Goal: Task Accomplishment & Management: Use online tool/utility

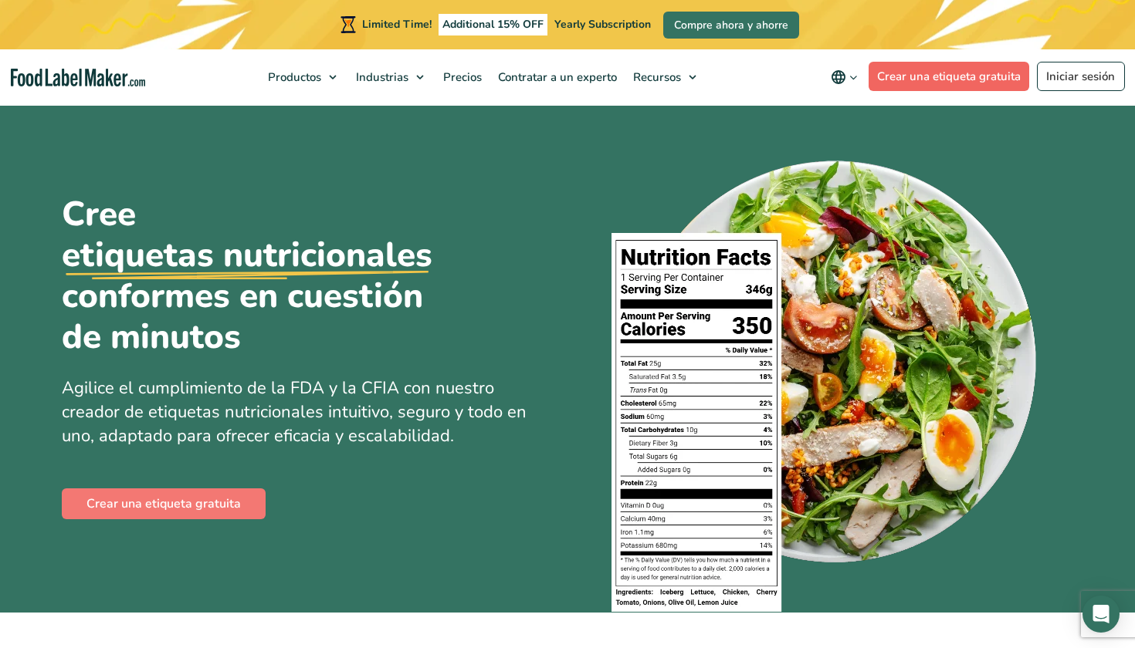
click at [936, 78] on link "Crear una etiqueta gratuita" at bounding box center [948, 76] width 161 height 29
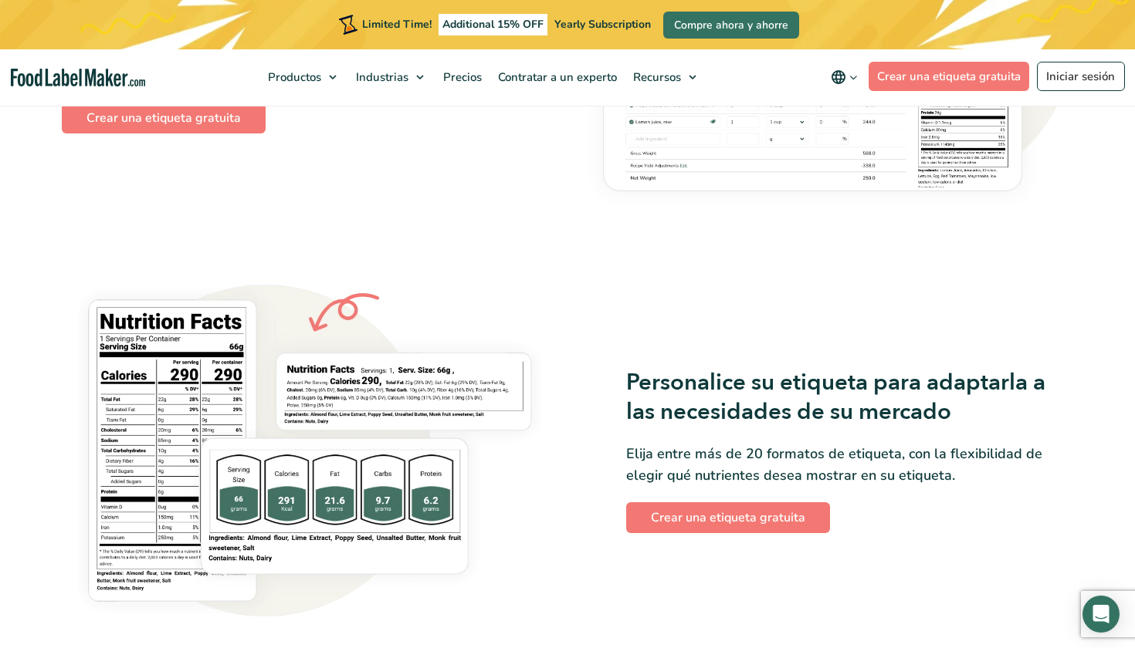
scroll to position [1118, 0]
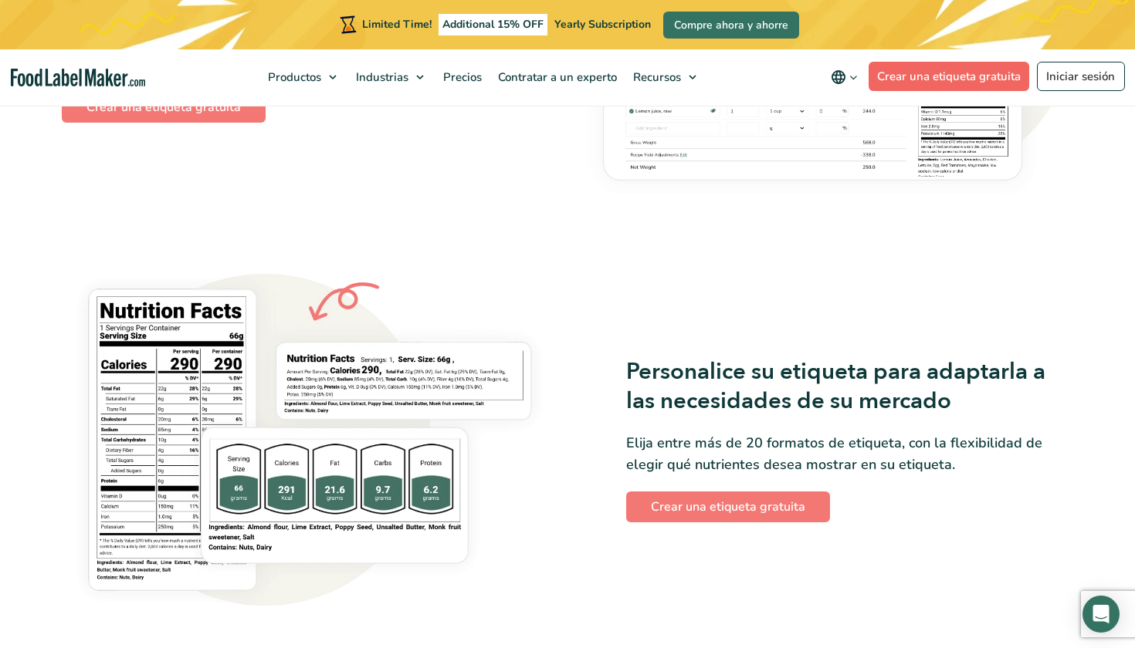
click at [913, 77] on link "Crear una etiqueta gratuita" at bounding box center [948, 76] width 161 height 29
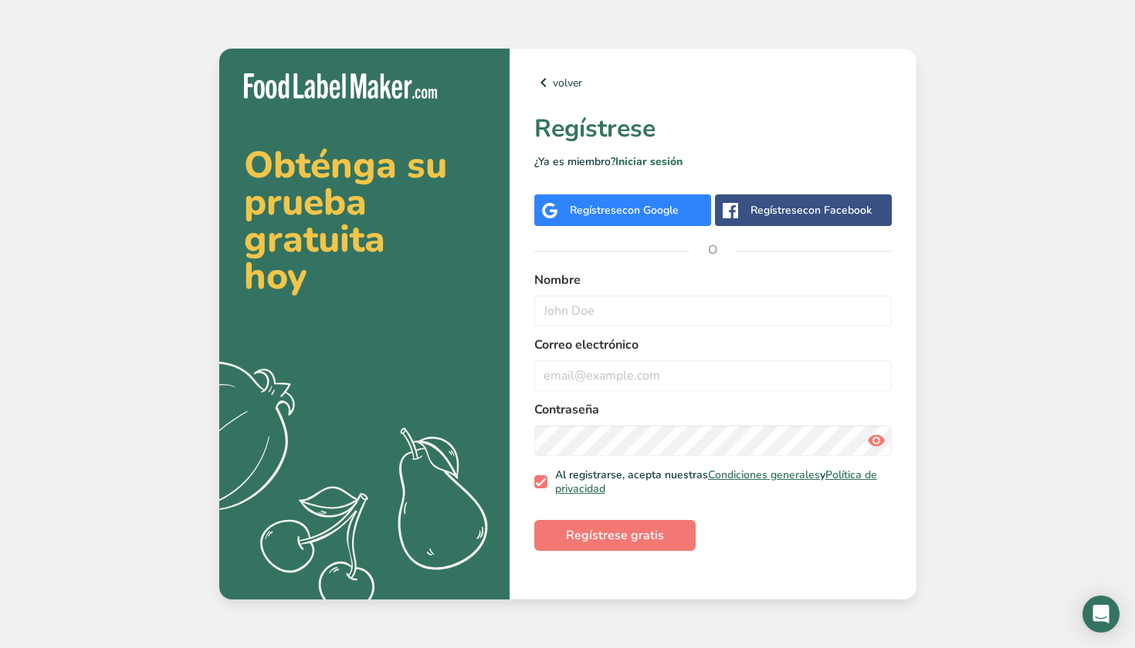
click at [627, 217] on span "con Google" at bounding box center [650, 210] width 56 height 15
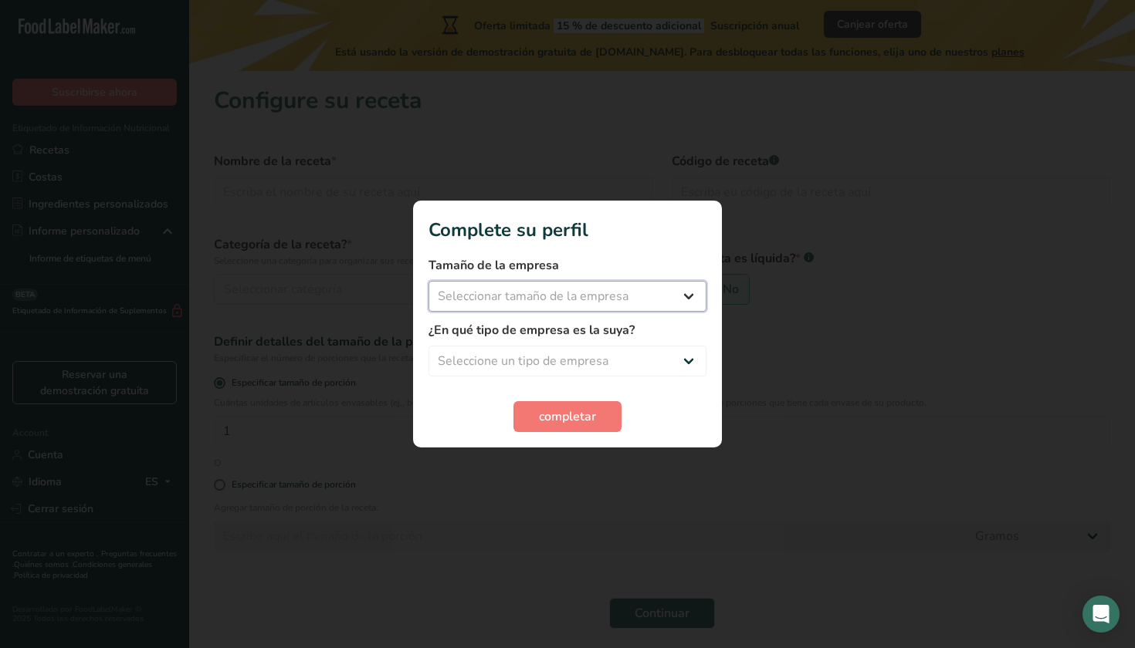
select select "3"
select select "2"
click at [580, 420] on span "completar" at bounding box center [567, 417] width 57 height 19
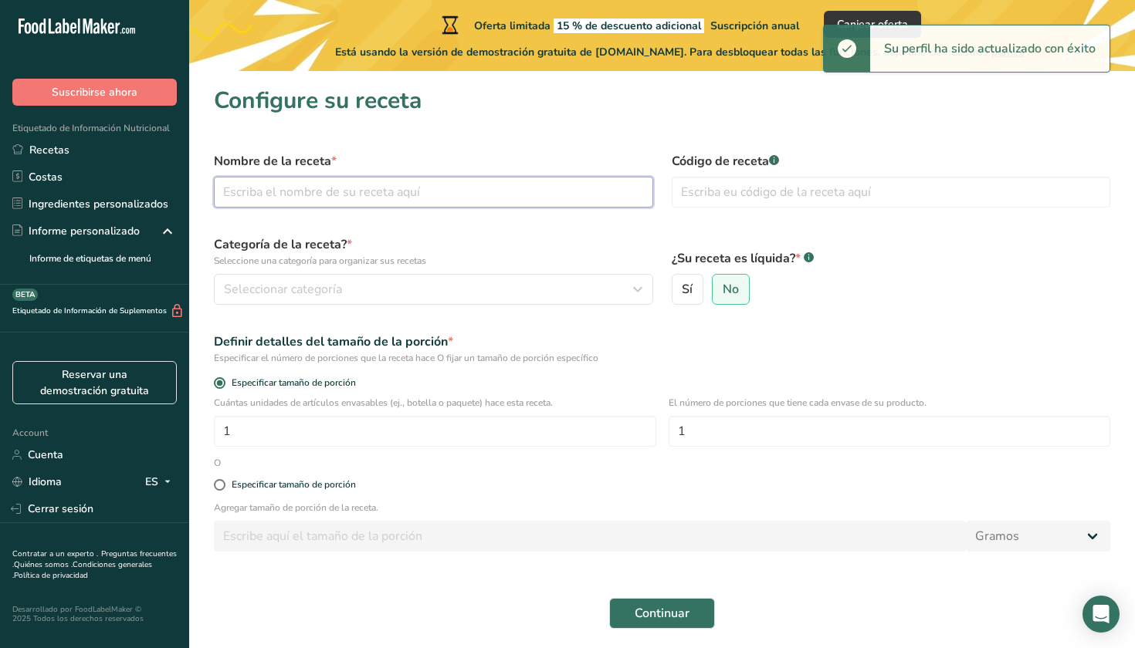
click at [418, 188] on input "text" at bounding box center [433, 192] width 439 height 31
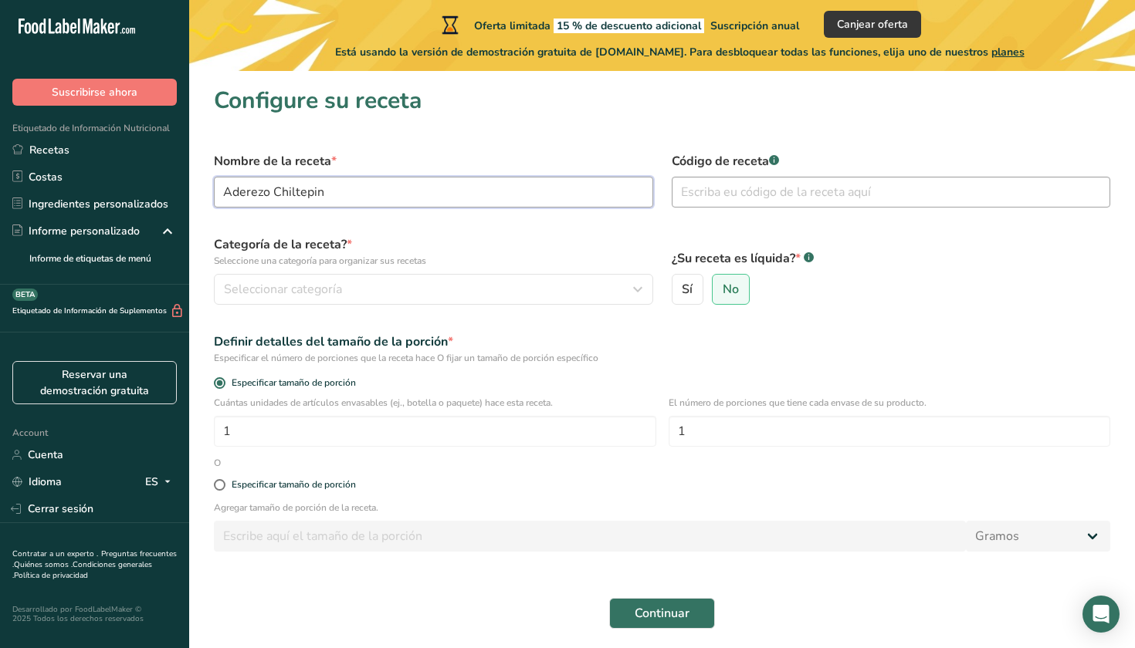
type input "Aderezo Chiltepin"
click at [766, 194] on input "text" at bounding box center [890, 192] width 439 height 31
type input "001"
click at [525, 276] on button "Seleccionar categoría" at bounding box center [433, 289] width 439 height 31
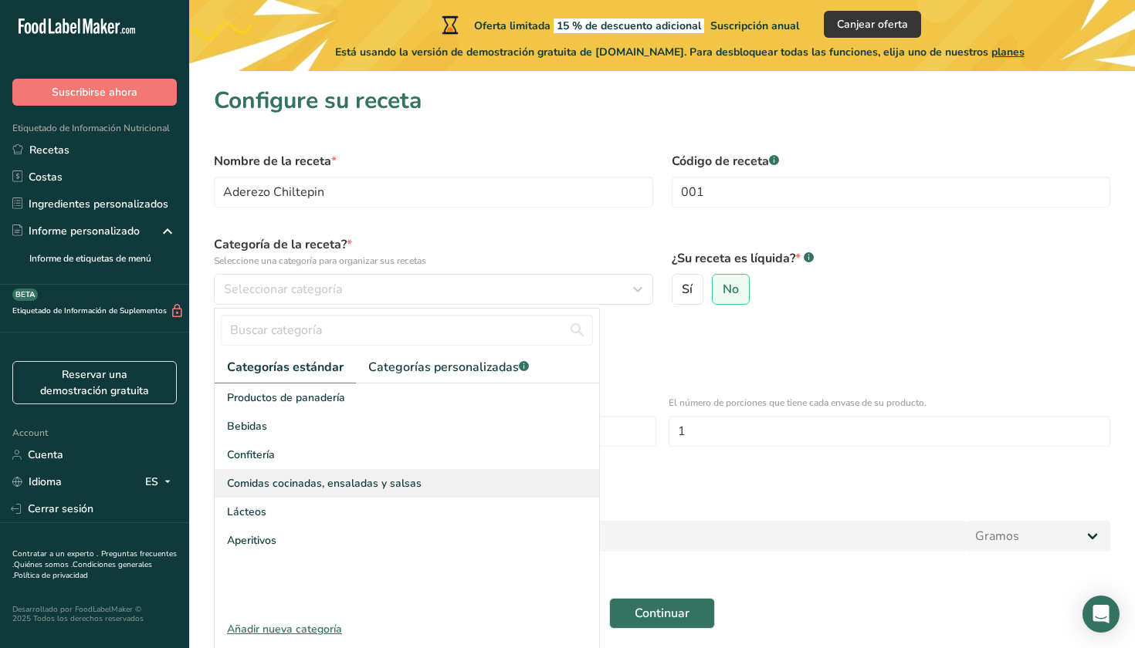
click at [318, 495] on div "Comidas cocinadas, ensaladas y salsas" at bounding box center [407, 483] width 384 height 29
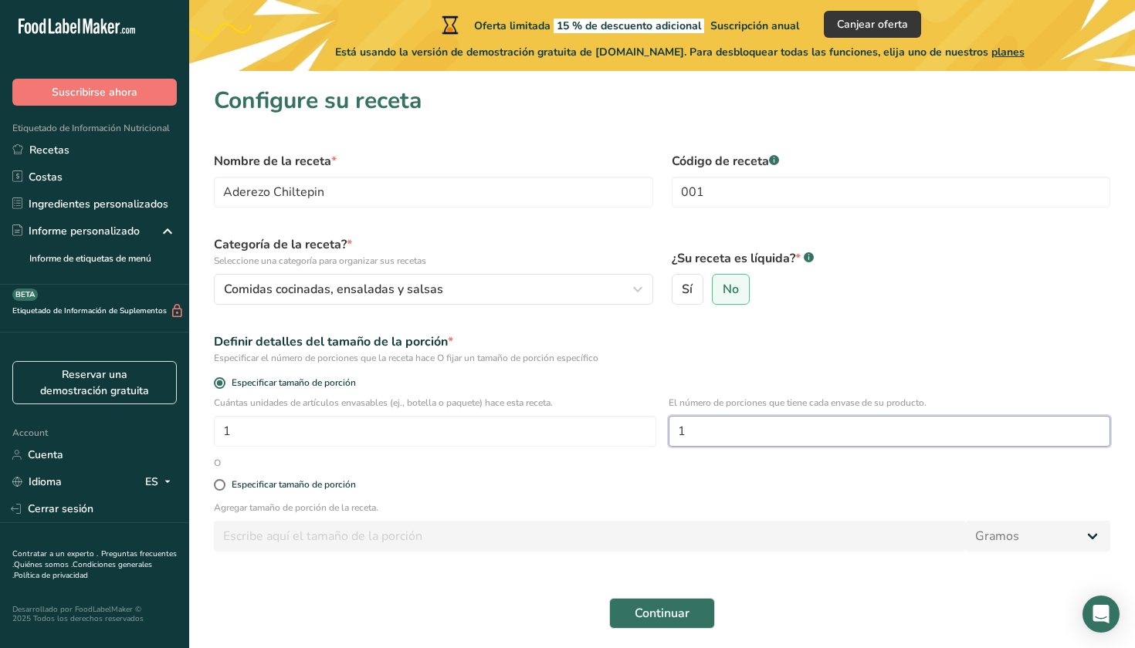
click at [712, 431] on input "1" at bounding box center [889, 431] width 442 height 31
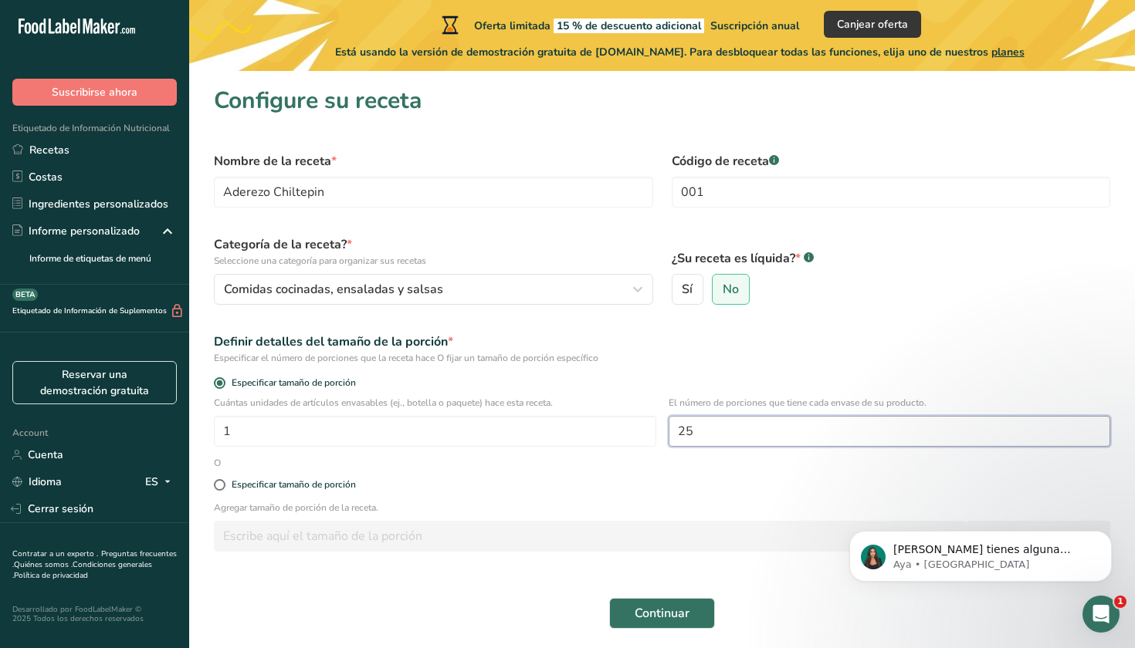
type input "250"
type input "2"
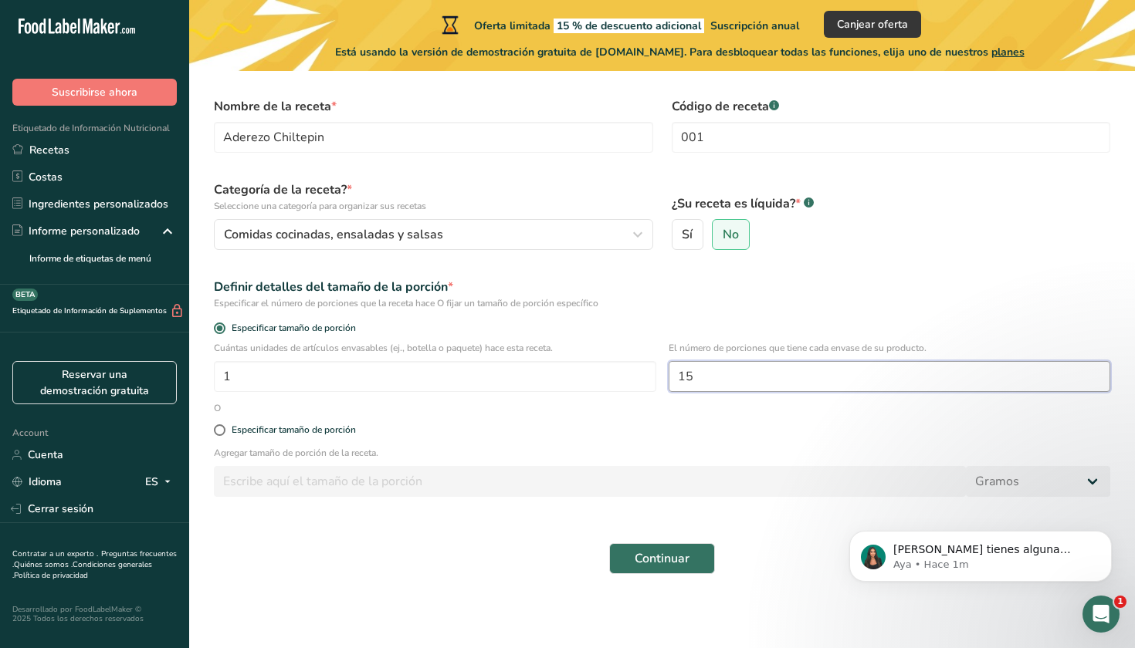
scroll to position [55, 0]
type input "15"
click at [285, 434] on div "Especificar tamaño de porción" at bounding box center [294, 431] width 124 height 12
click at [224, 434] on input "Especificar tamaño de porción" at bounding box center [219, 430] width 10 height 10
radio input "true"
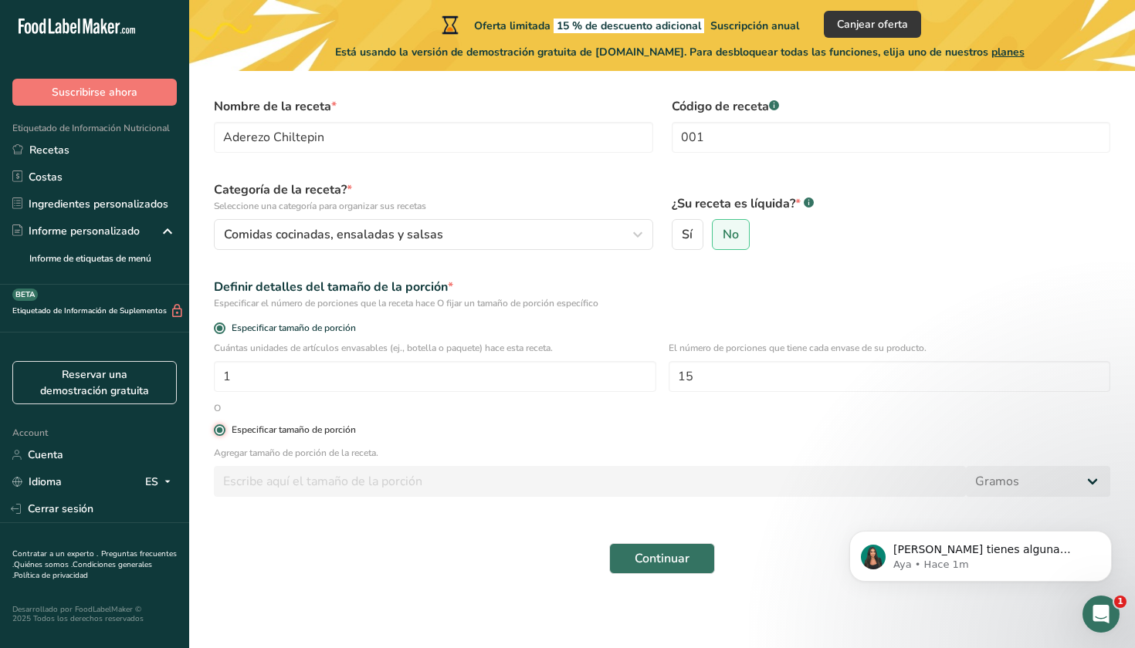
radio input "false"
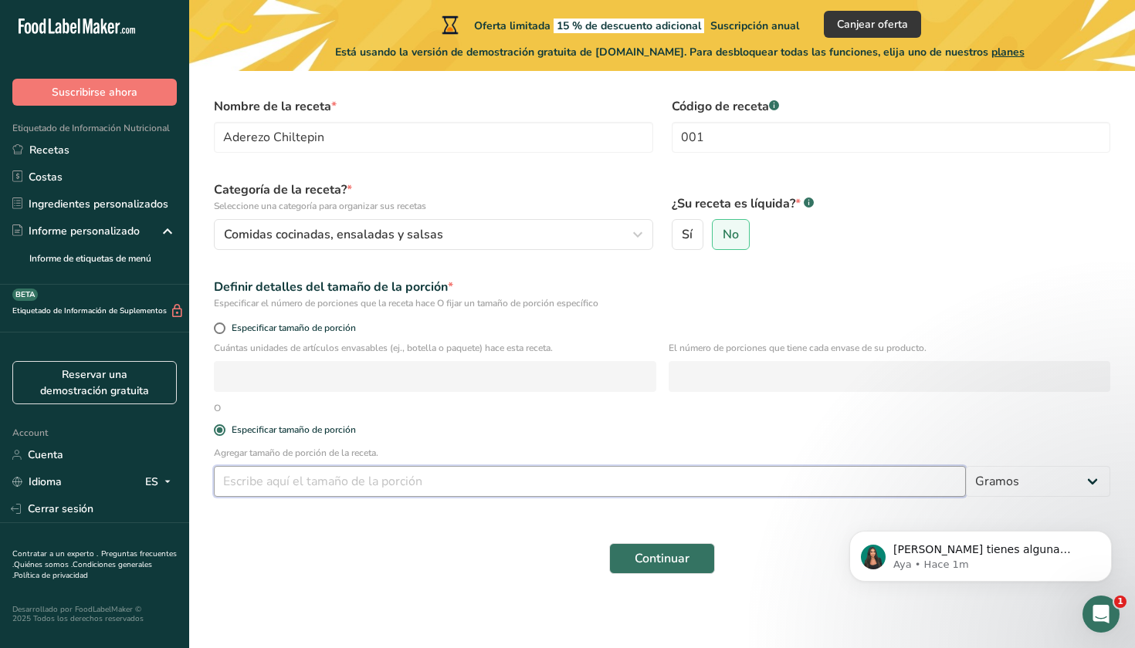
click at [470, 485] on input "number" at bounding box center [590, 481] width 752 height 31
click at [330, 332] on span "Especificar tamaño de porción" at bounding box center [290, 329] width 130 height 12
click at [224, 332] on input "Especificar tamaño de porción" at bounding box center [219, 328] width 10 height 10
radio input "true"
radio input "false"
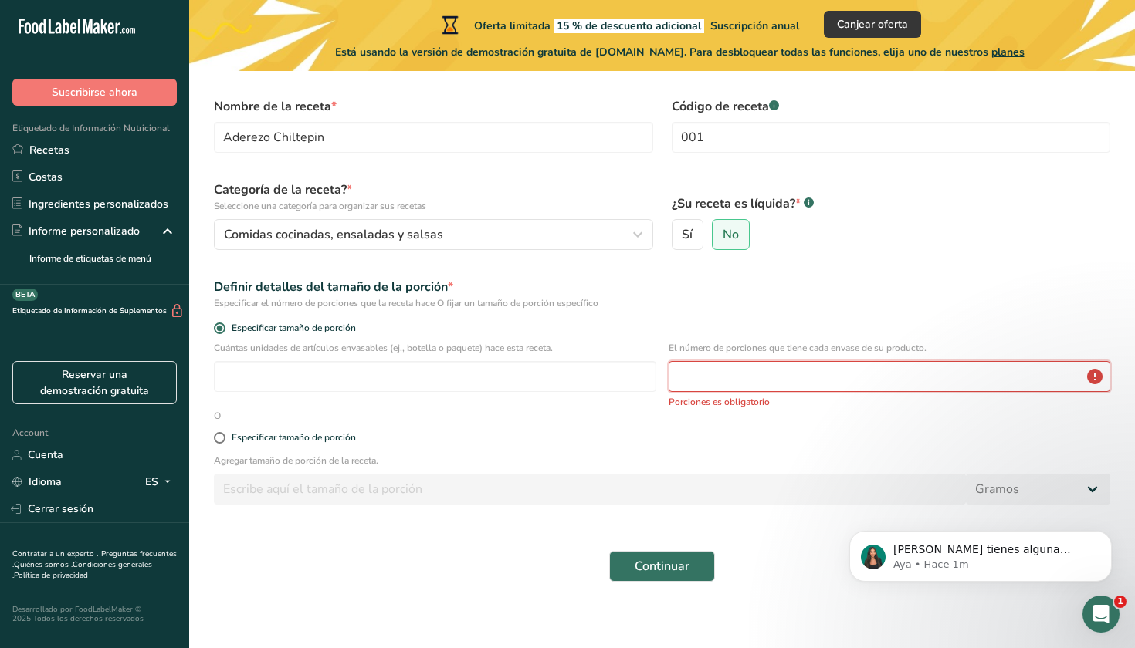
click at [752, 381] on input "number" at bounding box center [889, 376] width 442 height 31
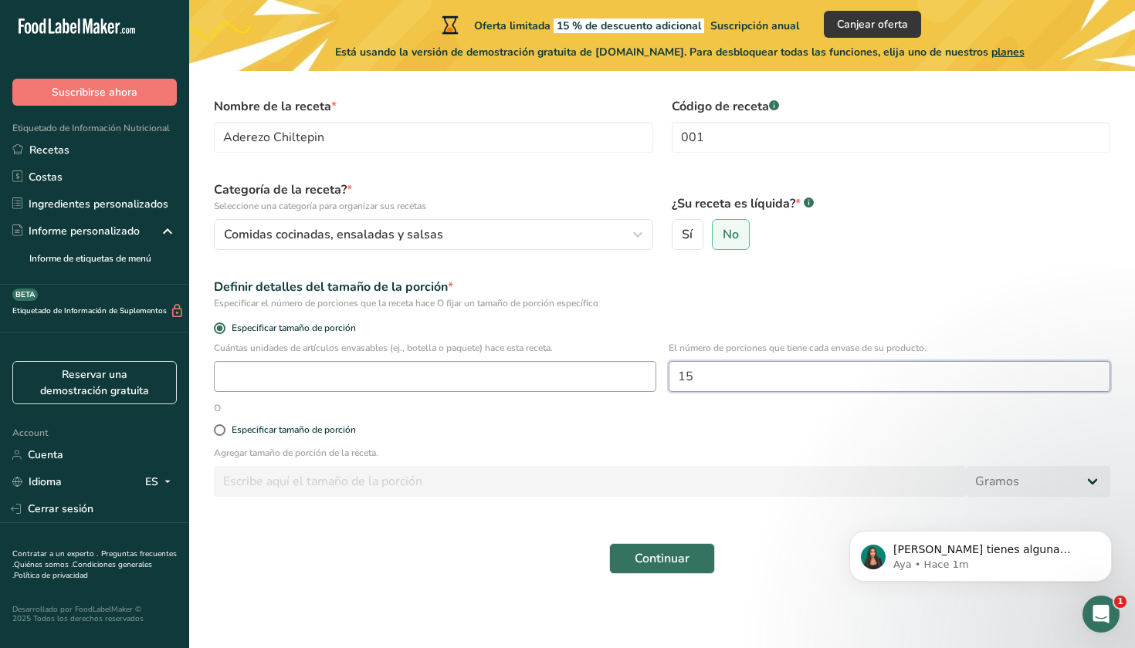
type input "15"
click at [401, 376] on input "number" at bounding box center [435, 376] width 442 height 31
type input "1"
click at [799, 422] on div "Especificar tamaño de porción" at bounding box center [662, 430] width 915 height 31
click at [690, 238] on span "Sí" at bounding box center [687, 234] width 11 height 15
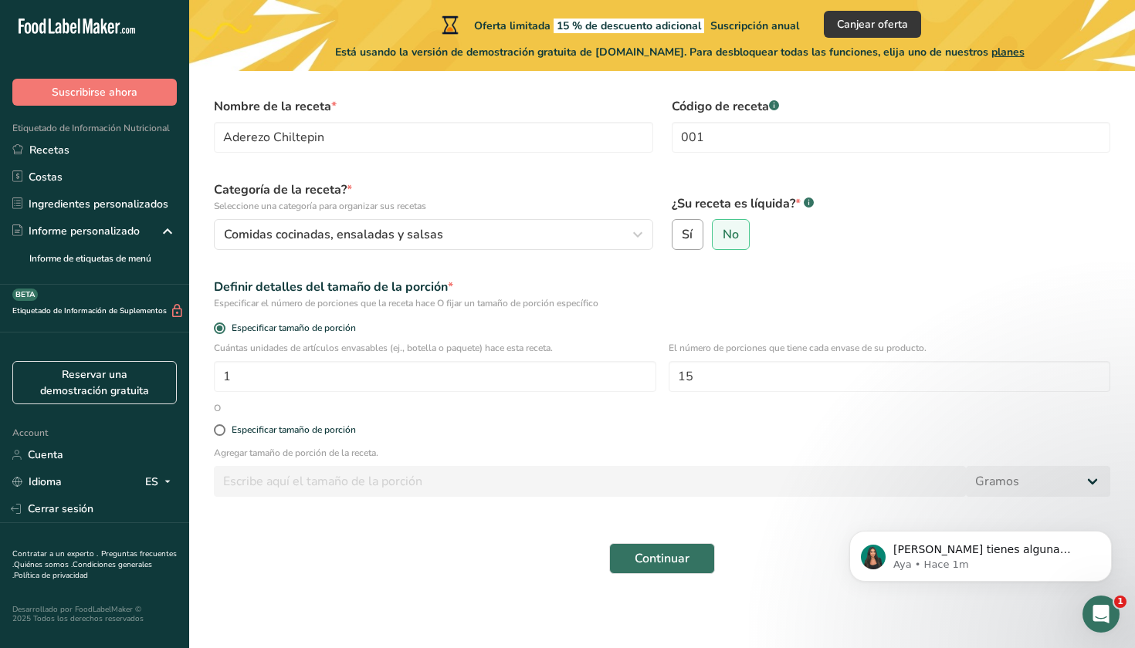
click at [682, 238] on input "Sí" at bounding box center [677, 235] width 10 height 10
radio input "true"
radio input "false"
select select "22"
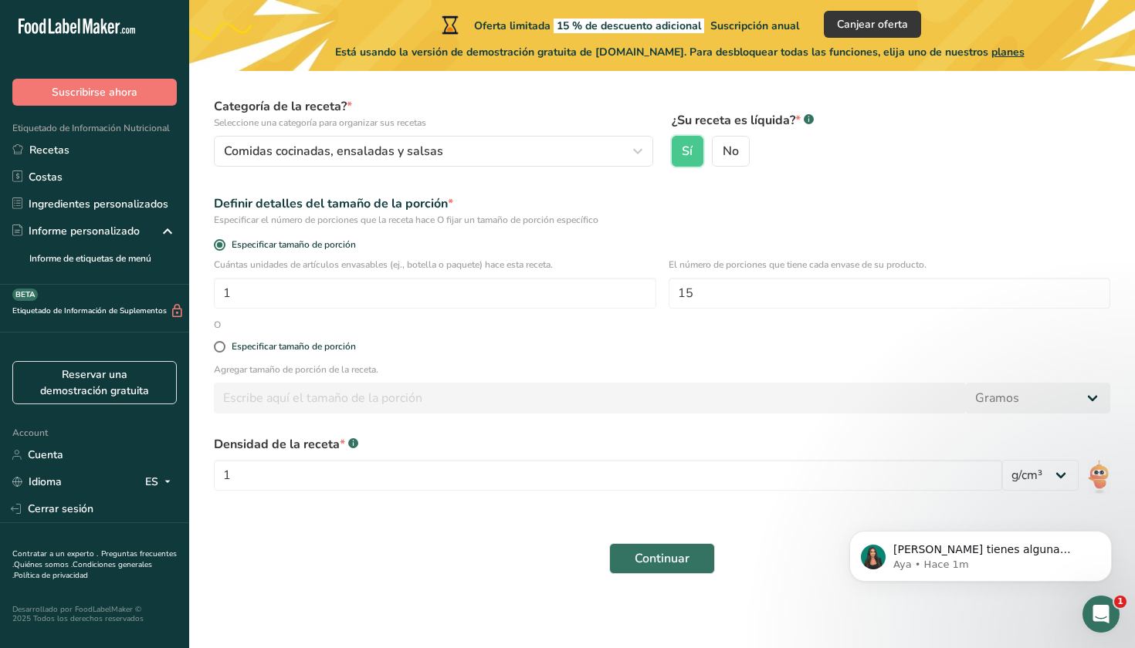
scroll to position [138, 0]
click at [949, 475] on input "1" at bounding box center [608, 475] width 788 height 31
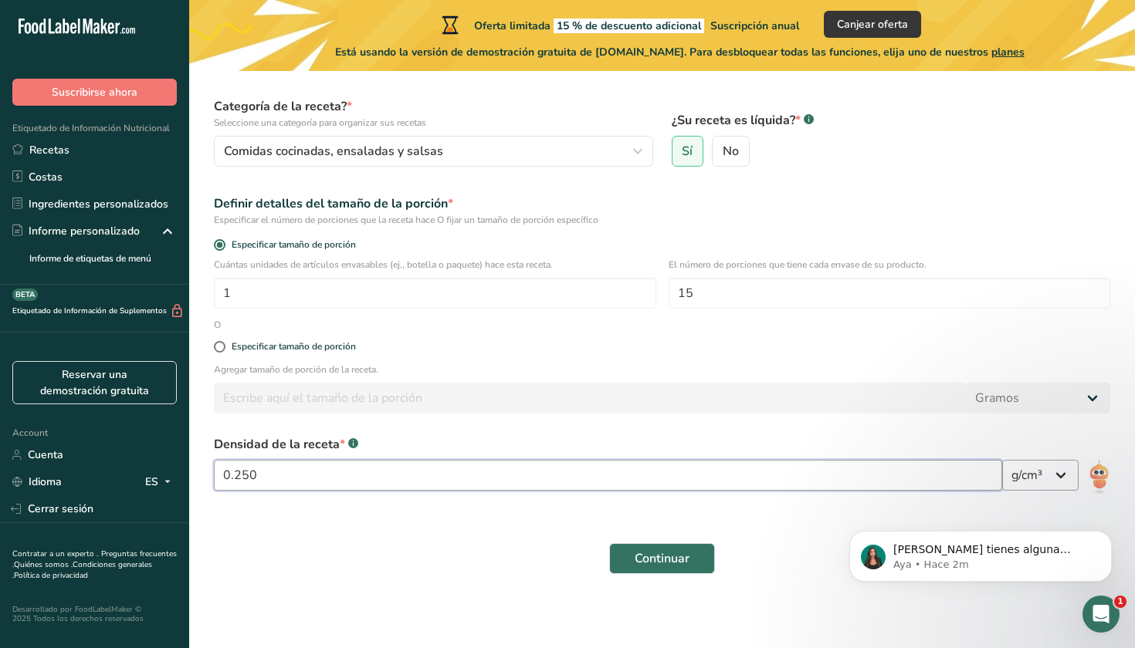
type input "0.250"
click at [696, 567] on button "Continuar" at bounding box center [662, 558] width 106 height 31
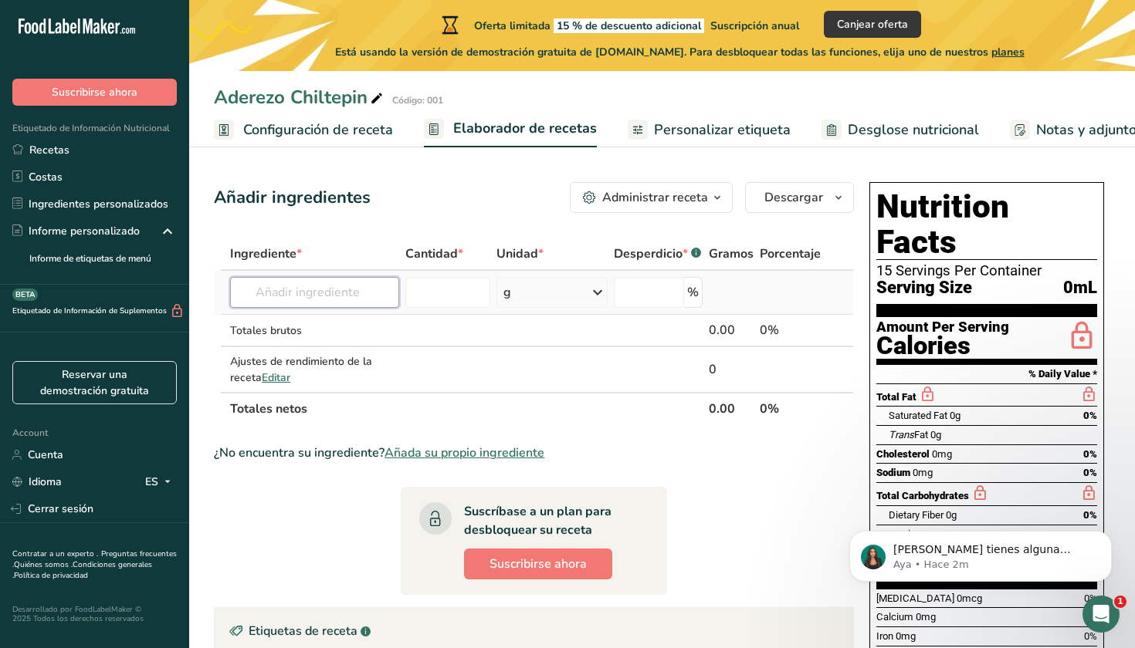
click at [346, 293] on input "text" at bounding box center [314, 292] width 169 height 31
type input "chile chiltepin"
click at [316, 348] on div "Añada su propio ingrediente" at bounding box center [314, 349] width 144 height 16
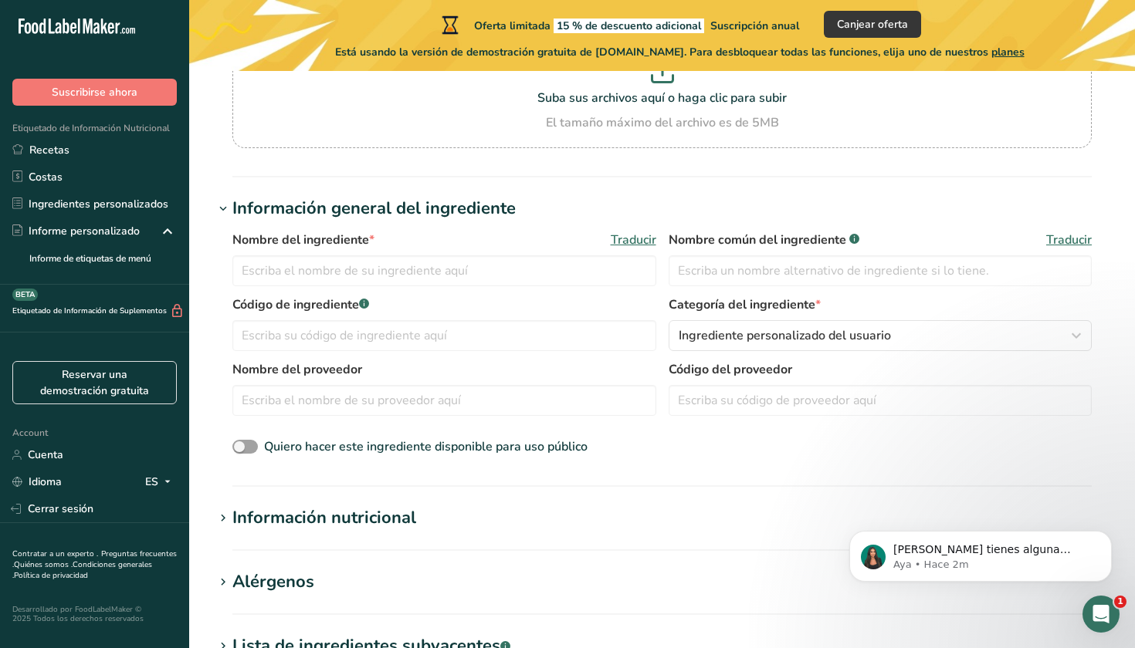
scroll to position [207, 0]
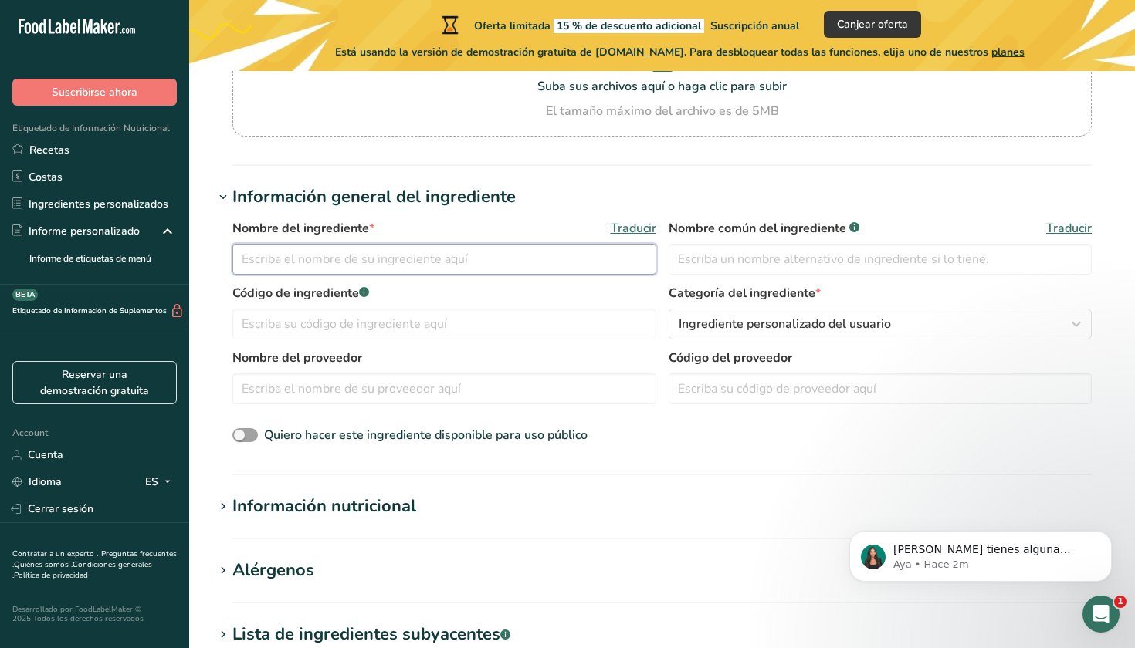
click at [475, 252] on input "text" at bounding box center [444, 259] width 424 height 31
type input "A"
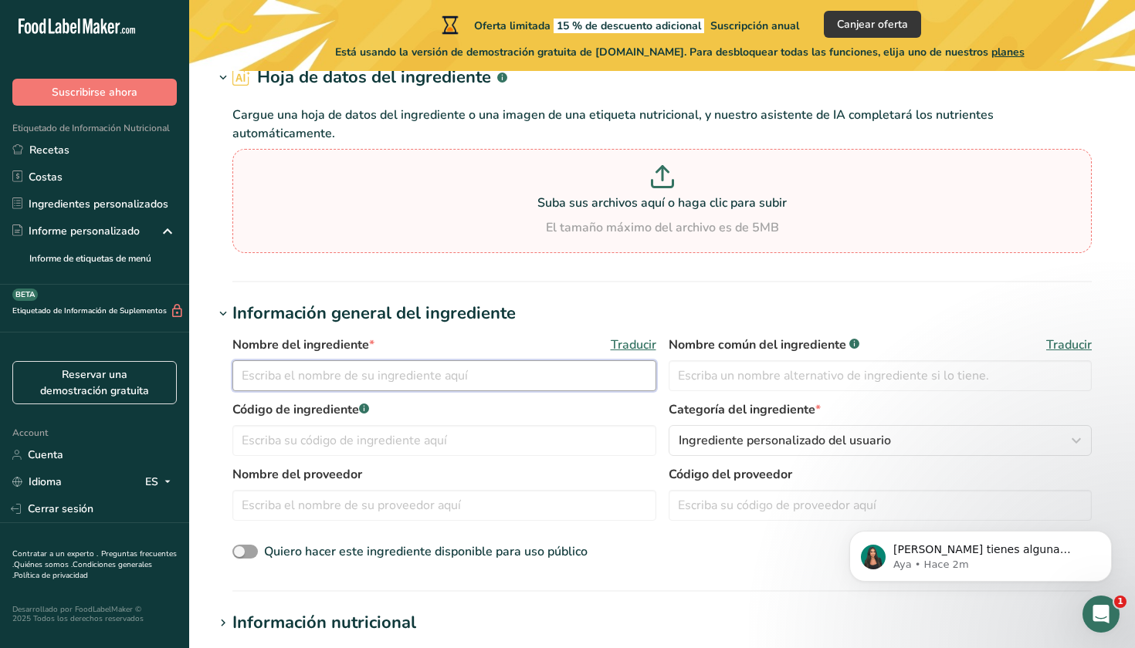
scroll to position [171, 0]
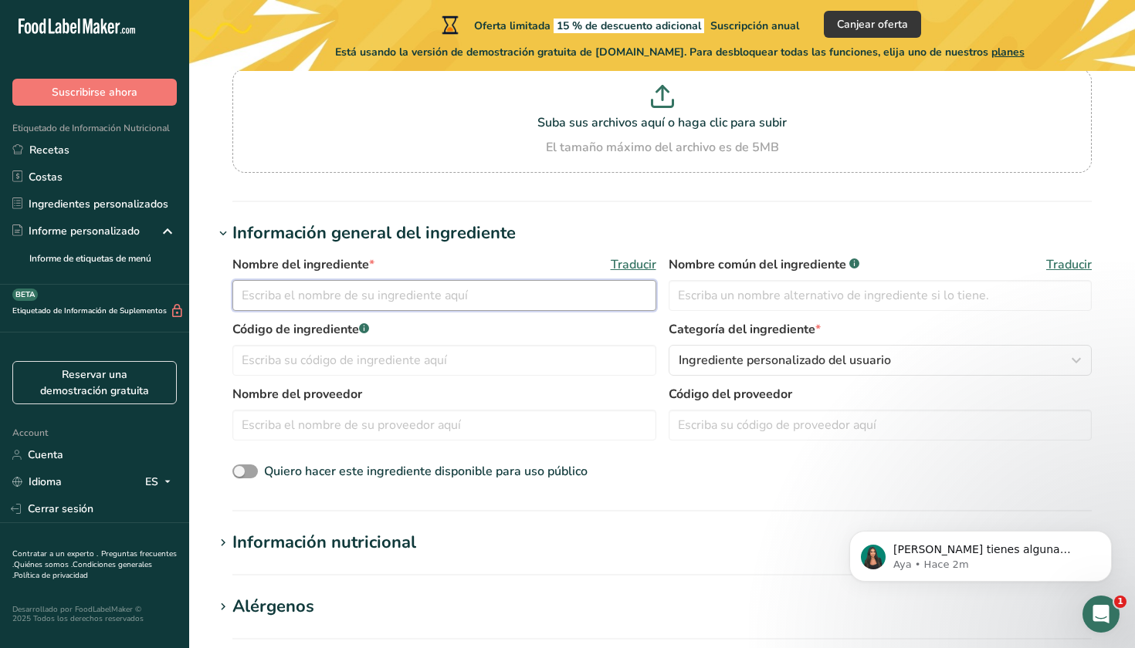
click at [540, 292] on input "text" at bounding box center [444, 295] width 424 height 31
type input "a"
type input "Chile chiltepín"
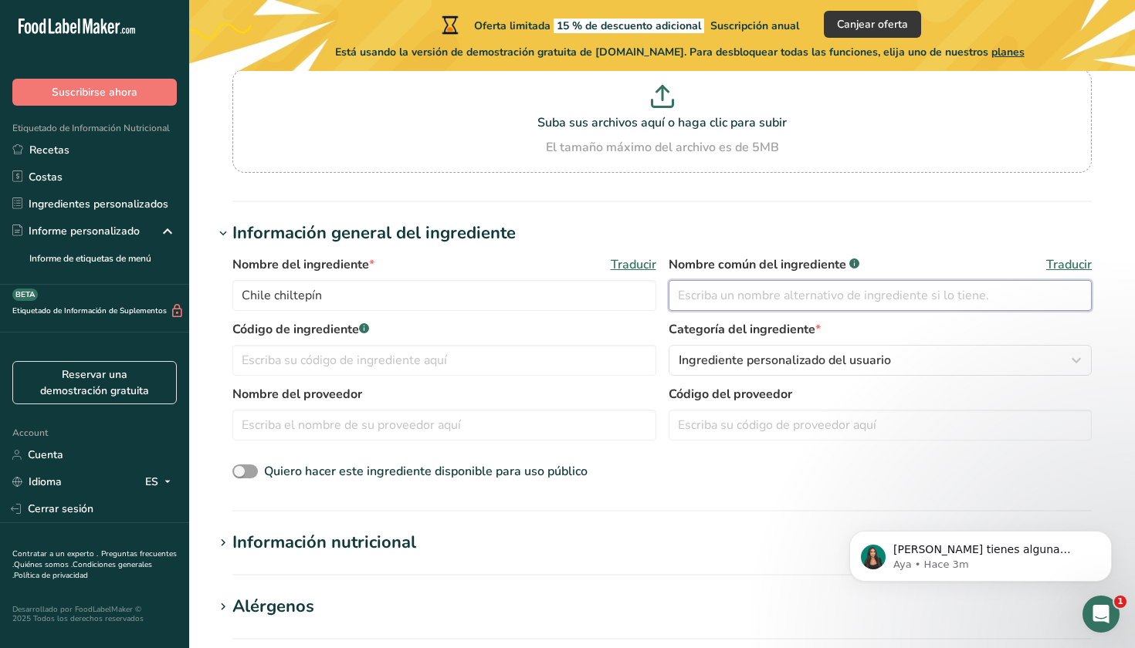
click at [836, 295] on input "text" at bounding box center [880, 295] width 424 height 31
type input "chiltepin"
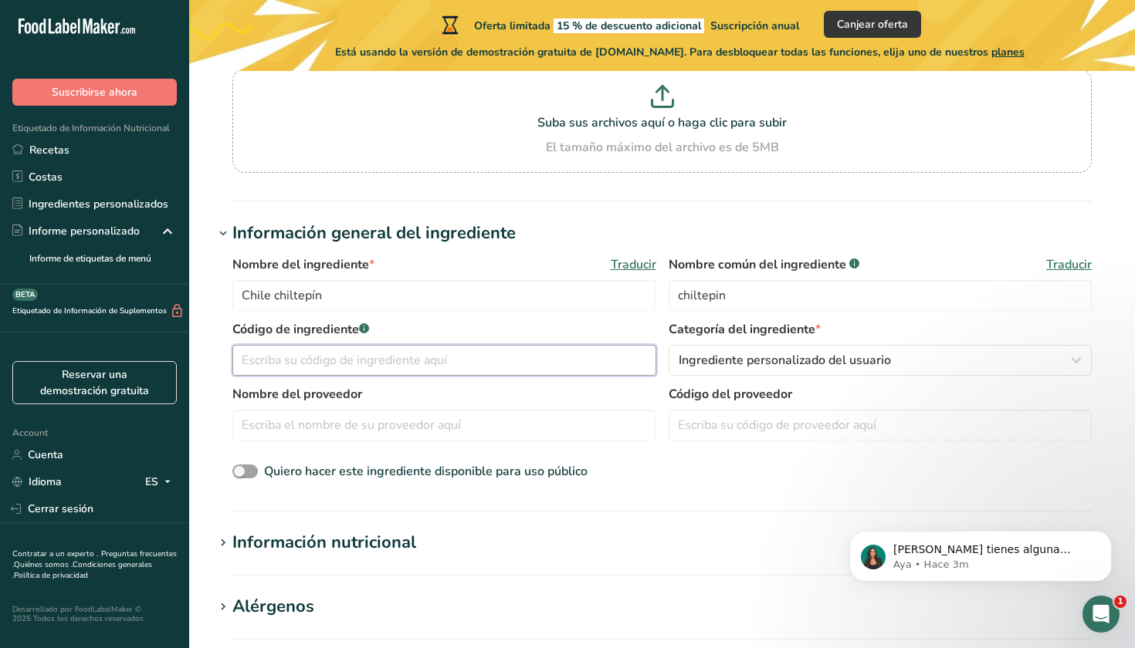
click at [594, 367] on input "text" at bounding box center [444, 360] width 424 height 31
type input "002"
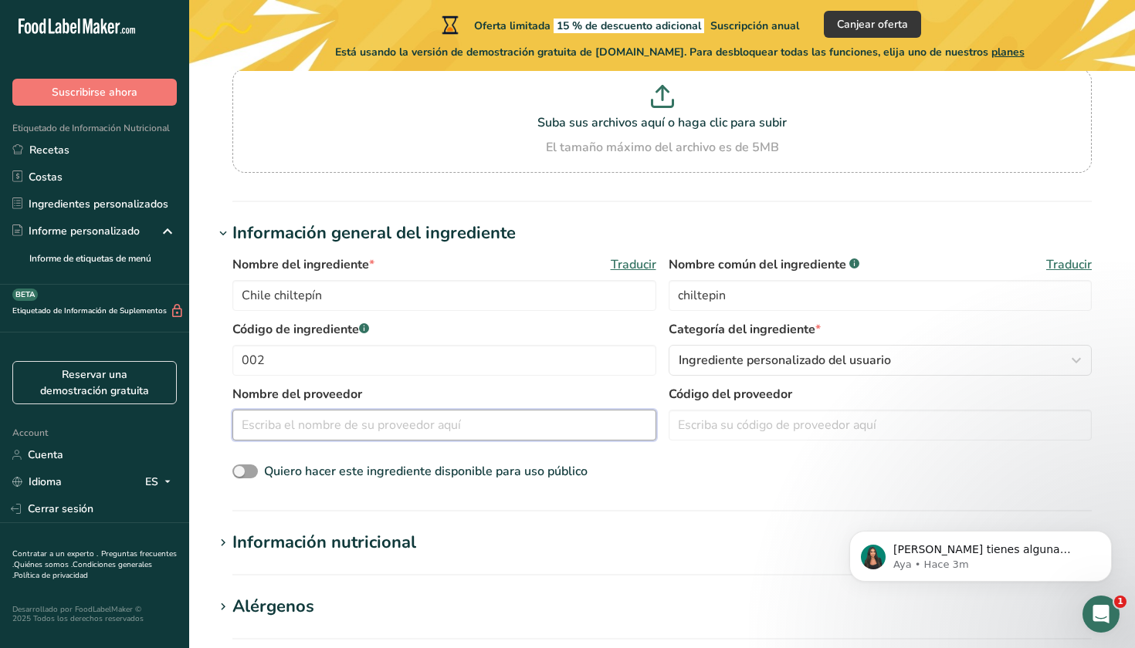
click at [562, 433] on input "text" at bounding box center [444, 425] width 424 height 31
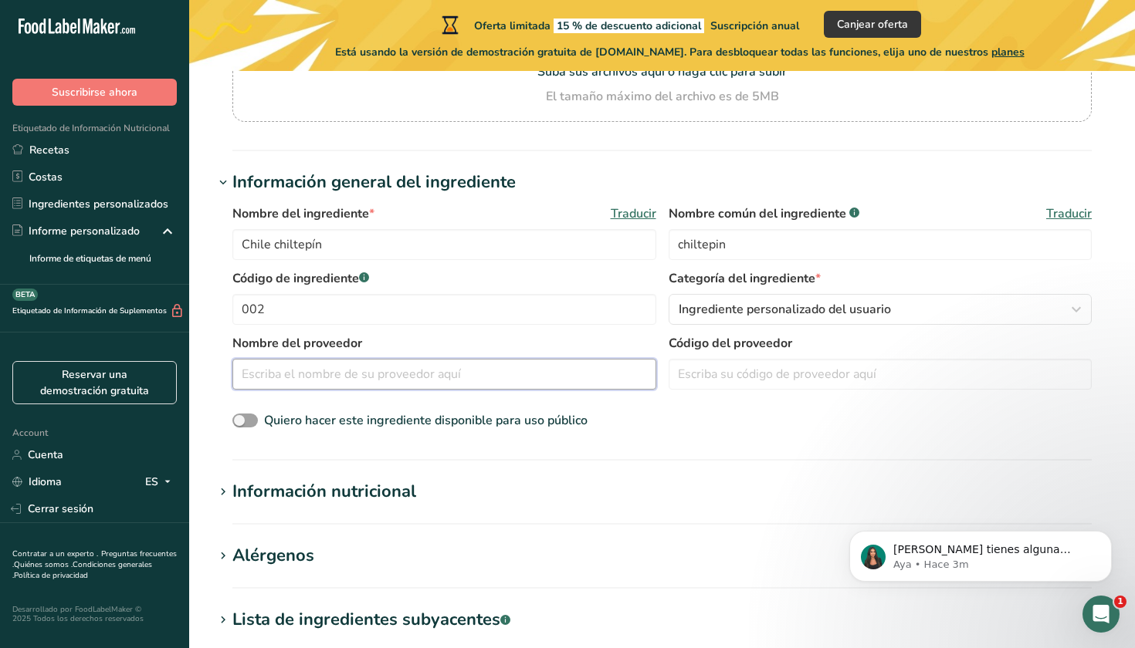
scroll to position [234, 0]
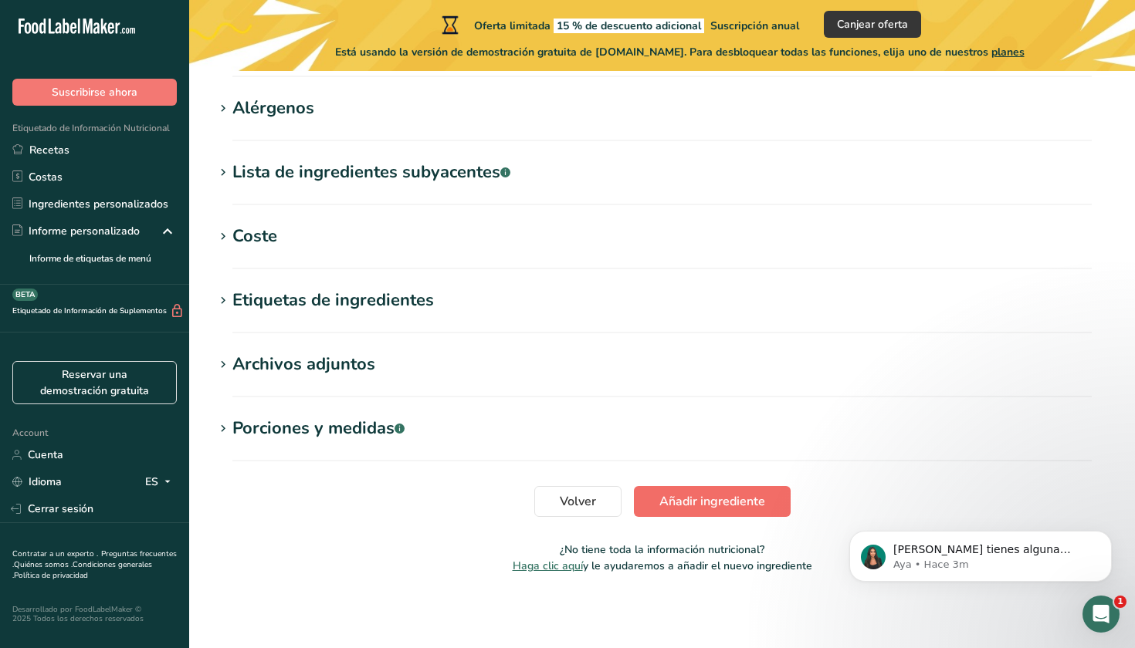
click at [722, 511] on button "Añadir ingrediente" at bounding box center [712, 501] width 157 height 31
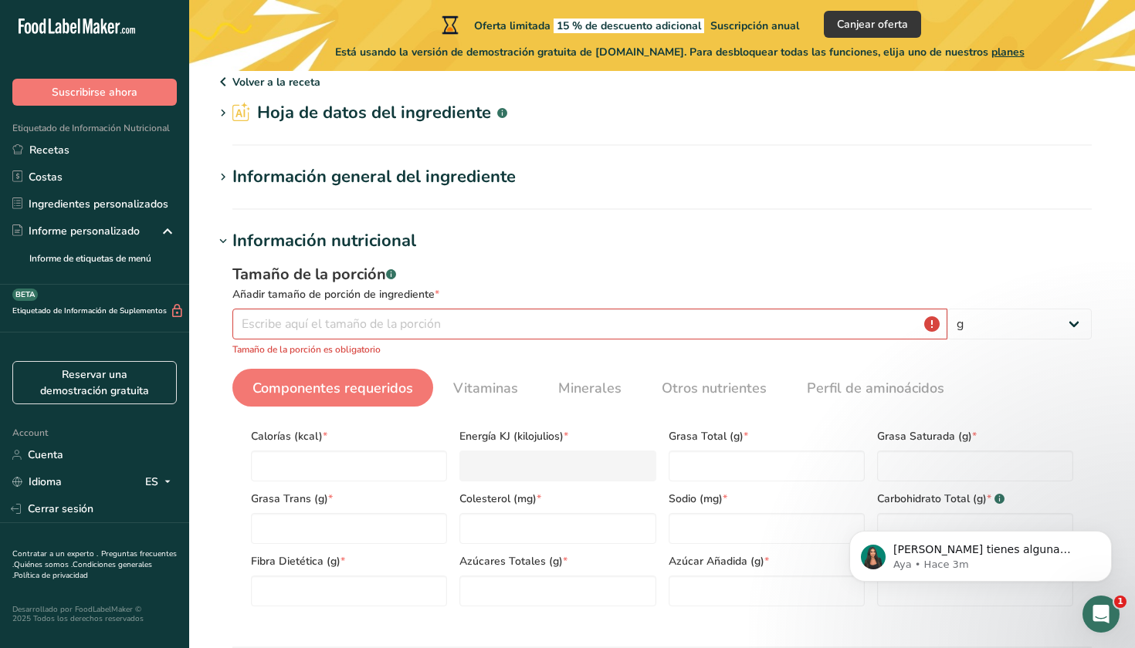
scroll to position [69, 0]
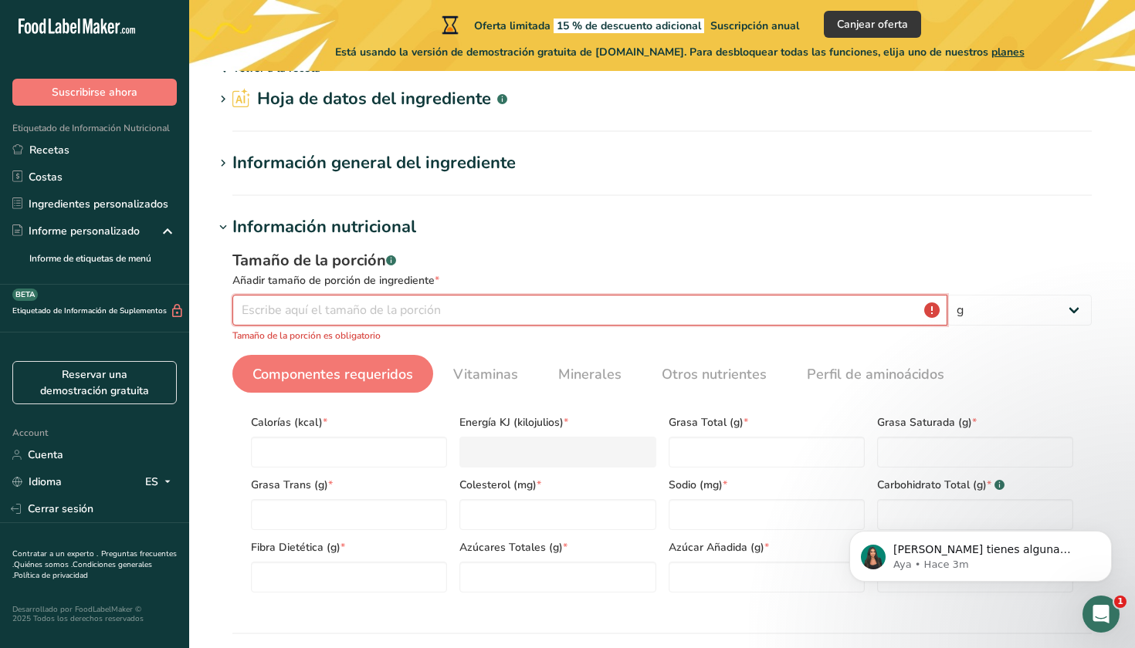
click at [472, 319] on input "number" at bounding box center [589, 310] width 715 height 31
click at [323, 161] on div "Información general del ingrediente" at bounding box center [373, 163] width 283 height 25
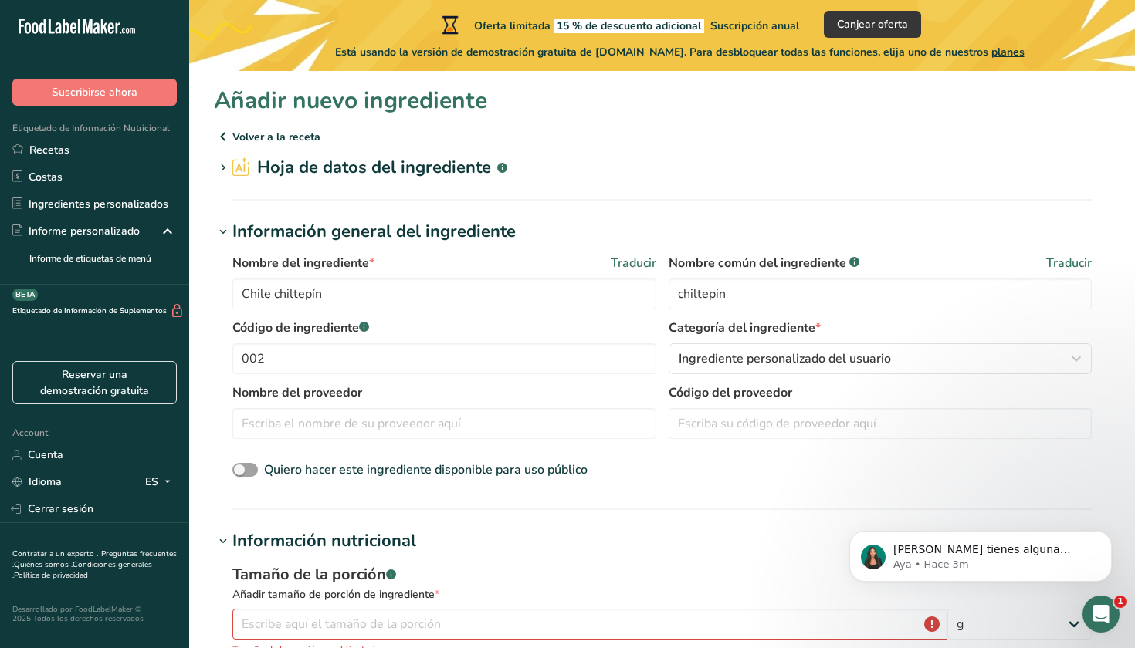
scroll to position [0, 0]
click at [371, 259] on span "*" at bounding box center [371, 263] width 5 height 17
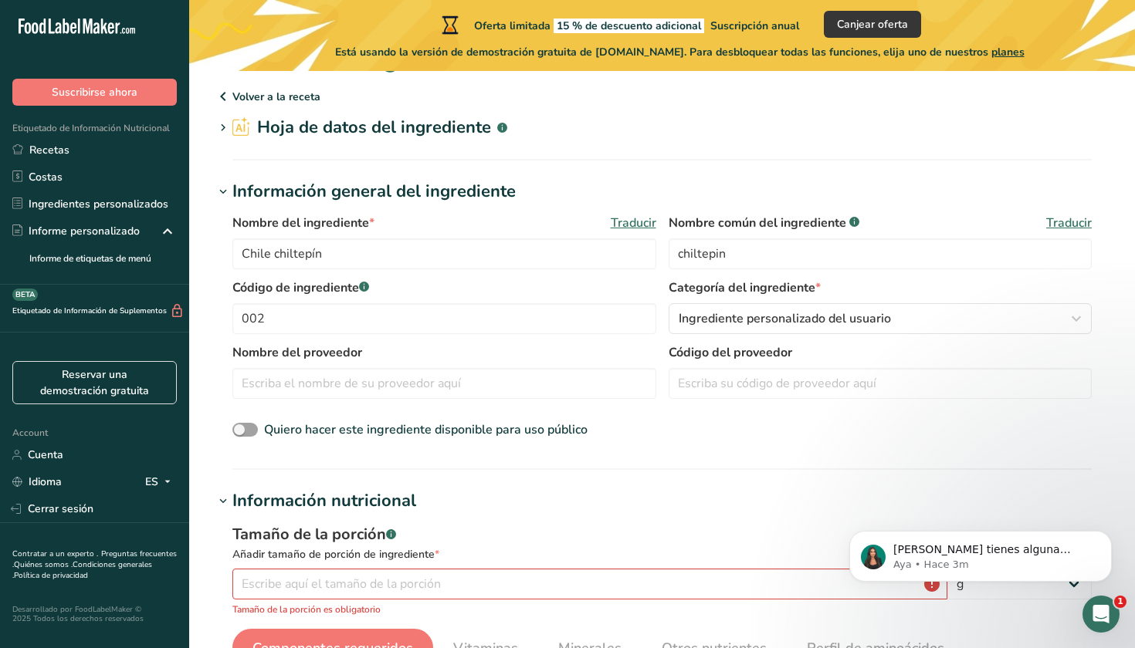
click at [226, 123] on icon at bounding box center [223, 128] width 14 height 22
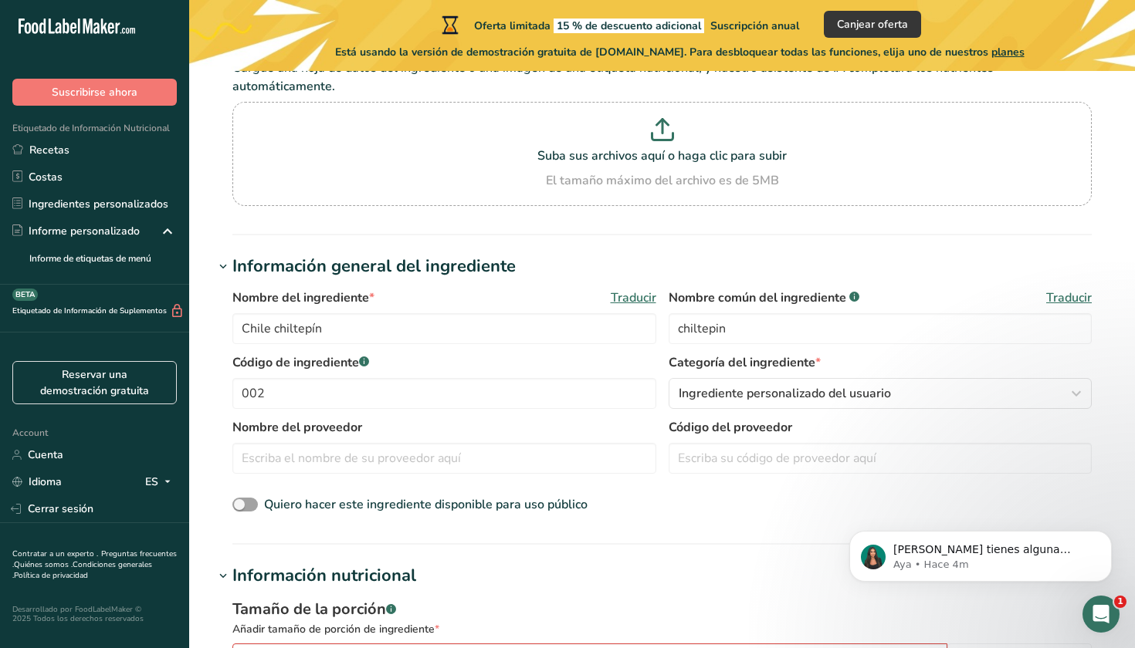
scroll to position [141, 0]
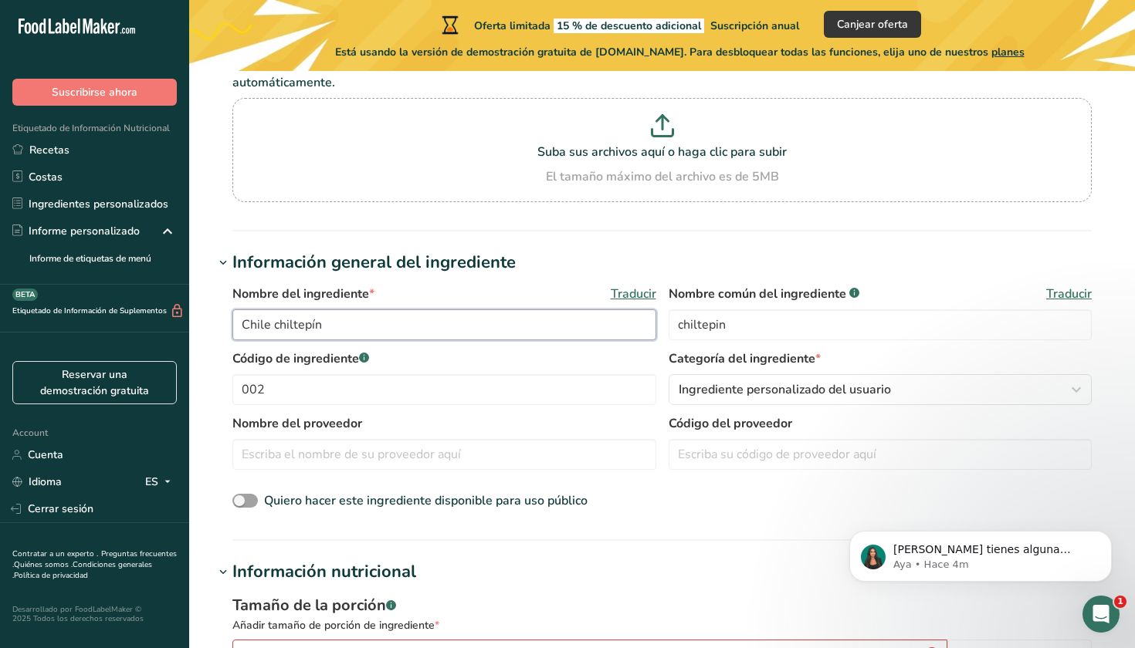
click at [409, 320] on input "Chile chiltepín" at bounding box center [444, 325] width 424 height 31
type input "aderezado"
drag, startPoint x: 316, startPoint y: 351, endPoint x: 450, endPoint y: 316, distance: 138.2
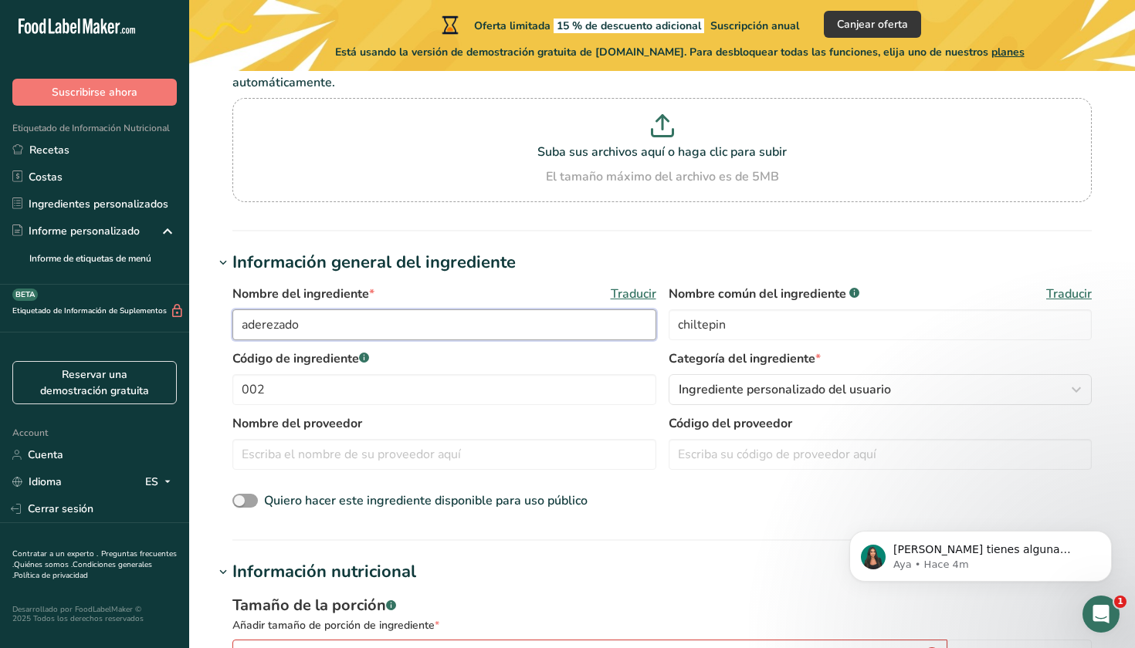
click at [450, 316] on input "aderezado" at bounding box center [444, 325] width 424 height 31
click at [449, 320] on input "aderezado" at bounding box center [444, 325] width 424 height 31
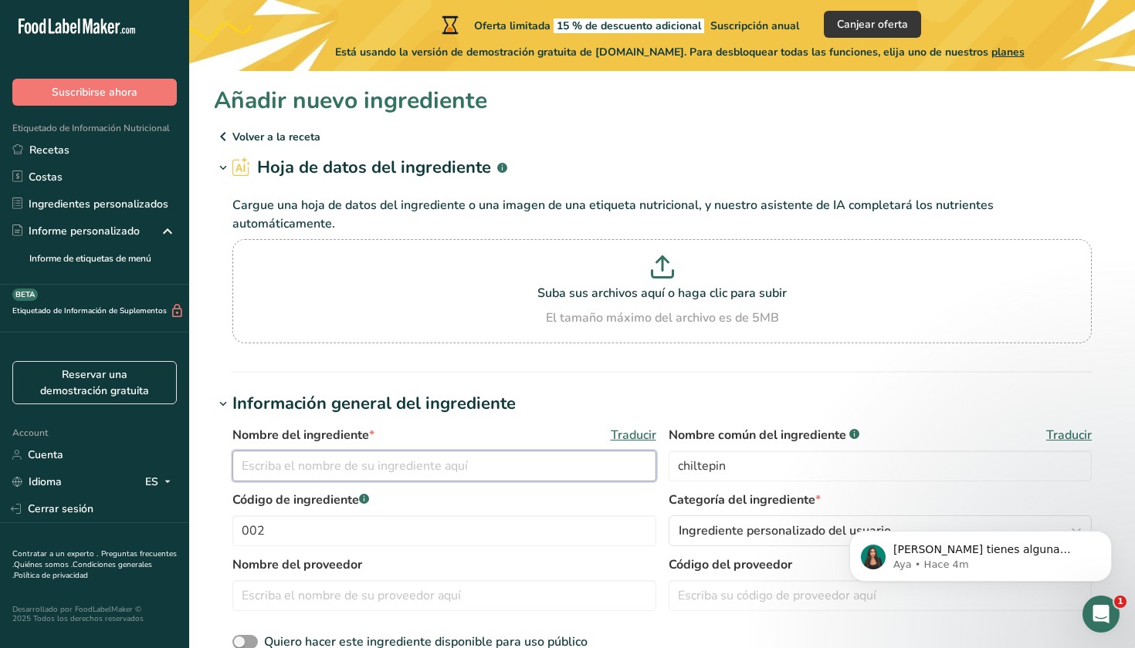
scroll to position [0, 0]
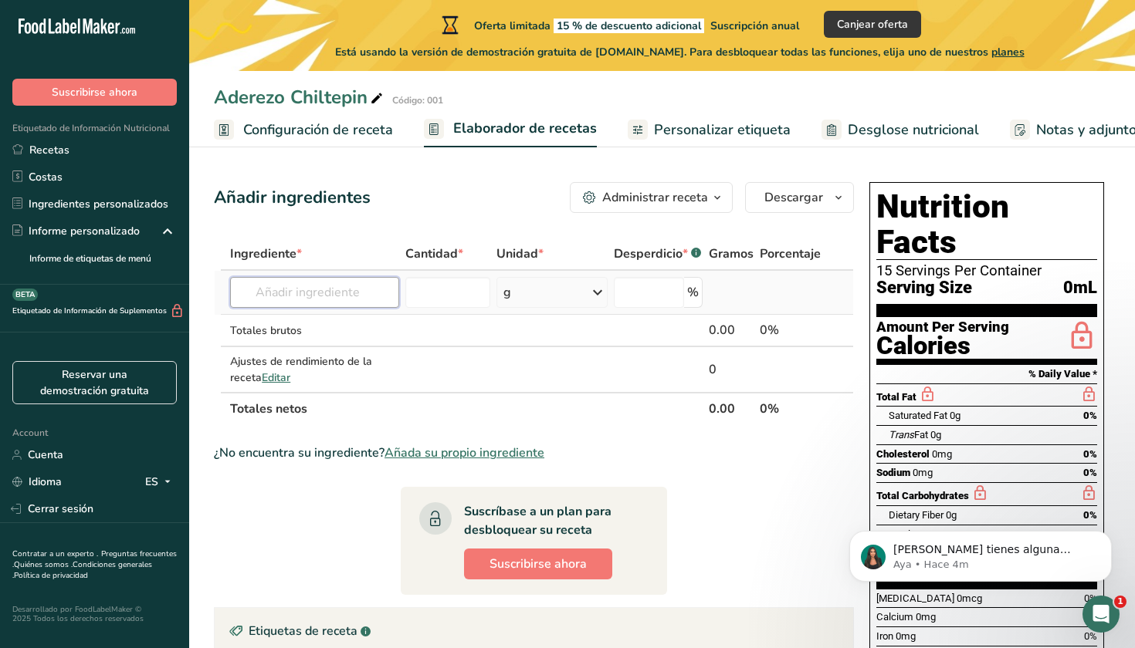
click at [360, 294] on input "text" at bounding box center [314, 292] width 169 height 31
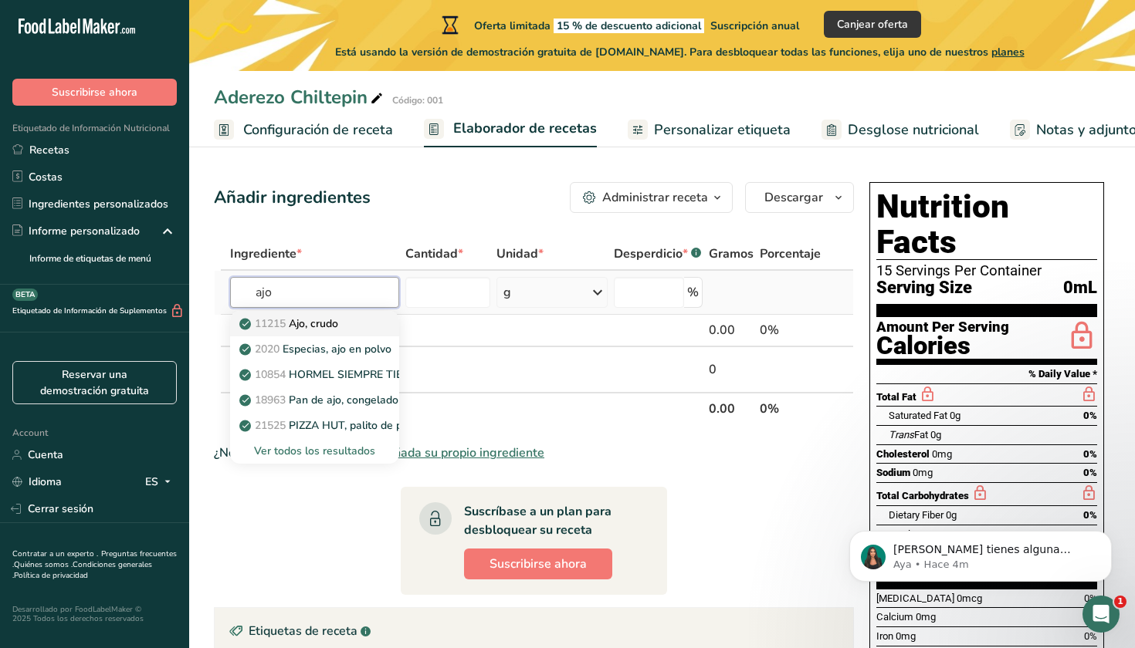
type input "ajo"
click at [310, 326] on p "11215 Ajo, crudo" at bounding box center [290, 324] width 96 height 16
type input "Garlic, raw"
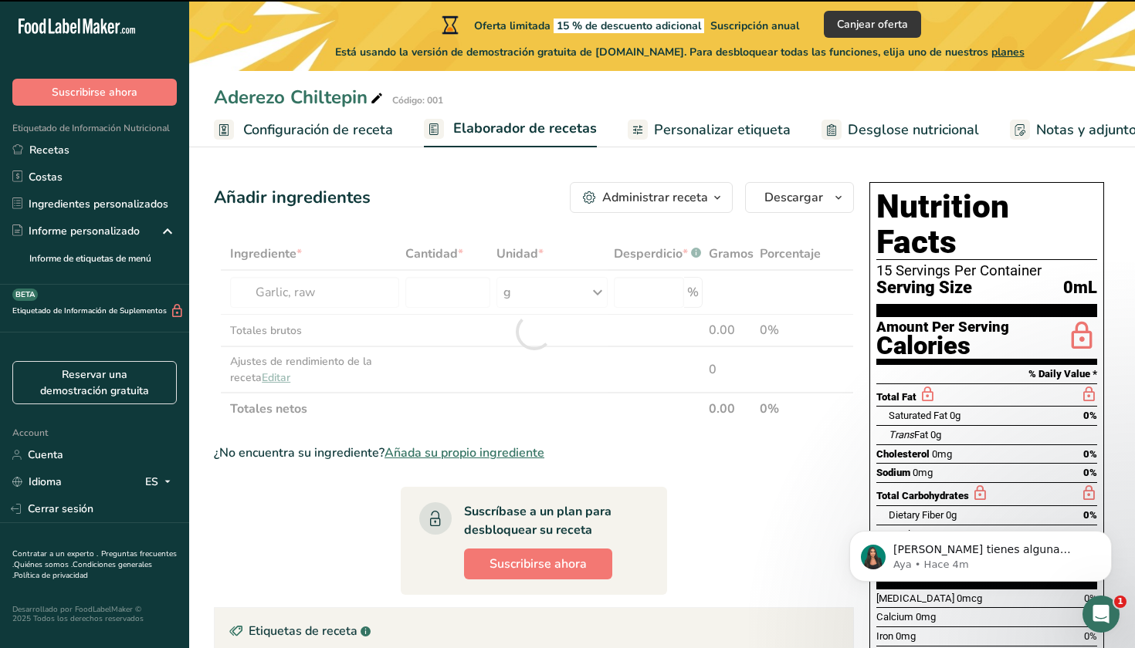
type input "0"
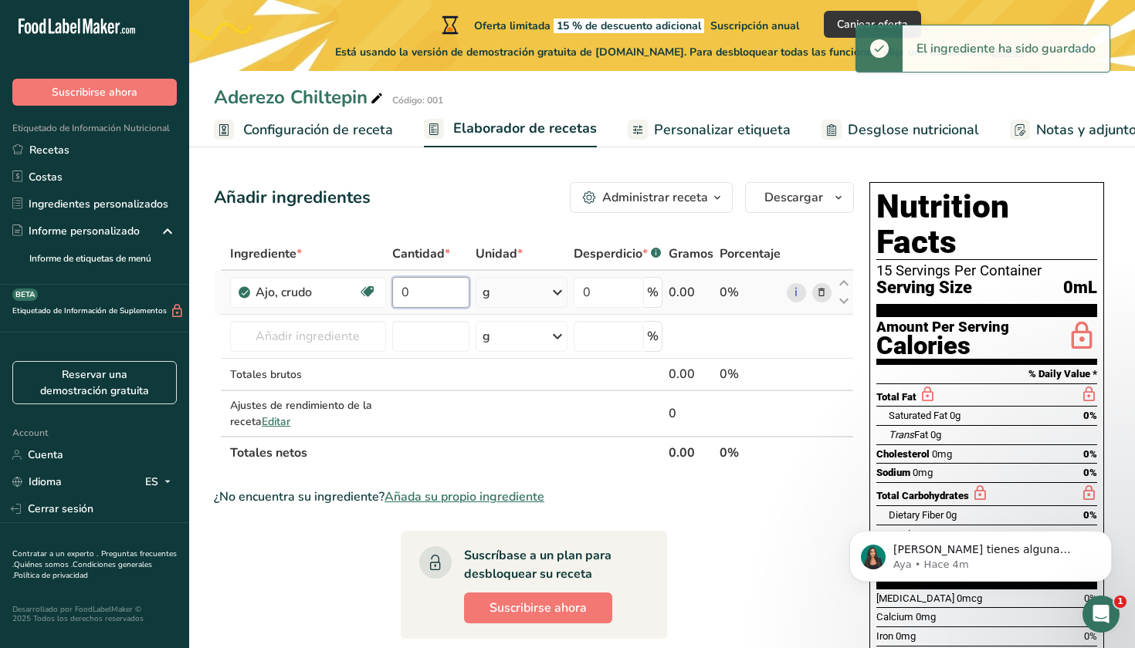
click at [426, 296] on input "0" at bounding box center [430, 292] width 77 height 31
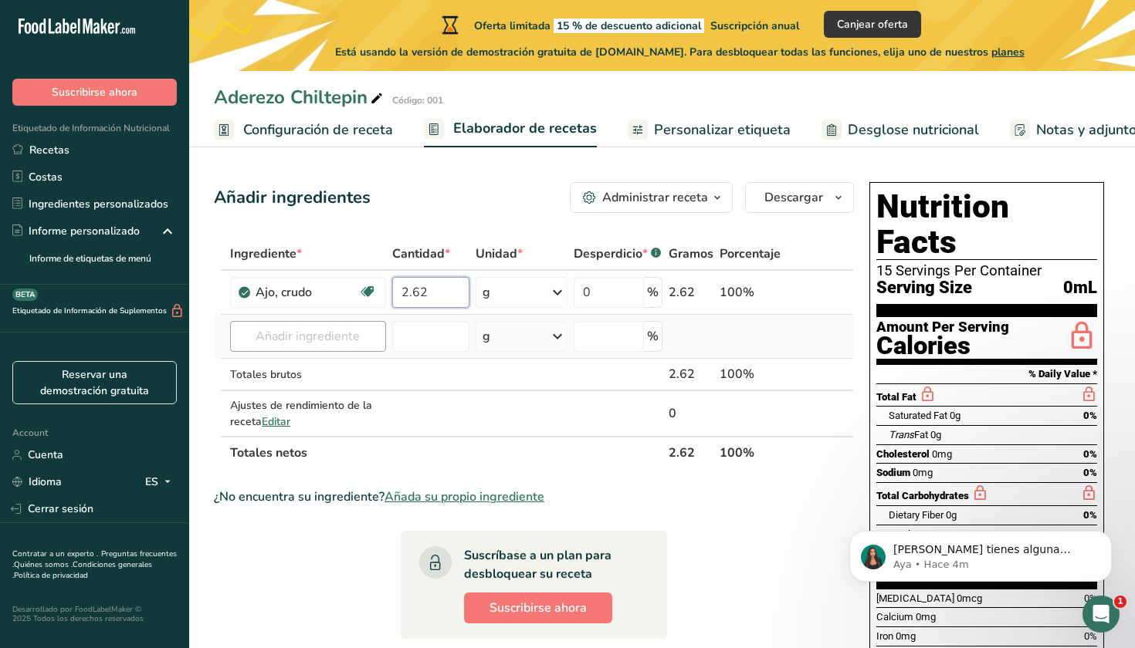
type input "2.62"
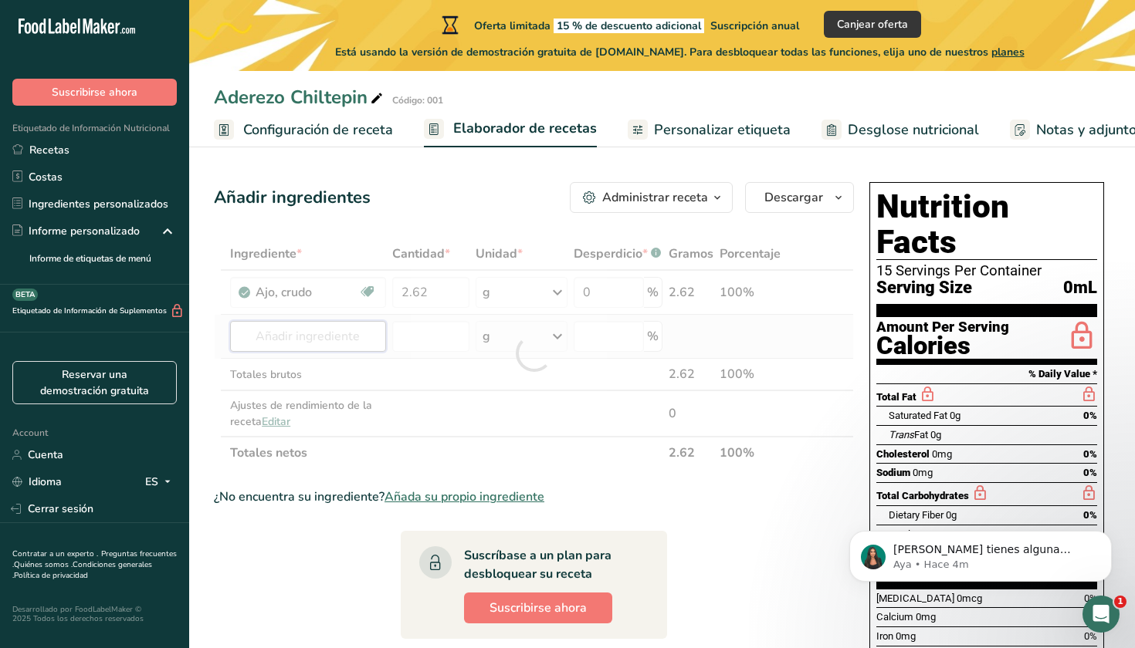
click at [305, 347] on div "Ingrediente * Cantidad * Unidad * Desperdicio * .a-a{fill:#347362;}.b-a{fill:#f…" at bounding box center [534, 354] width 640 height 232
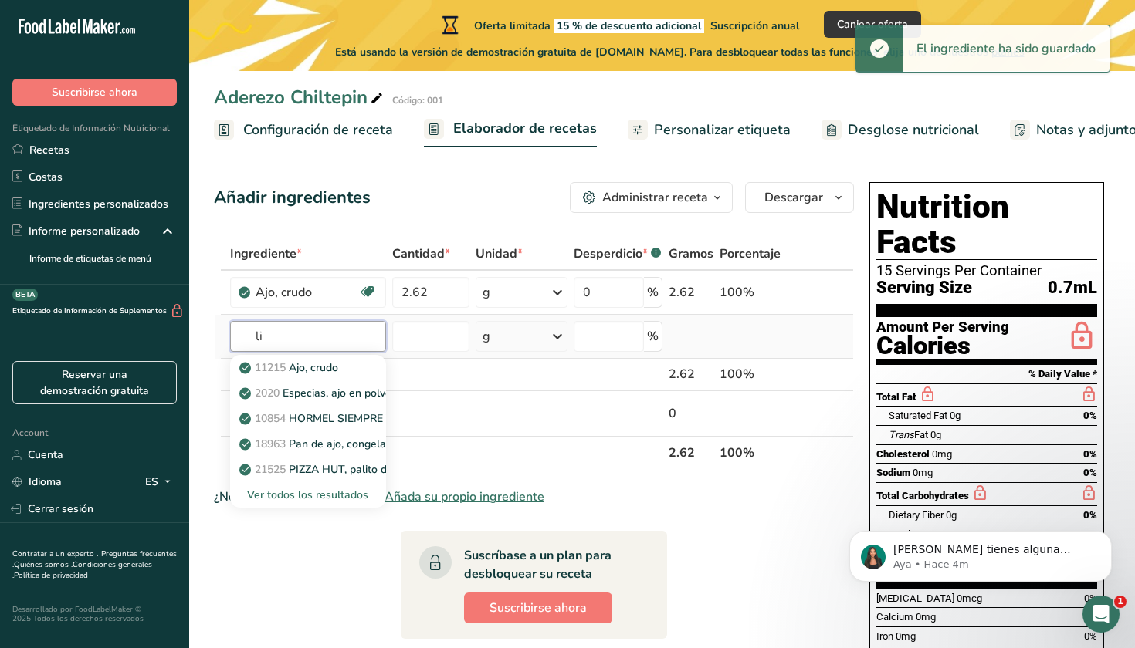
type input "l"
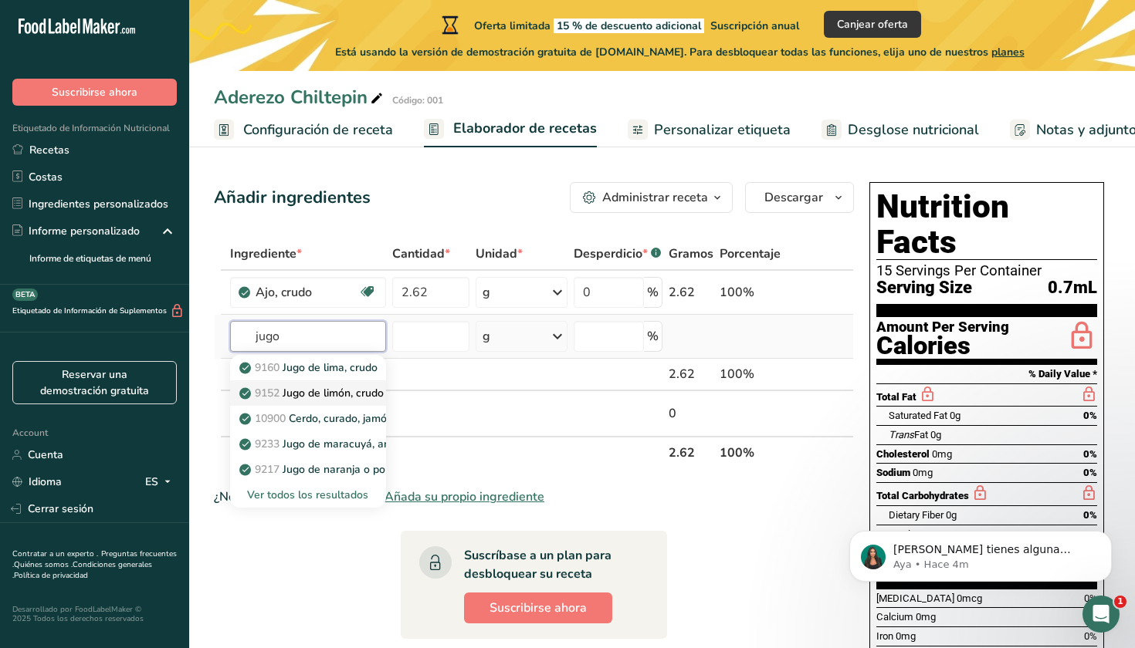
type input "jugo"
click at [313, 390] on p "9152 Jugo de limón, crudo" at bounding box center [312, 393] width 141 height 16
type input "Lemon juice, raw"
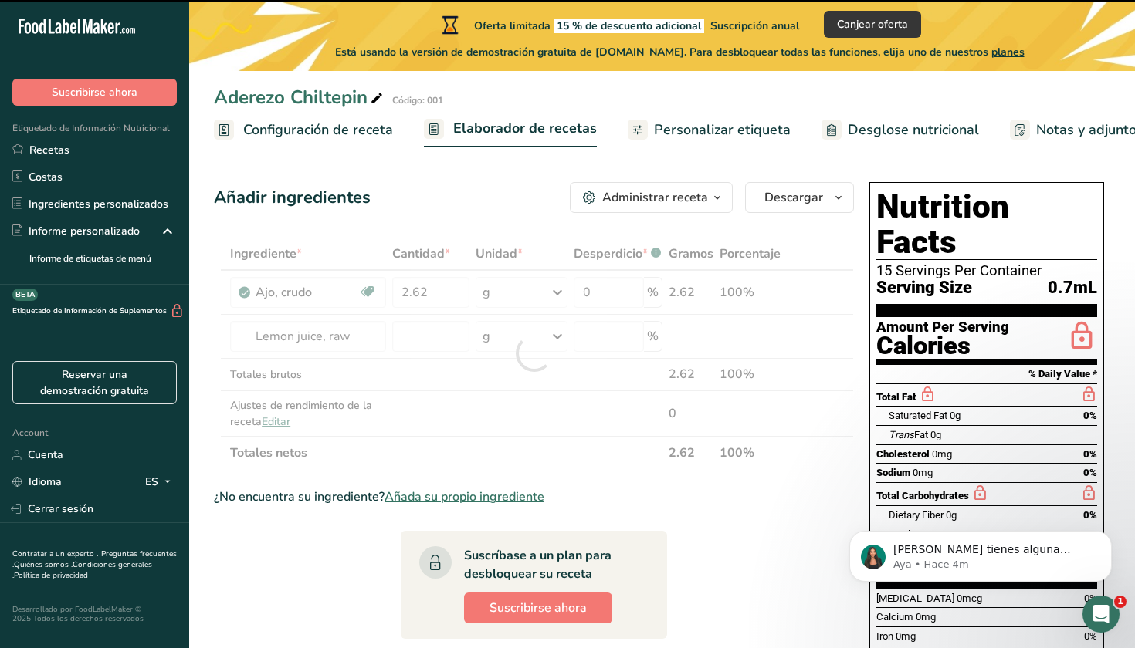
type input "0"
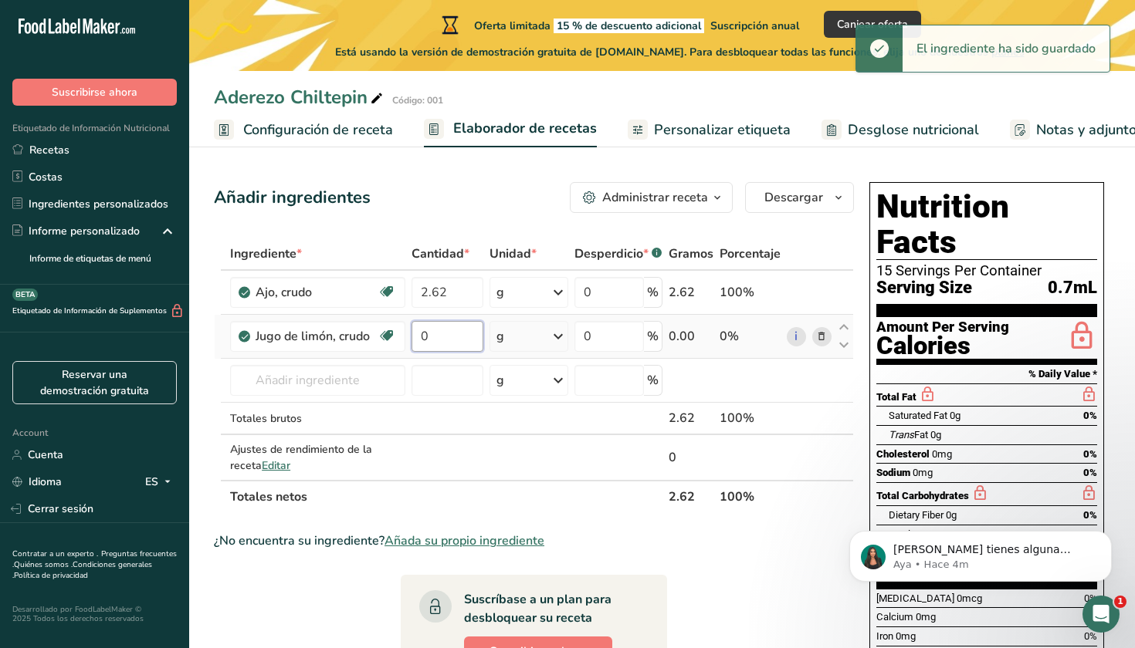
click at [451, 333] on input "0" at bounding box center [447, 336] width 72 height 31
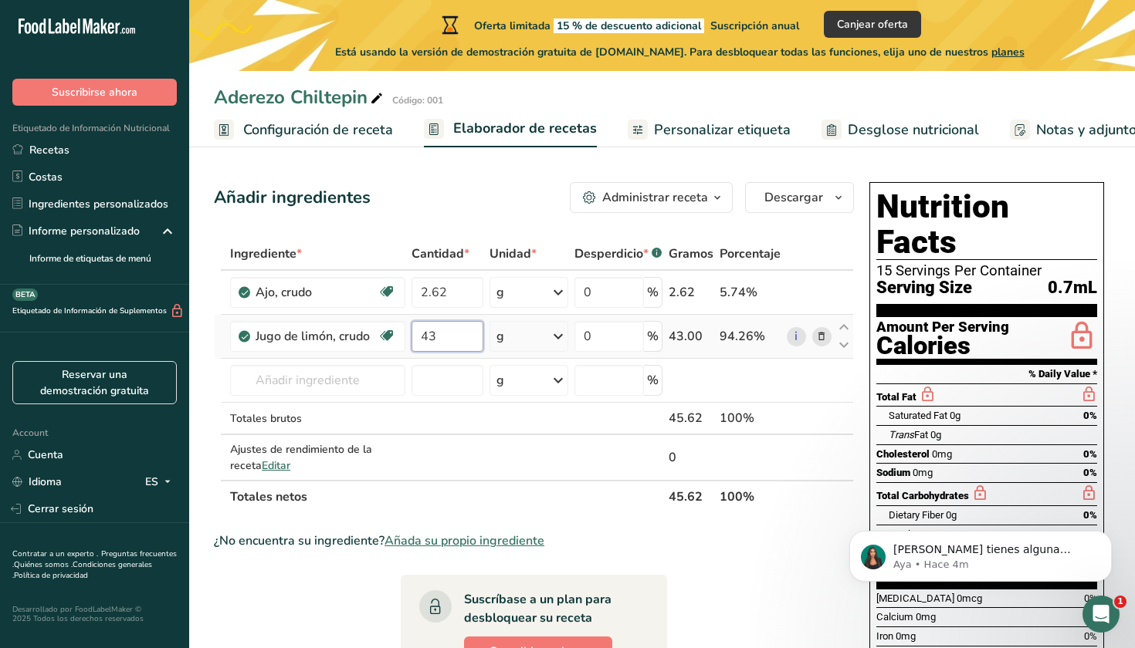
type input "43.7"
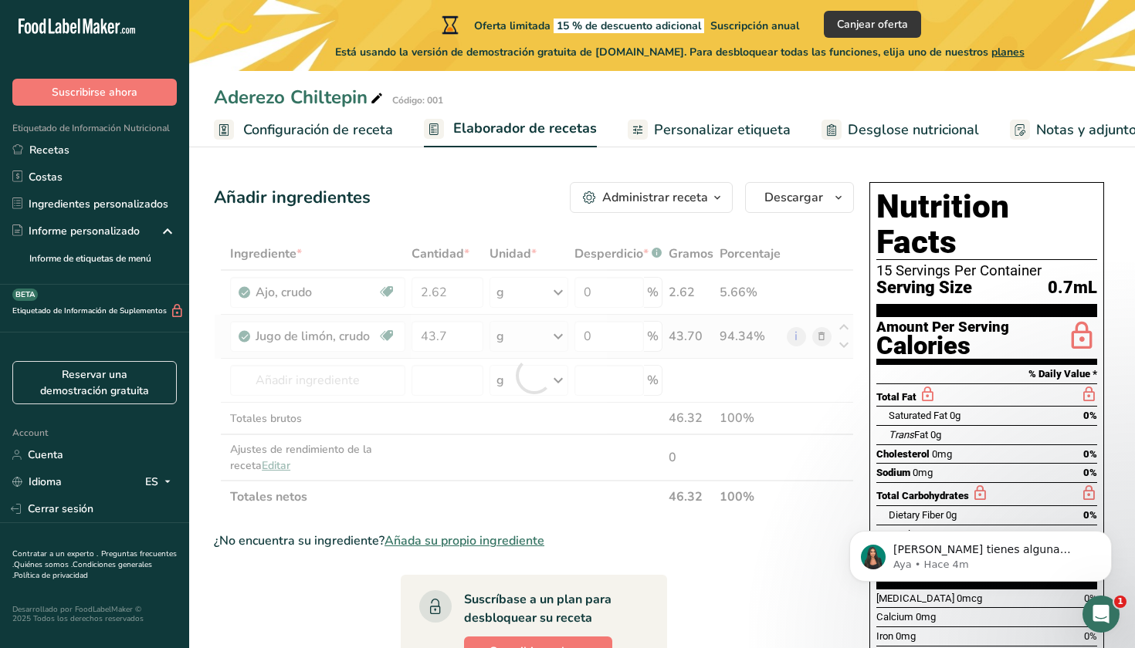
click at [536, 339] on div "Ingrediente * Cantidad * Unidad * Desperdicio * .a-a{fill:#347362;}.b-a{fill:#f…" at bounding box center [534, 376] width 640 height 276
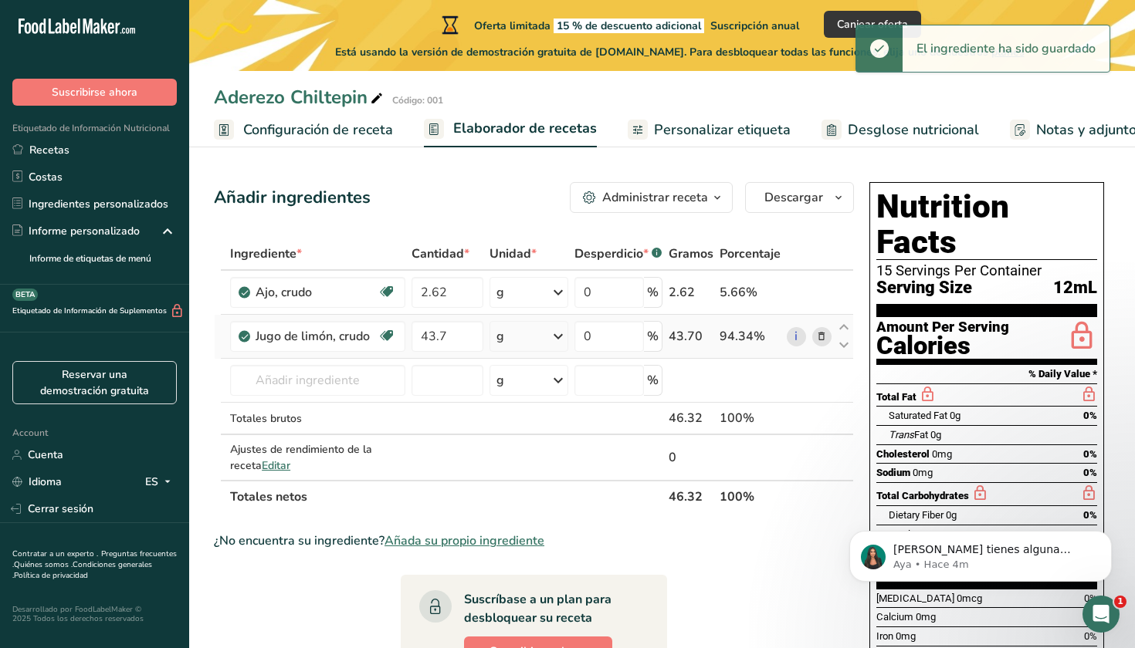
click at [558, 338] on icon at bounding box center [558, 337] width 19 height 28
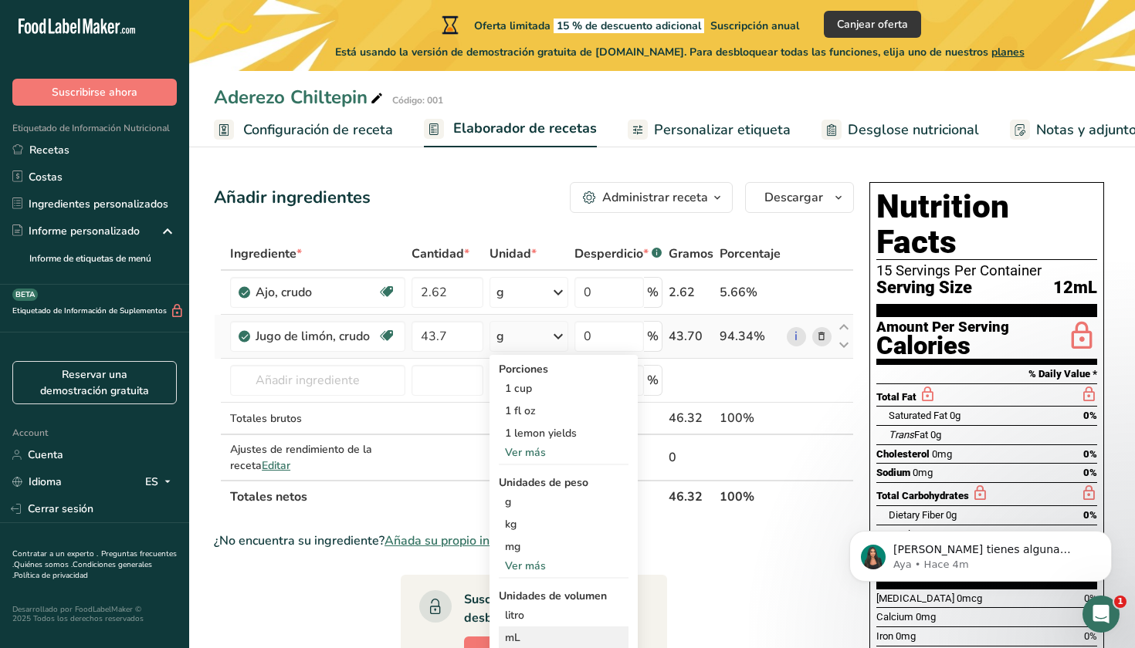
click at [517, 638] on div "mL" at bounding box center [563, 638] width 117 height 16
click at [509, 634] on div "mL" at bounding box center [563, 638] width 117 height 16
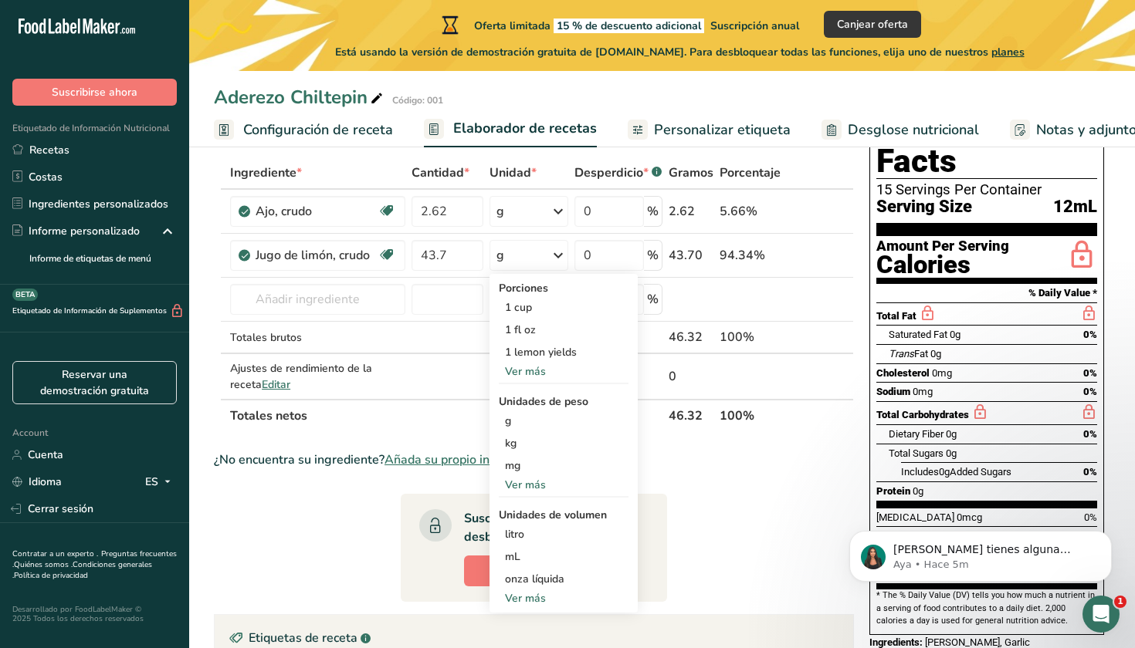
scroll to position [96, 0]
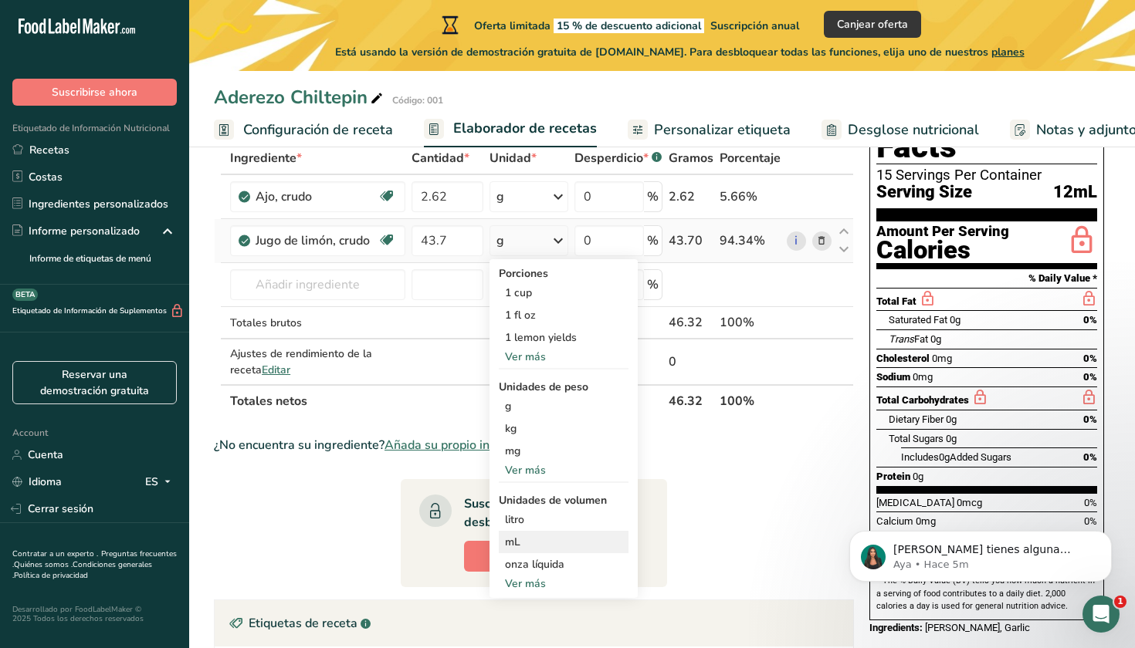
click at [520, 541] on div "mL" at bounding box center [563, 542] width 117 height 16
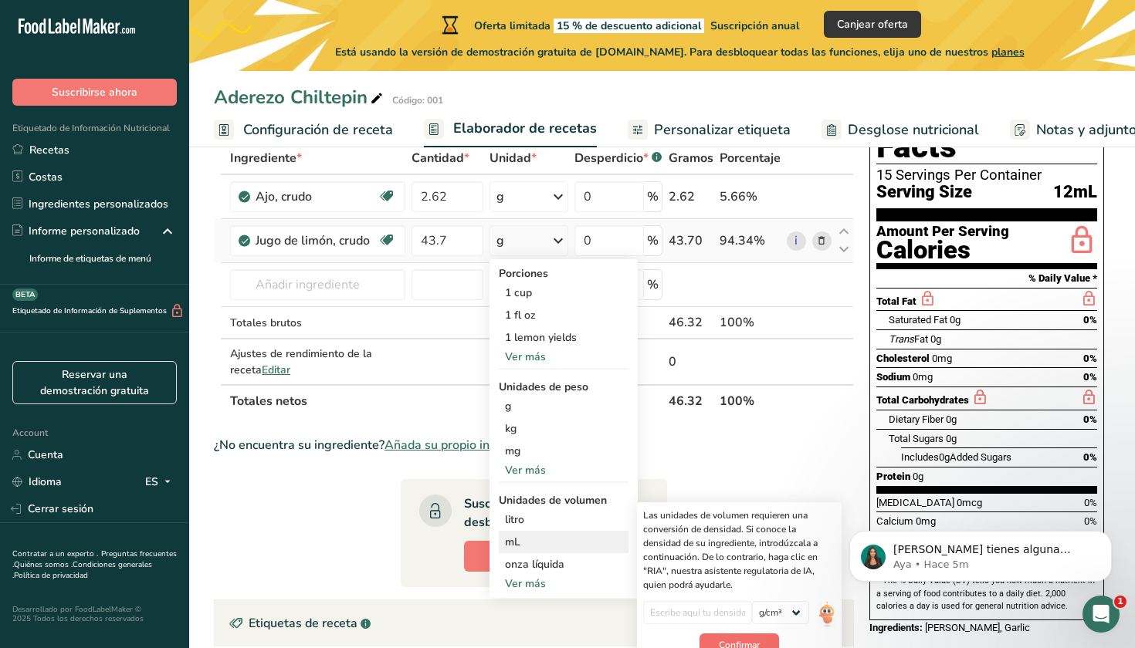
click at [737, 639] on span "Confirmar" at bounding box center [739, 645] width 41 height 14
click at [732, 449] on div "¿No encuentra su ingrediente? Añada su propio ingrediente" at bounding box center [534, 445] width 640 height 19
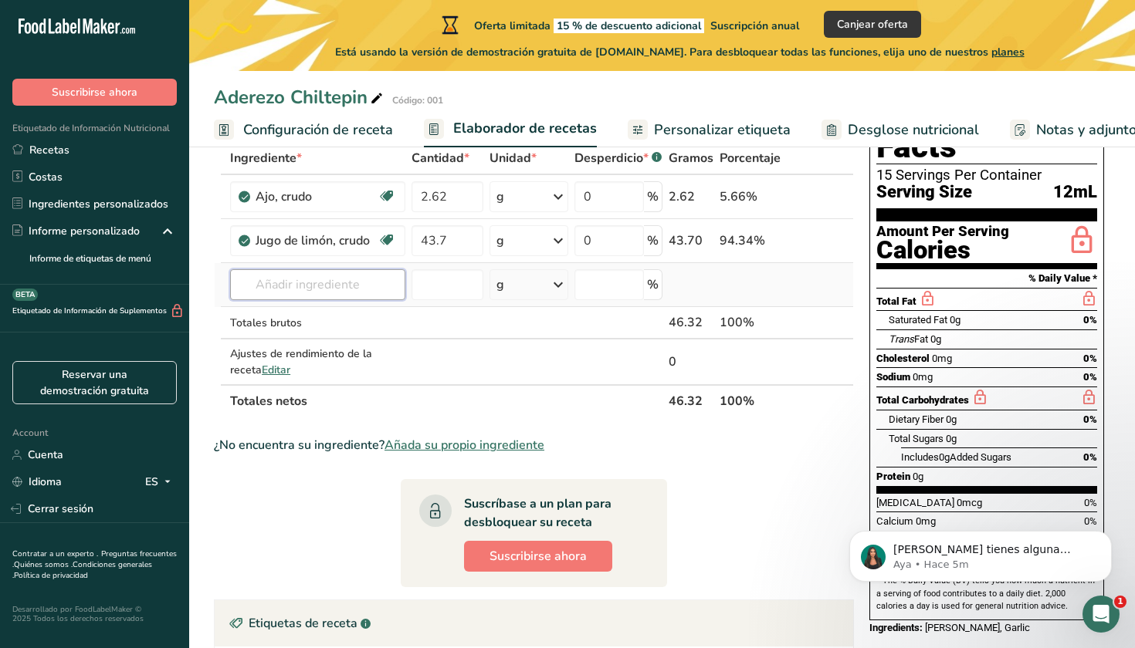
click at [303, 286] on input "text" at bounding box center [317, 284] width 175 height 31
type input "s"
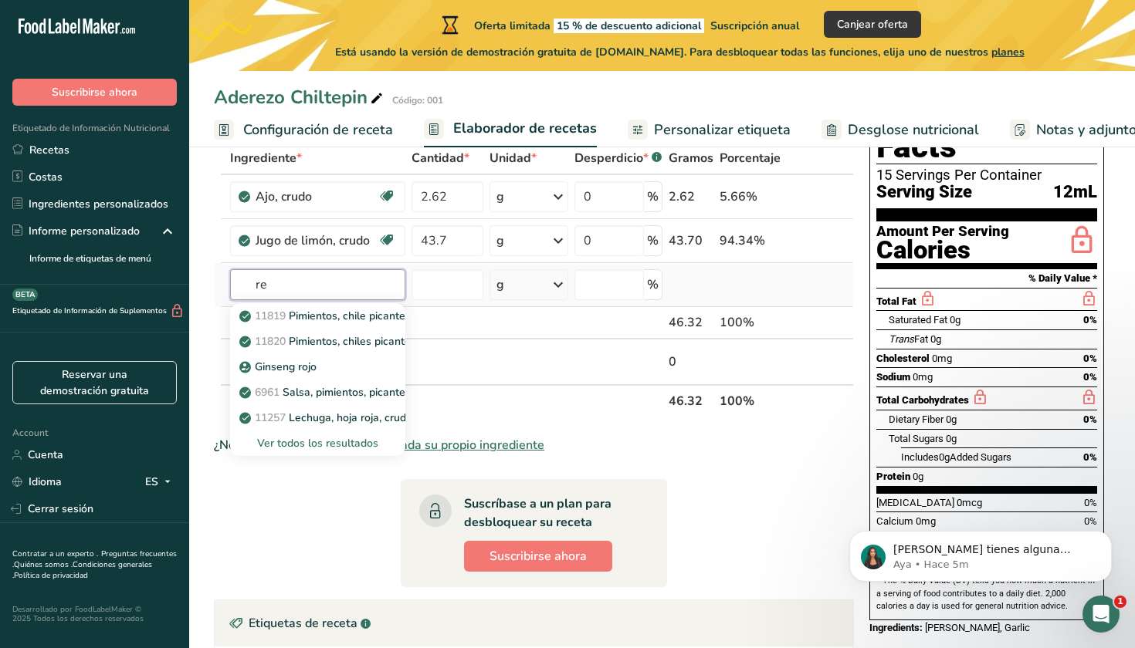
type input "r"
type input "salsa pica"
click at [357, 446] on div "Ver todos los resultados" at bounding box center [317, 443] width 151 height 16
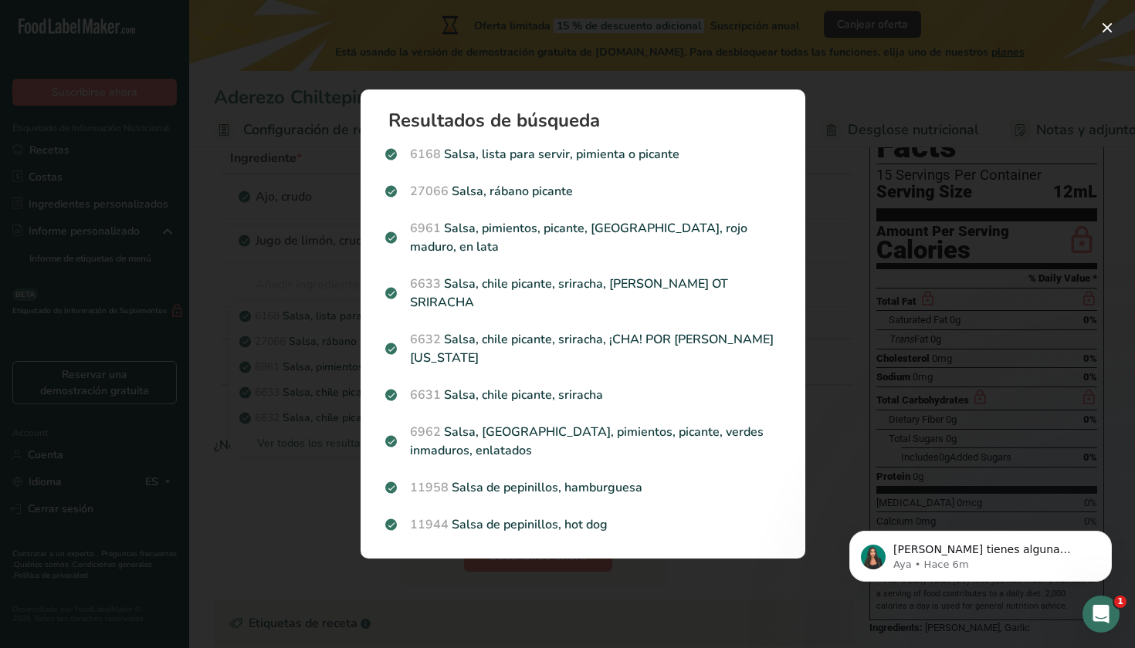
click at [230, 560] on div "Search results modal" at bounding box center [567, 324] width 1135 height 648
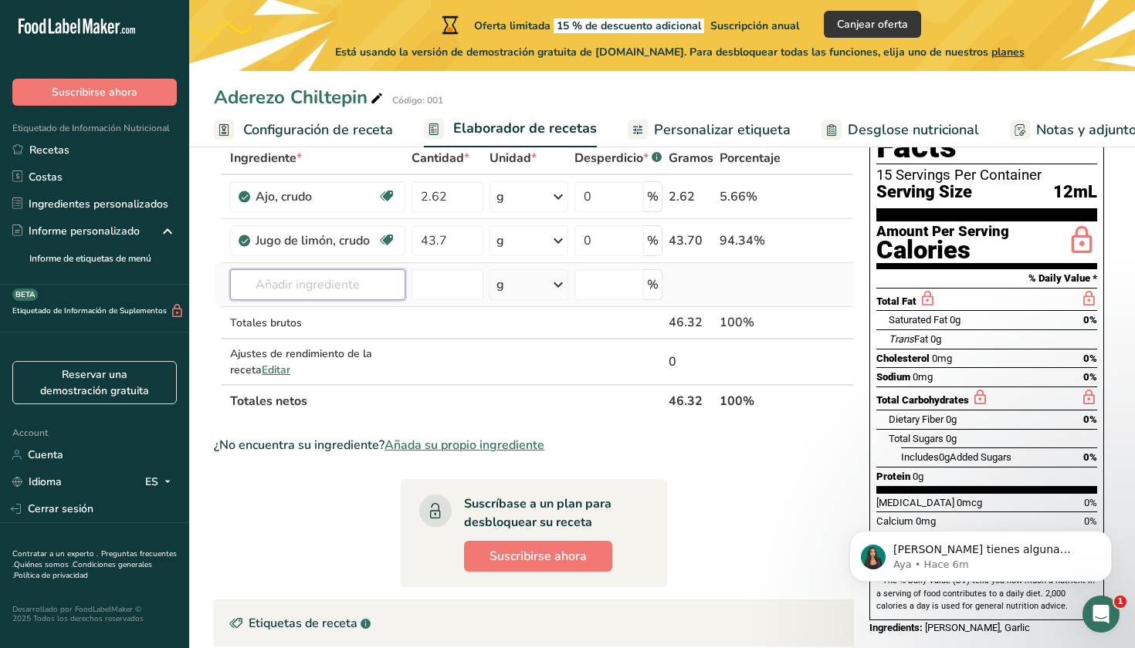
click at [348, 288] on input "text" at bounding box center [317, 284] width 175 height 31
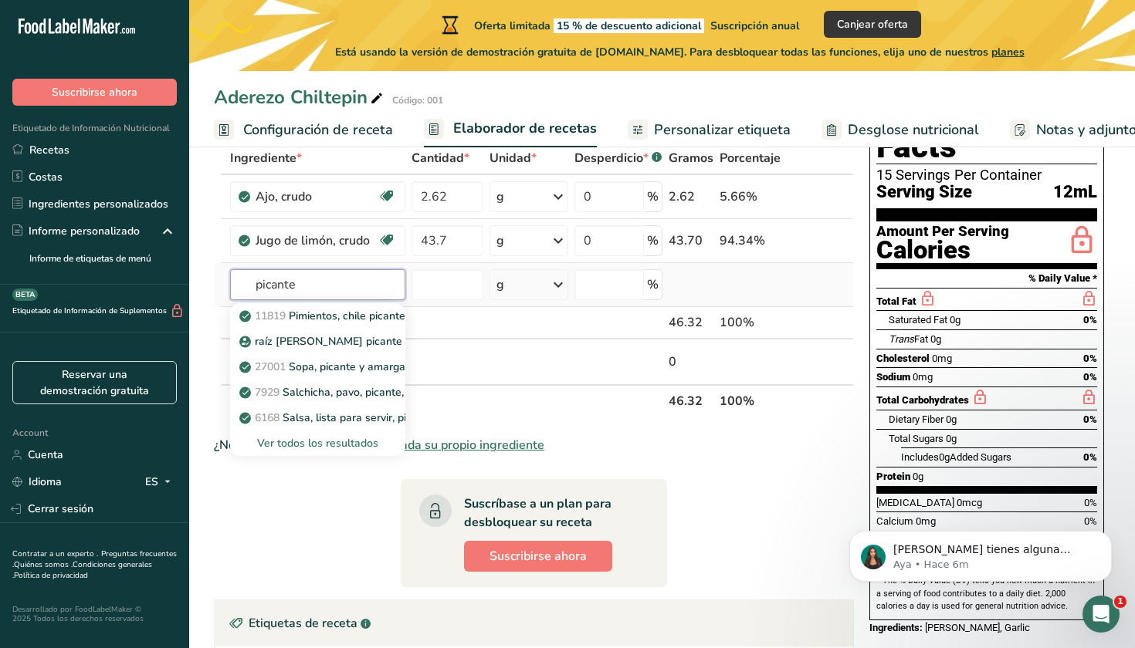
type input "picante"
click at [367, 445] on div "Ver todos los resultados" at bounding box center [317, 443] width 151 height 16
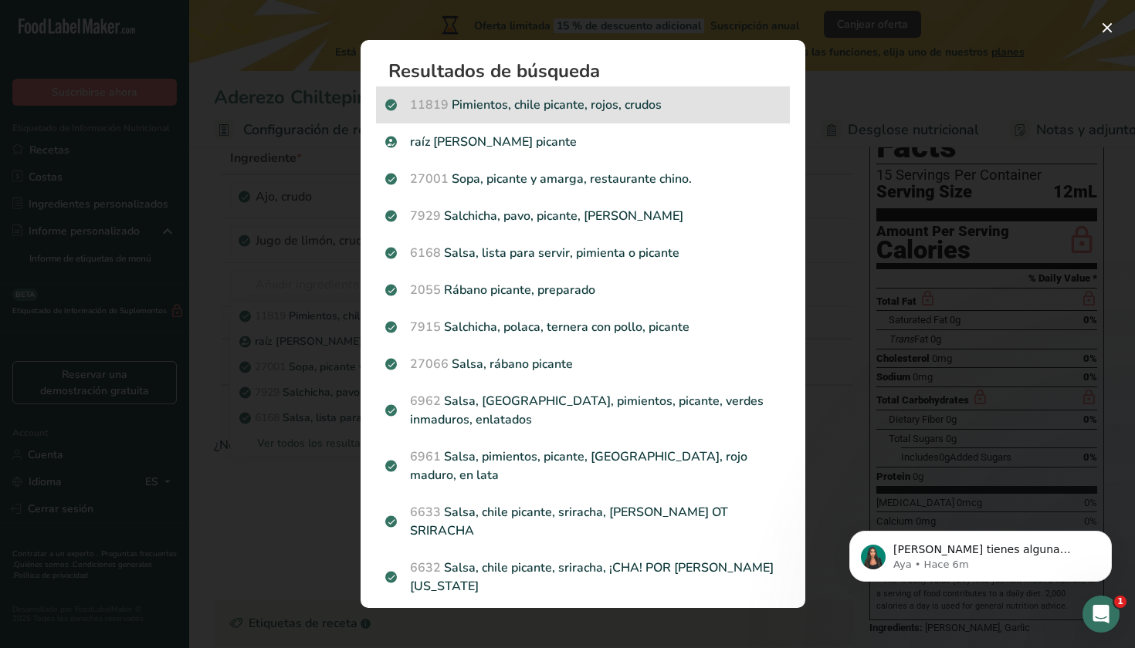
click at [629, 117] on div "11819 Pimientos, chile picante, rojos, crudos" at bounding box center [583, 104] width 414 height 37
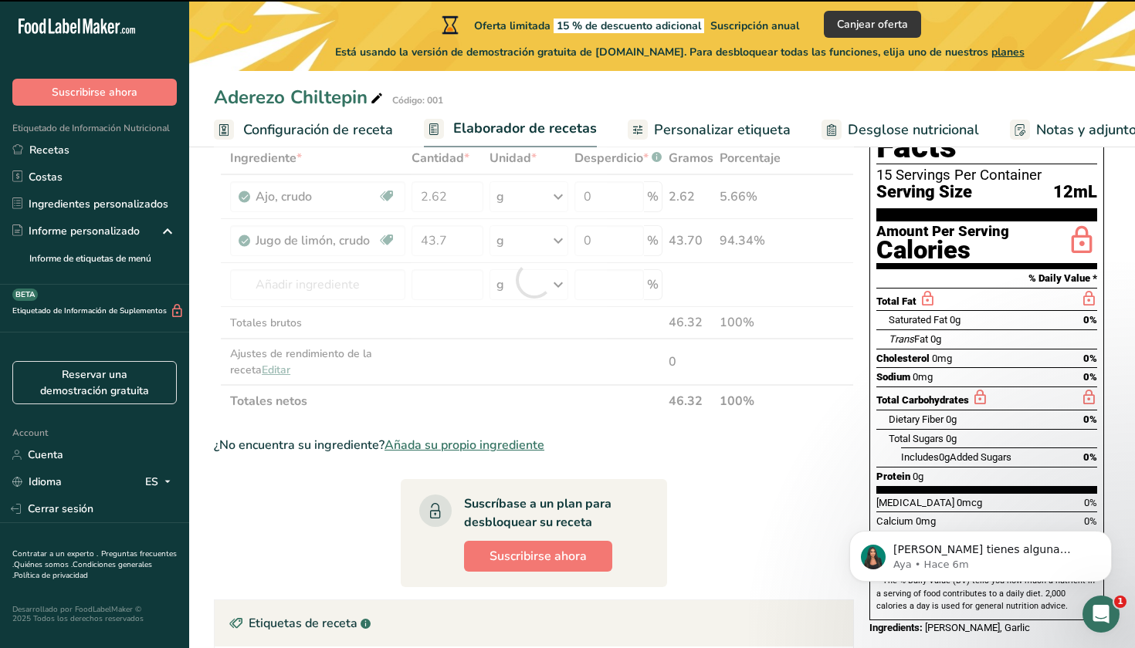
type input "0"
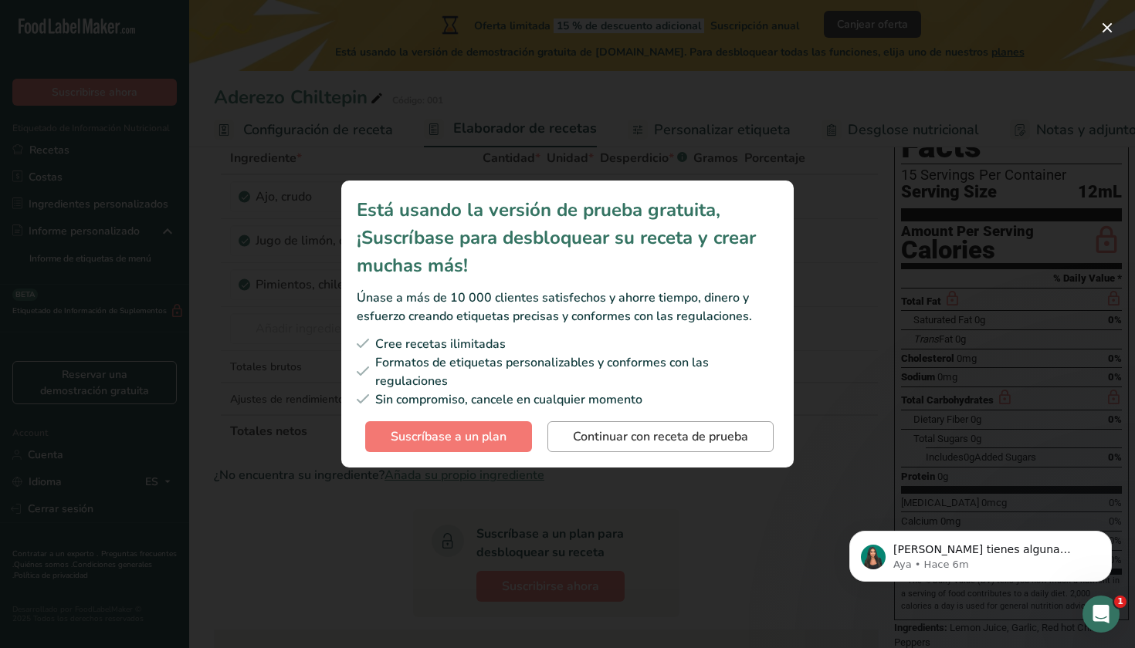
click at [603, 438] on span "Continuar con receta de prueba" at bounding box center [660, 437] width 175 height 19
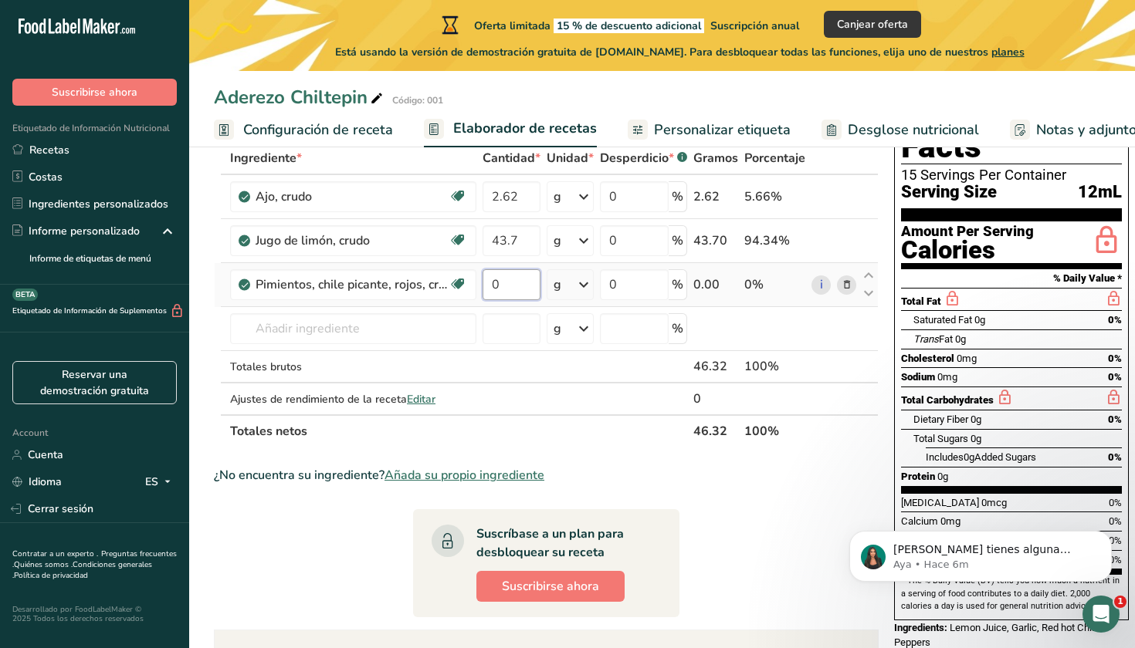
click at [518, 286] on input "0" at bounding box center [511, 284] width 58 height 31
type input "32.8"
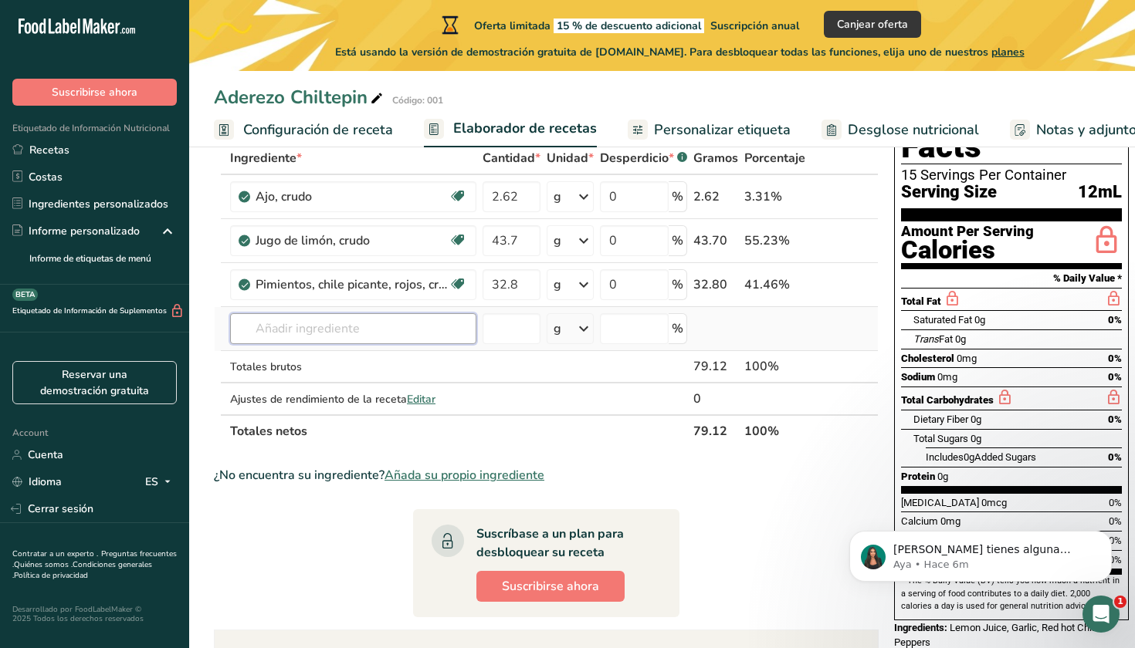
click at [374, 323] on div "Ingrediente * Cantidad * Unidad * Desperdicio * .a-a{fill:#347362;}.b-a{fill:#f…" at bounding box center [546, 295] width 665 height 306
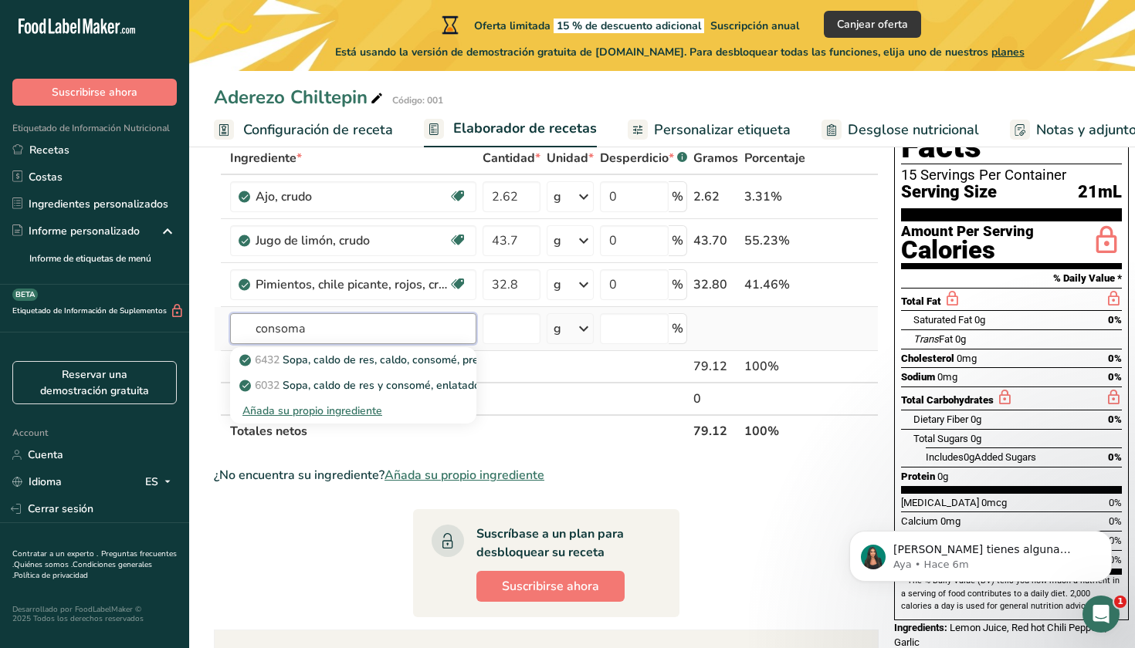
type input "consoma"
click at [341, 413] on div "Añada su propio ingrediente" at bounding box center [353, 411] width 222 height 16
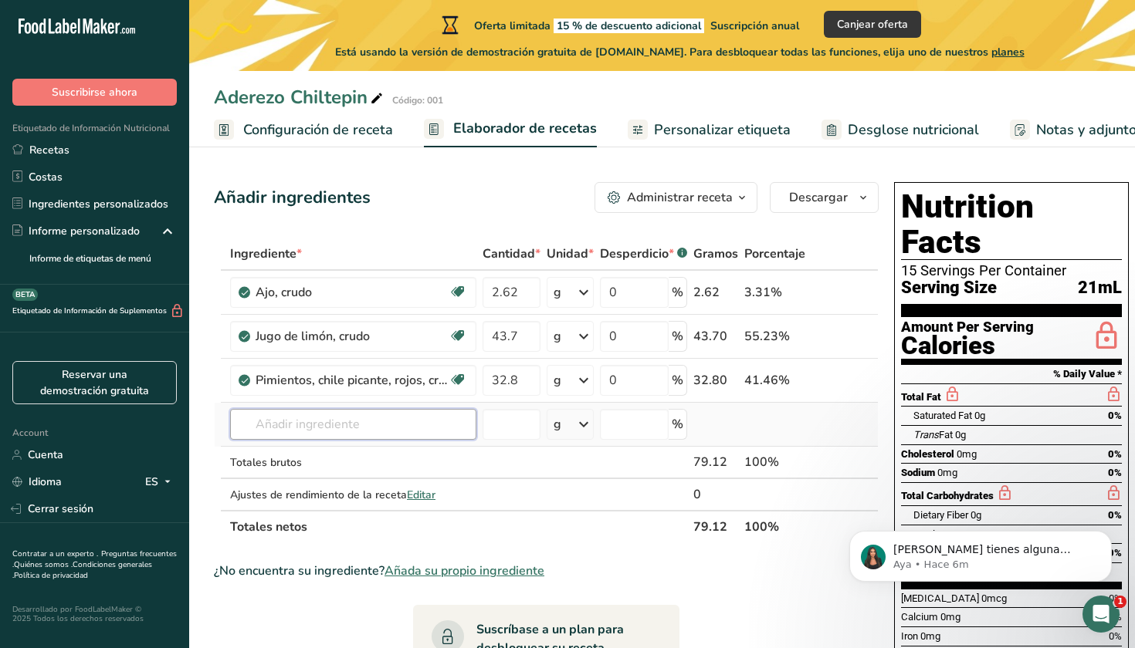
click at [435, 421] on input "text" at bounding box center [353, 424] width 246 height 31
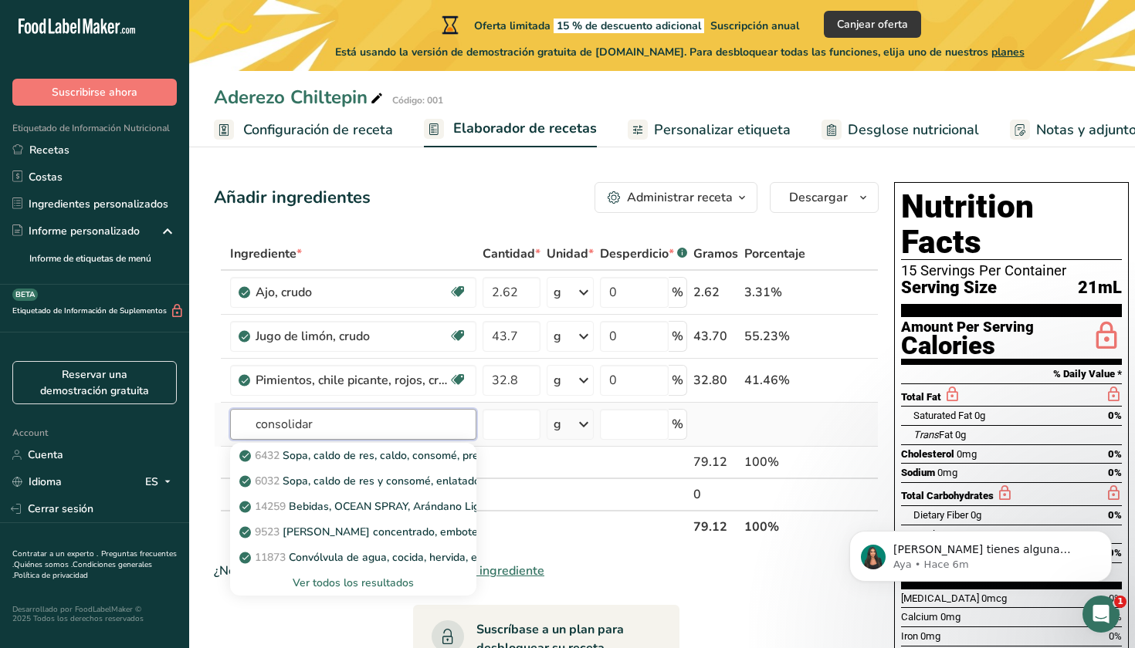
type input "consolidar"
drag, startPoint x: 435, startPoint y: 421, endPoint x: 346, endPoint y: 583, distance: 184.8
click at [346, 583] on div "Ver todos los resultados" at bounding box center [353, 583] width 222 height 16
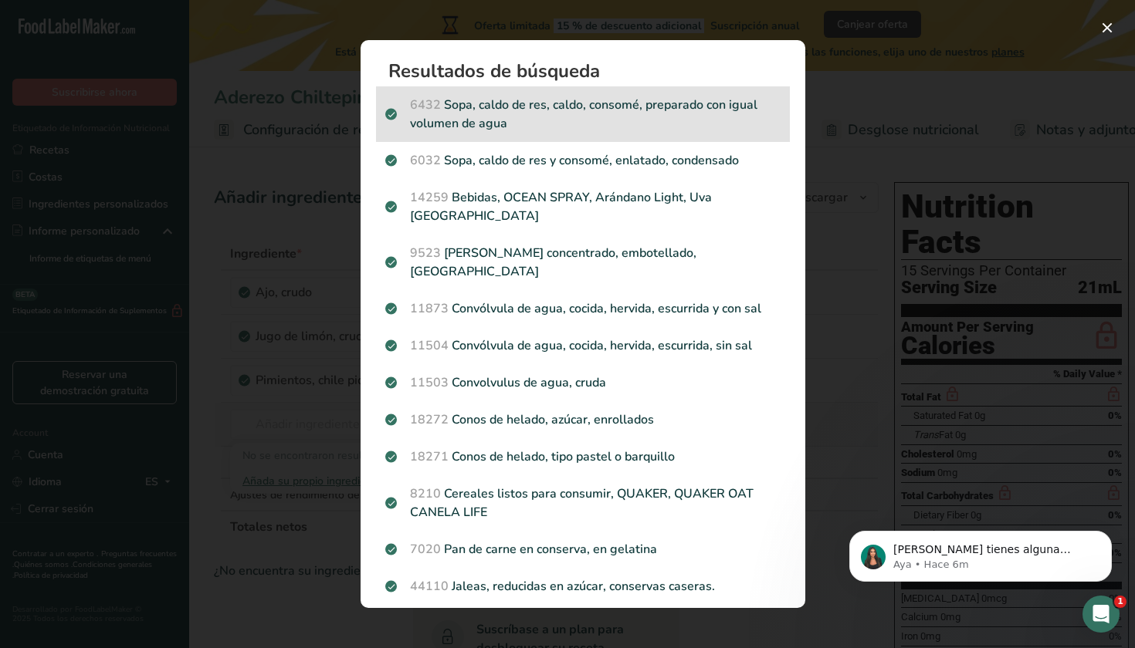
click at [515, 117] on p "6432 Sopa, caldo de res, caldo, consomé, preparado con igual volumen de agua" at bounding box center [582, 114] width 395 height 37
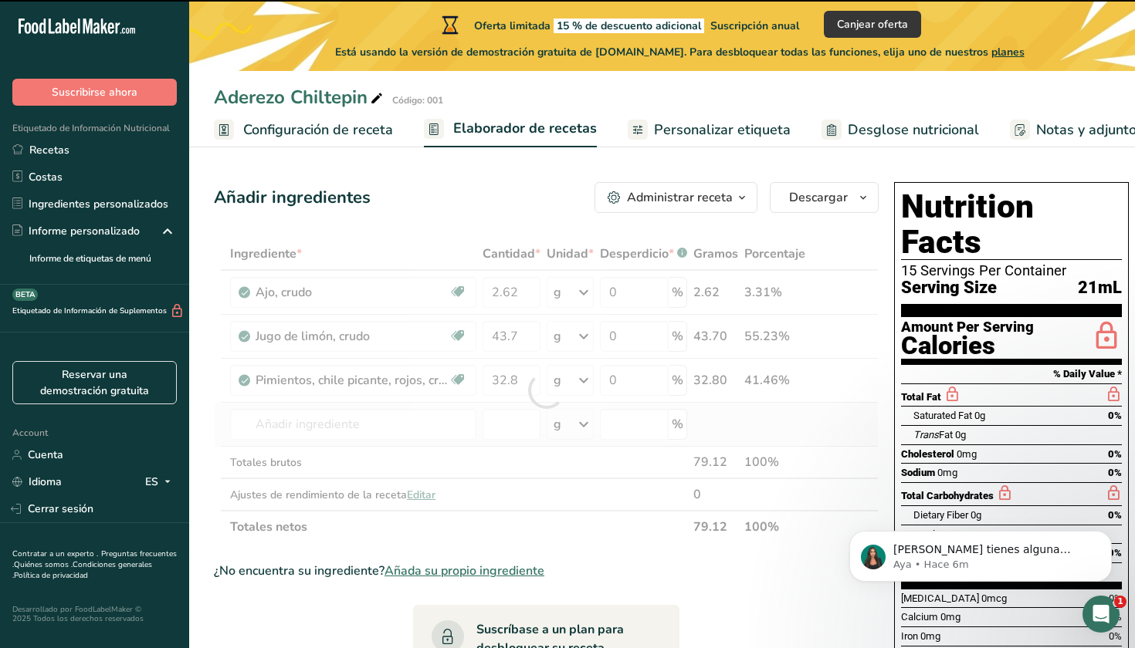
type input "0"
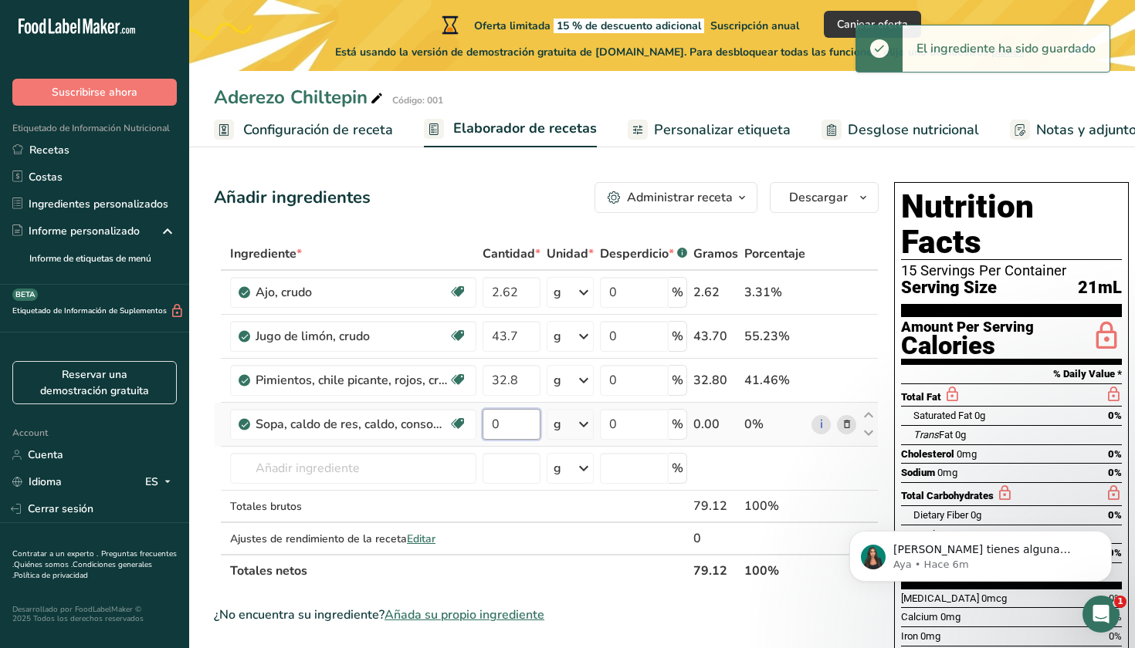
click at [514, 418] on input "0" at bounding box center [511, 424] width 58 height 31
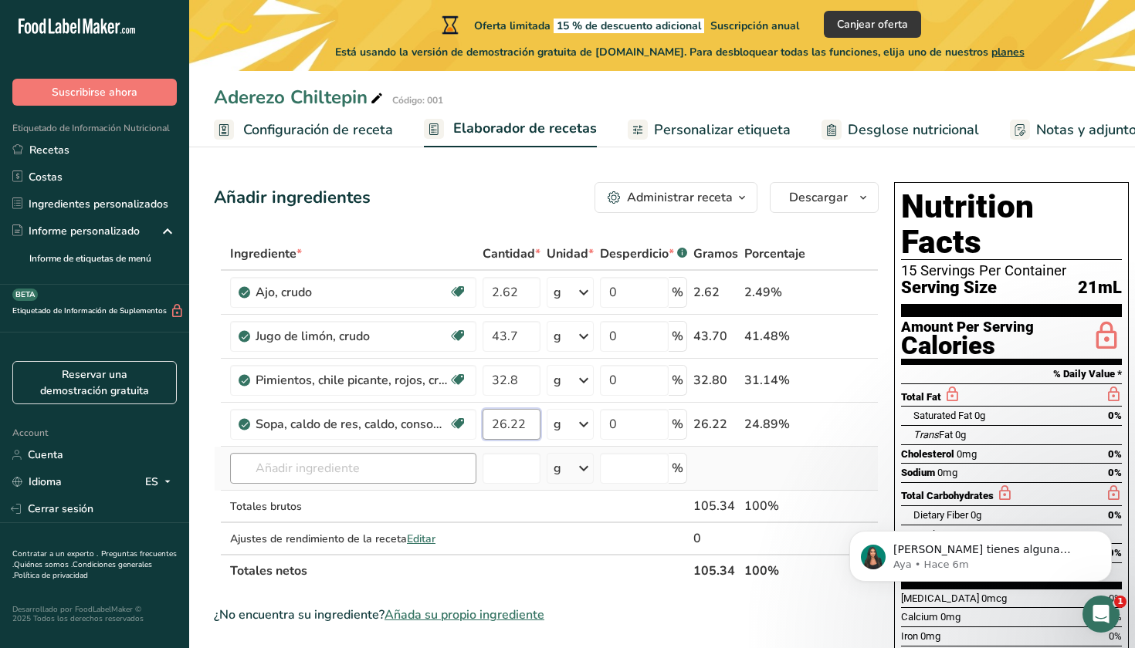
type input "26.22"
click at [402, 471] on div "Ingrediente * Cantidad * Unidad * Desperdicio * .a-a{fill:#347362;}.b-a{fill:#f…" at bounding box center [546, 413] width 665 height 350
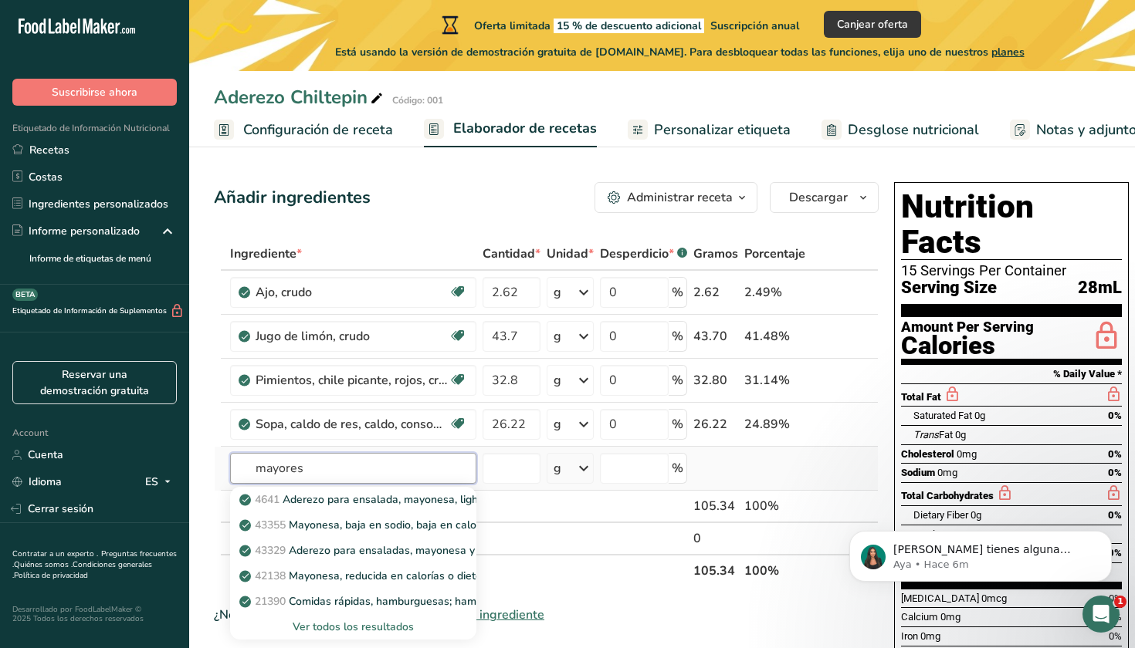
type input "mayores"
drag, startPoint x: 402, startPoint y: 471, endPoint x: 370, endPoint y: 577, distance: 111.1
click at [370, 577] on p "42138 Mayonesa, reducida en calorías o dietética, sin colesterol" at bounding box center [406, 576] width 329 height 16
type input "Mayonnaise, reduced-calorie or diet, cholesterol-free"
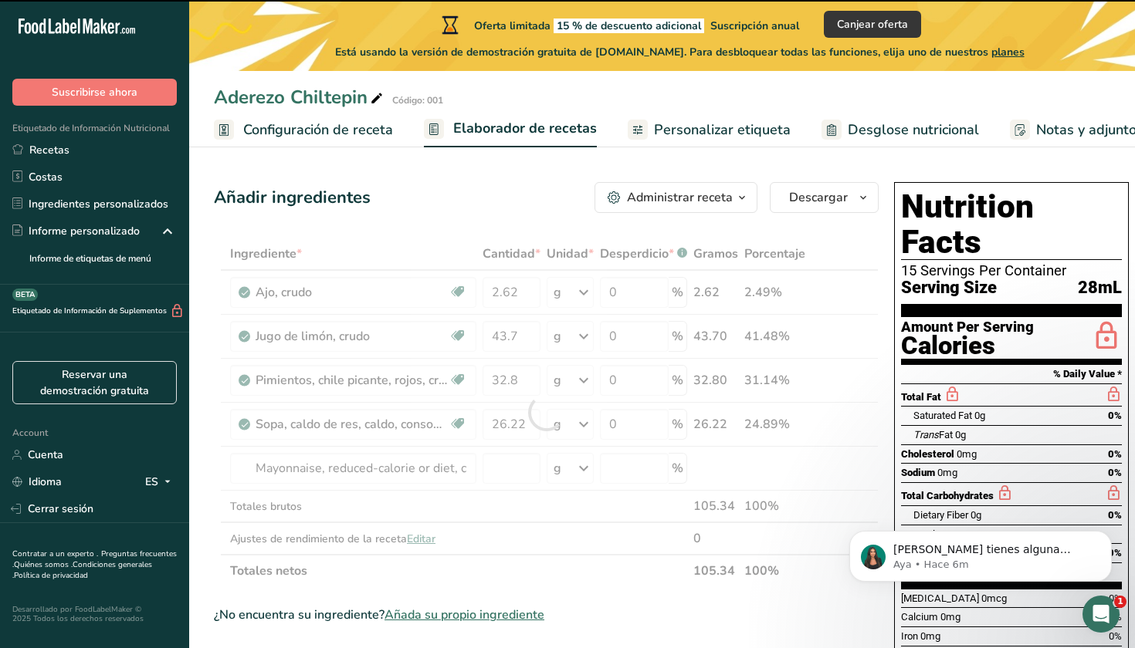
type input "0"
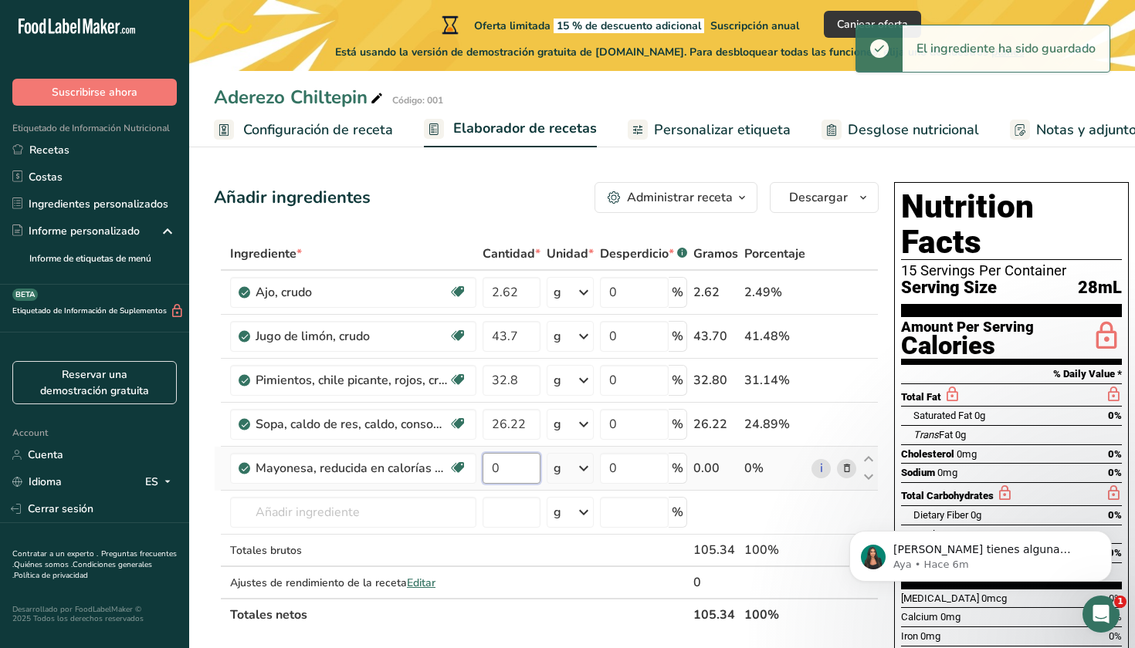
click at [511, 468] on input "0" at bounding box center [511, 468] width 58 height 31
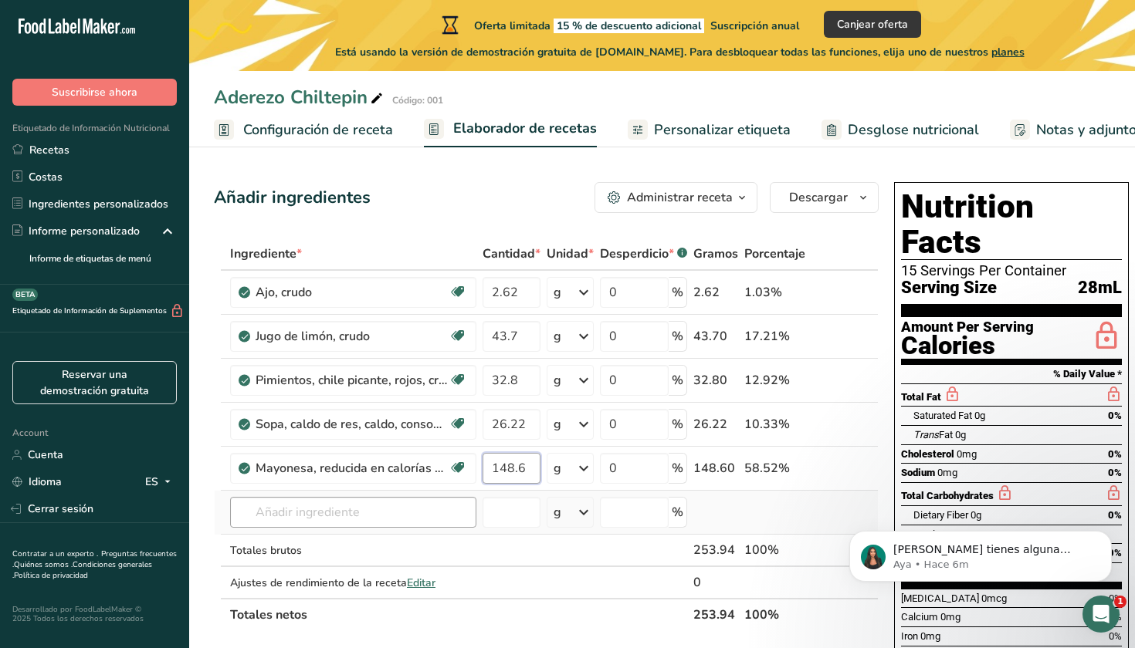
type input "148.6"
click at [402, 518] on div "Ingrediente * Cantidad * Unidad * Desperdicio * .a-a{fill:#347362;}.b-a{fill:#f…" at bounding box center [546, 435] width 665 height 394
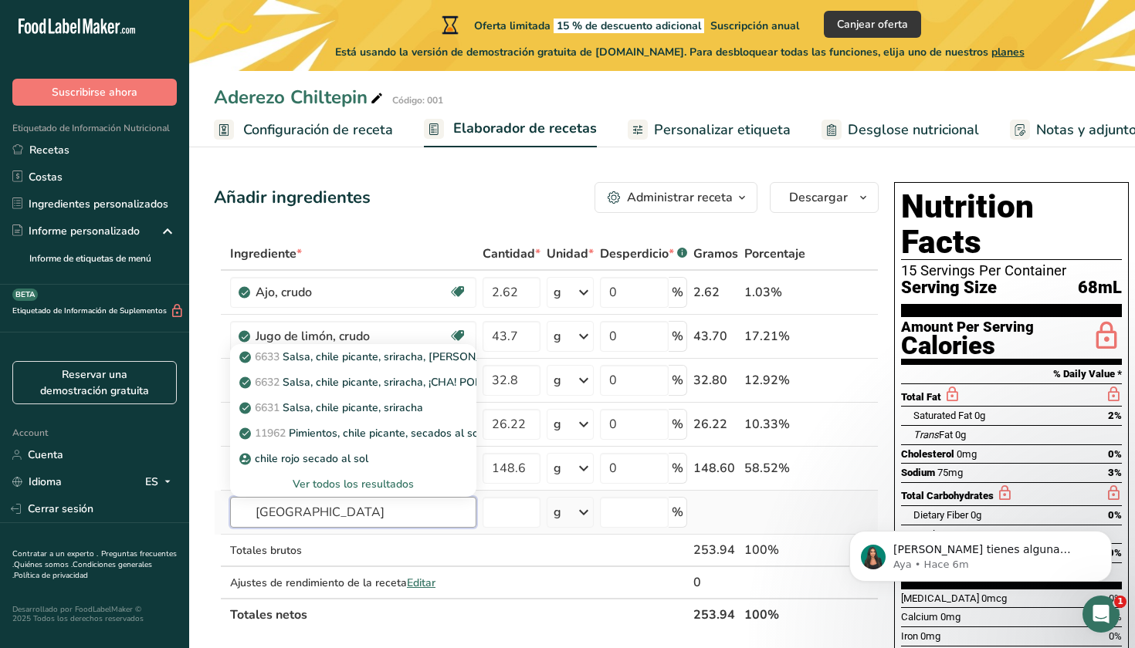
type input "chile"
click at [357, 483] on div "Ver todos los resultados" at bounding box center [353, 484] width 222 height 16
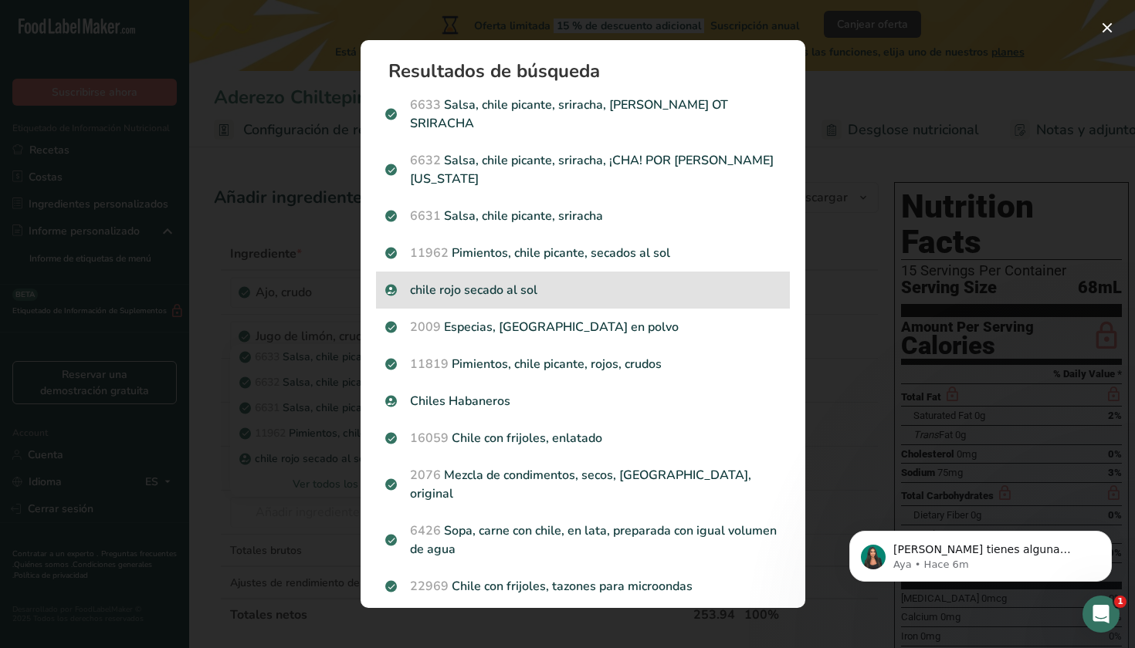
click at [579, 272] on div "chile rojo secado al sol" at bounding box center [583, 290] width 414 height 37
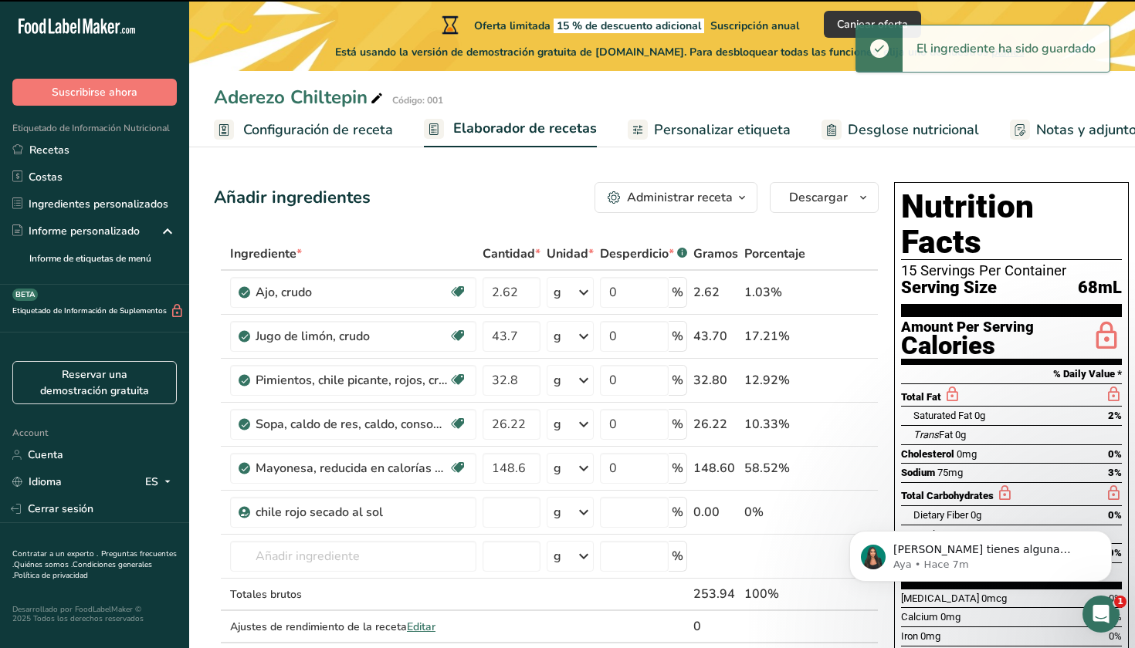
type input "0"
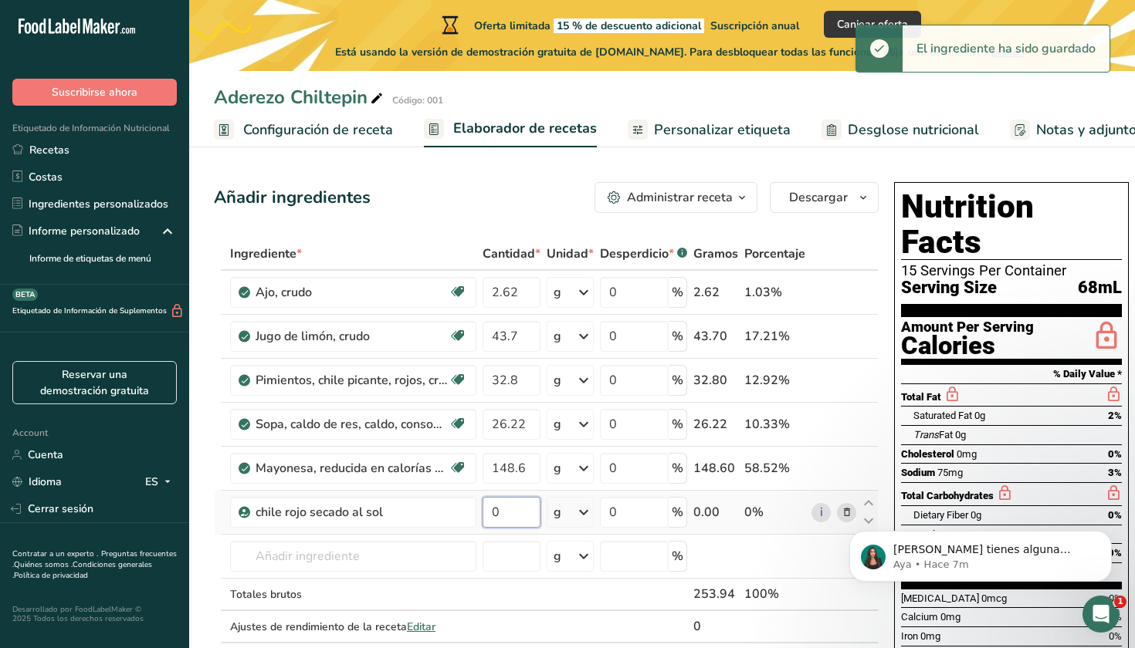
click at [513, 509] on input "0" at bounding box center [511, 512] width 58 height 31
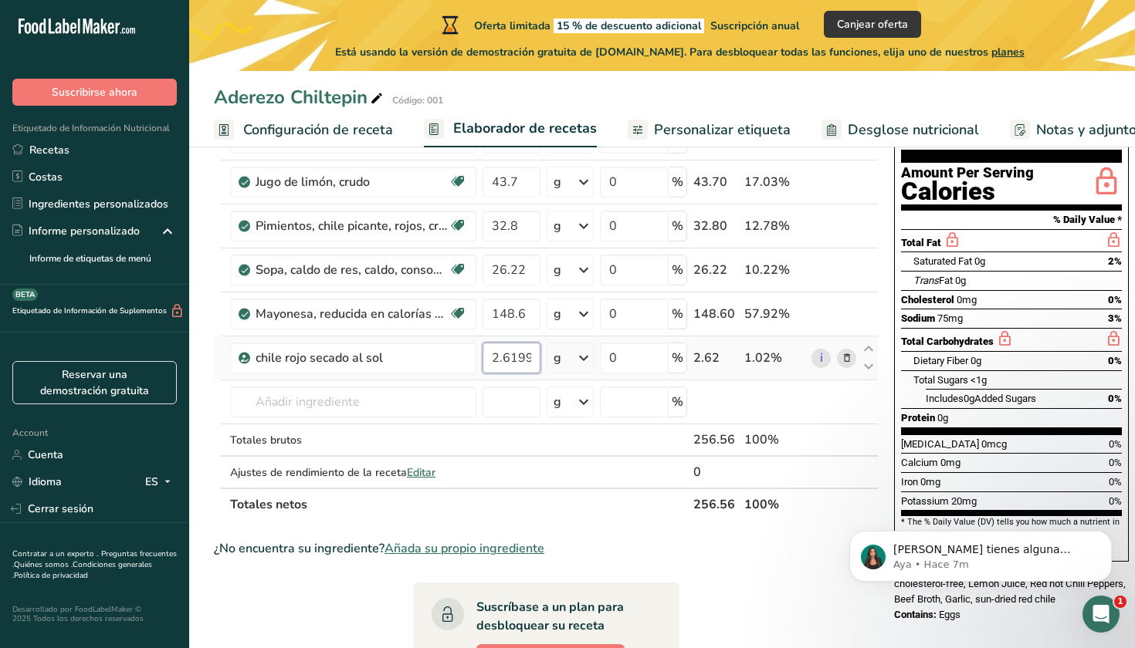
type input "2.619974"
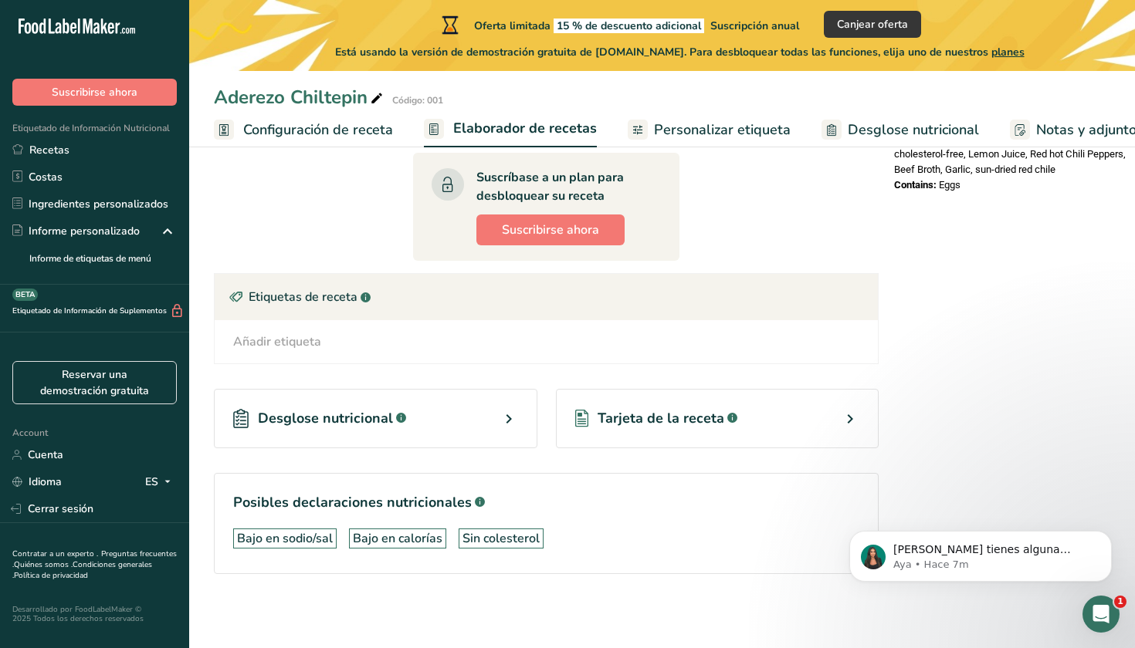
scroll to position [584, 0]
click at [501, 414] on icon at bounding box center [508, 419] width 19 height 28
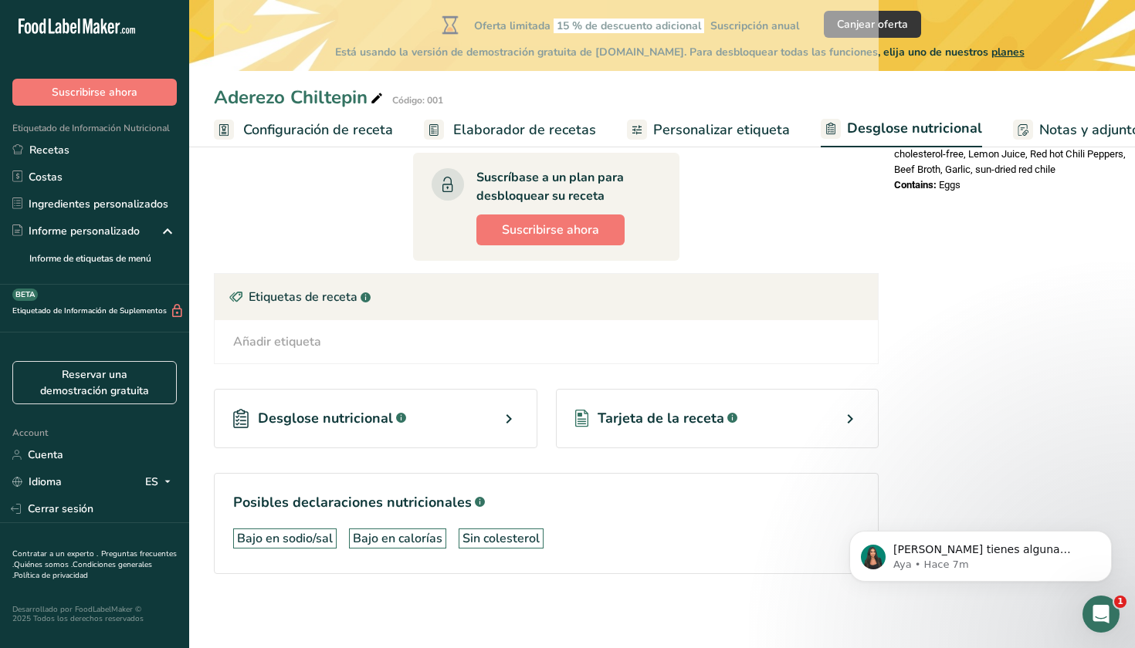
select select "Calories"
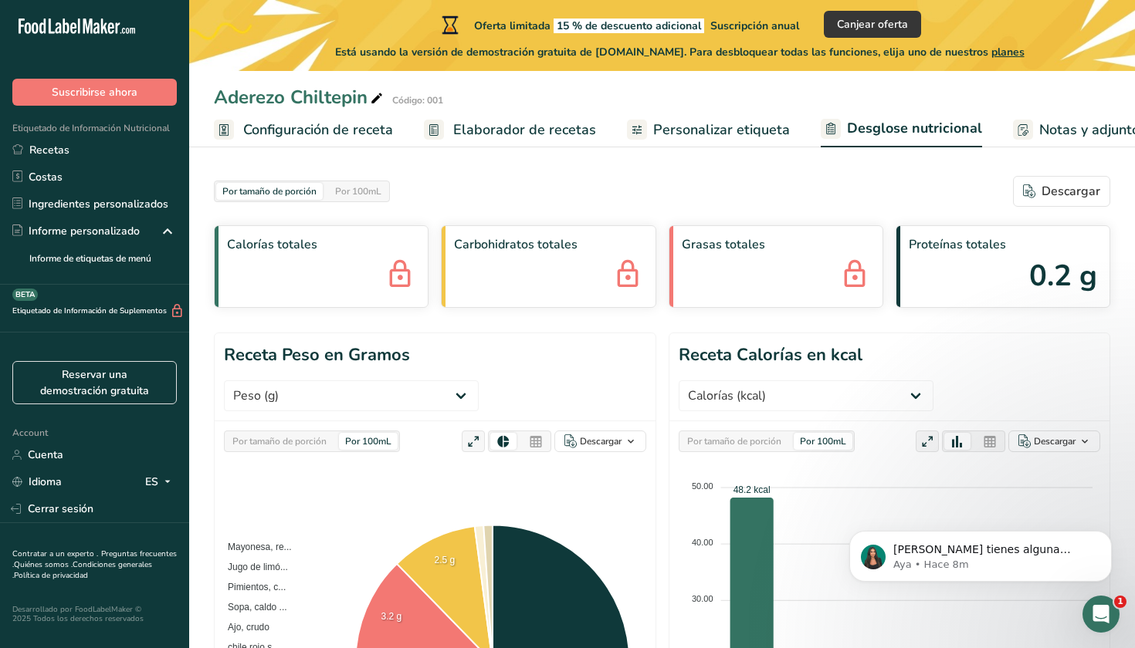
click at [683, 114] on link "Personalizar etiqueta" at bounding box center [708, 130] width 163 height 35
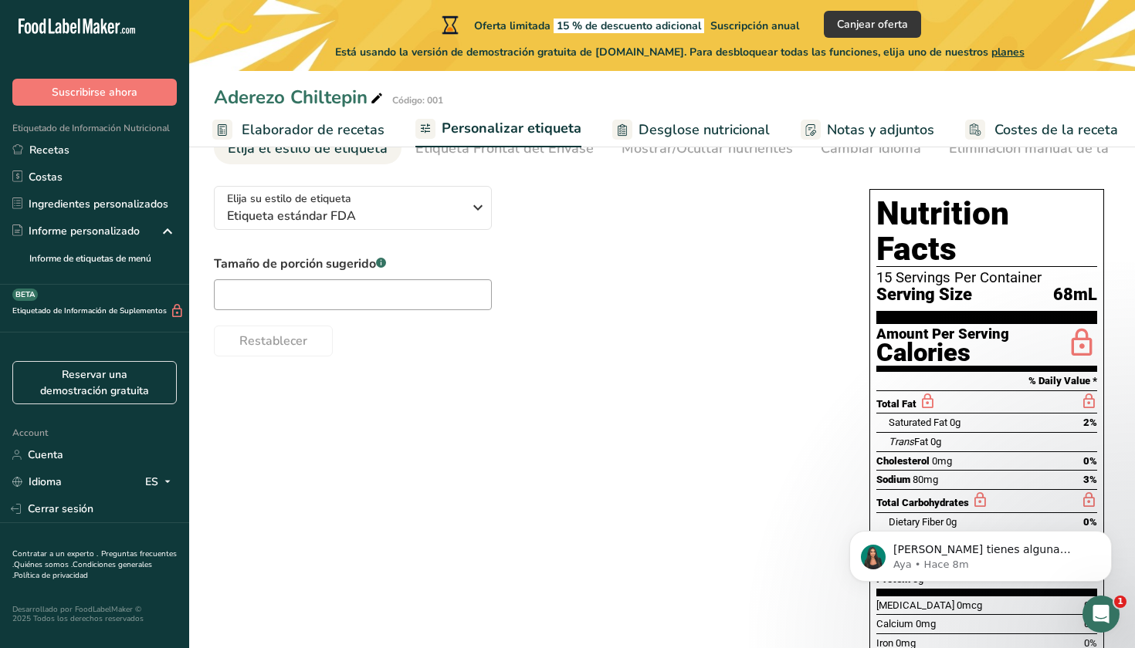
scroll to position [94, 0]
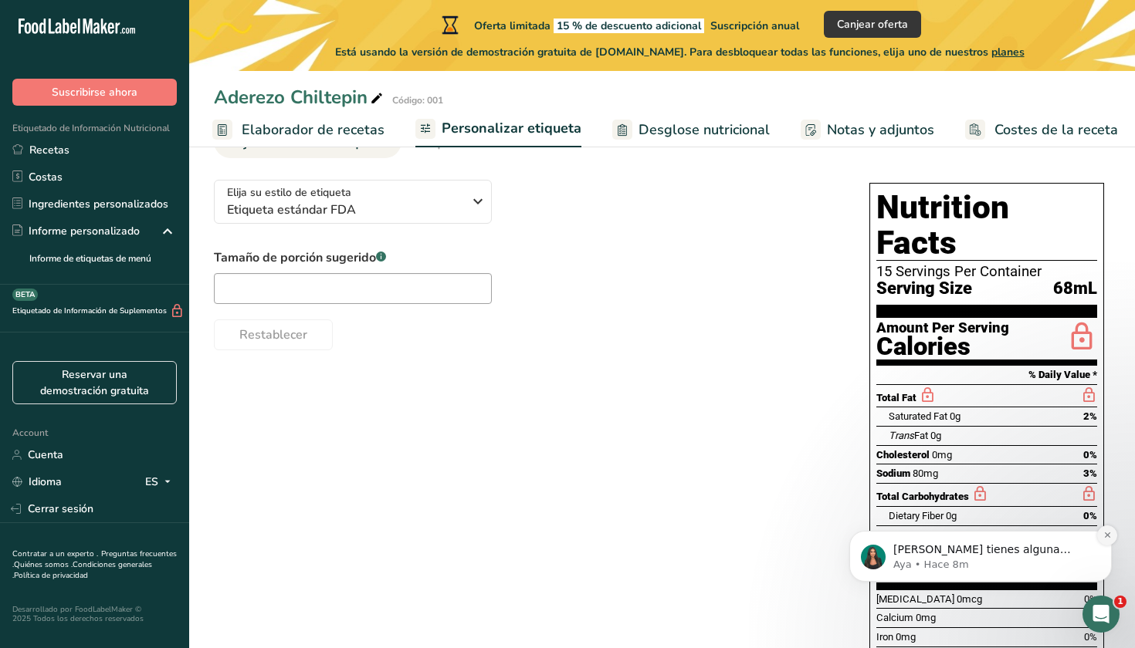
click at [1104, 536] on icon "Dismiss notification" at bounding box center [1107, 535] width 8 height 8
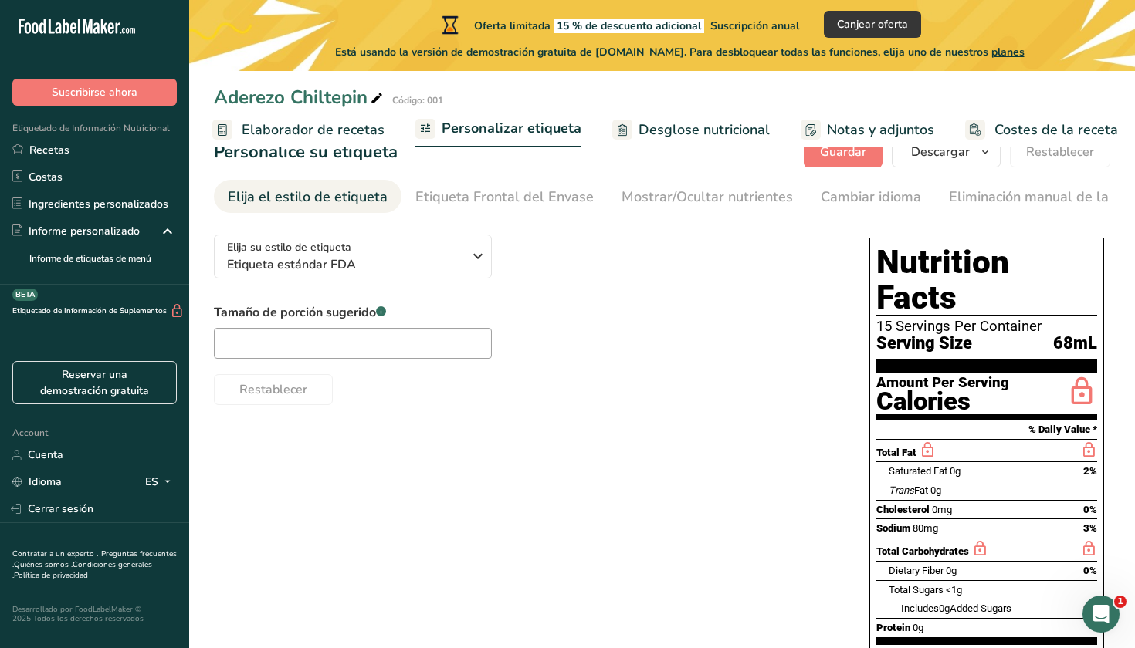
scroll to position [36, 0]
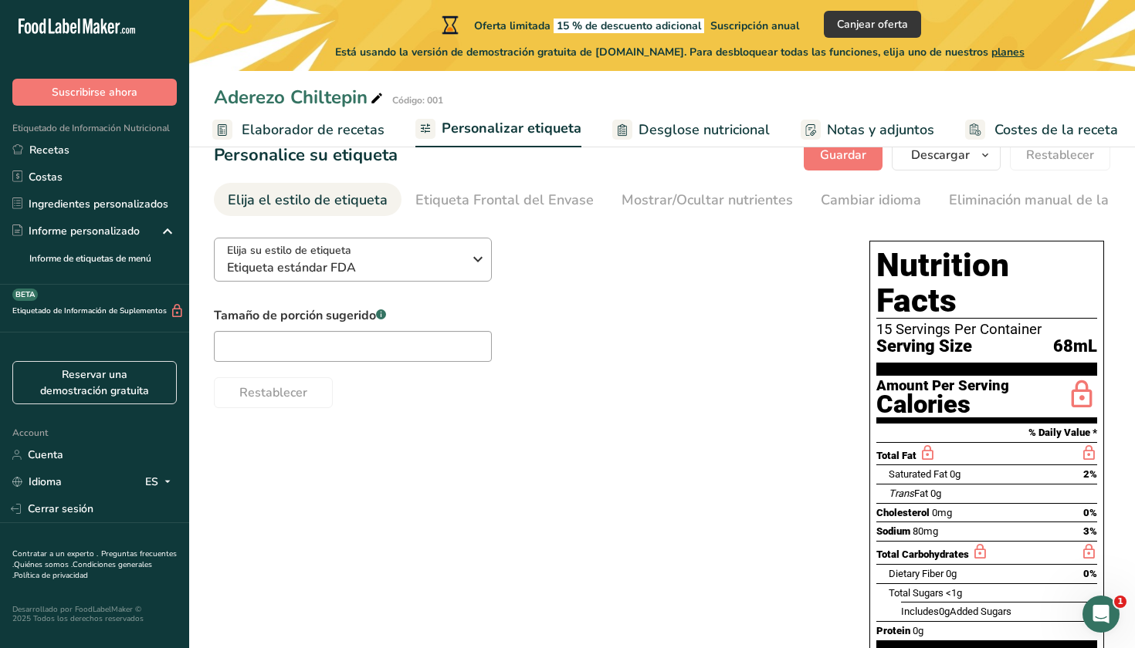
click at [473, 259] on icon "button" at bounding box center [477, 259] width 19 height 28
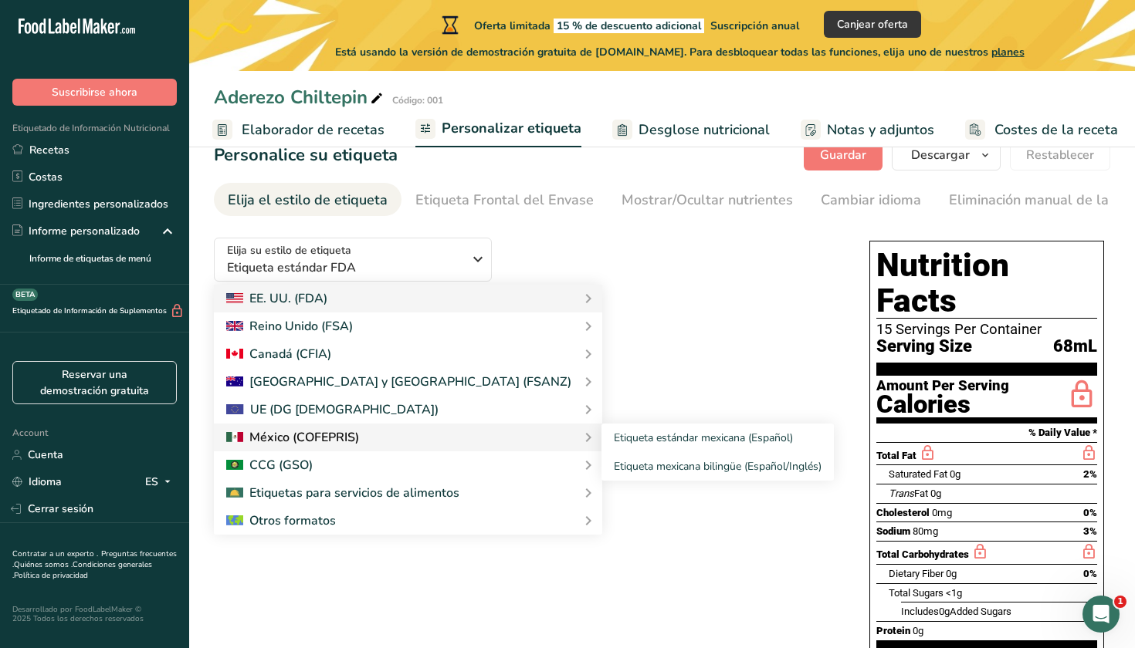
click at [357, 435] on div at bounding box center [292, 437] width 133 height 19
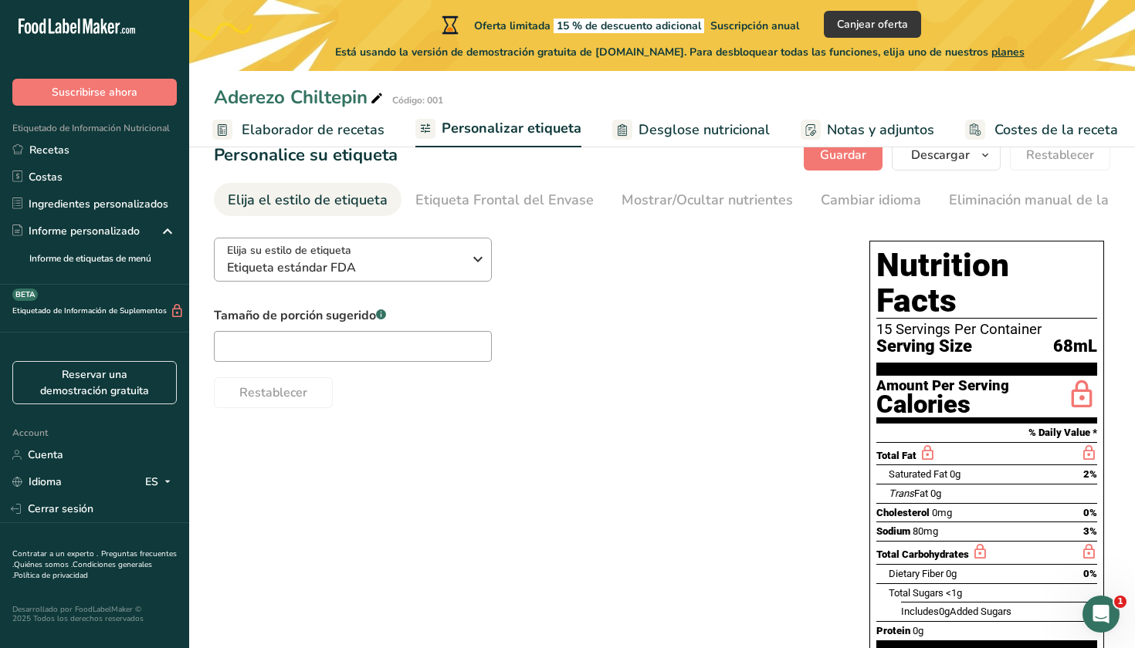
click at [464, 269] on div "Elija su estilo de etiqueta Etiqueta estándar FDA" at bounding box center [350, 259] width 247 height 35
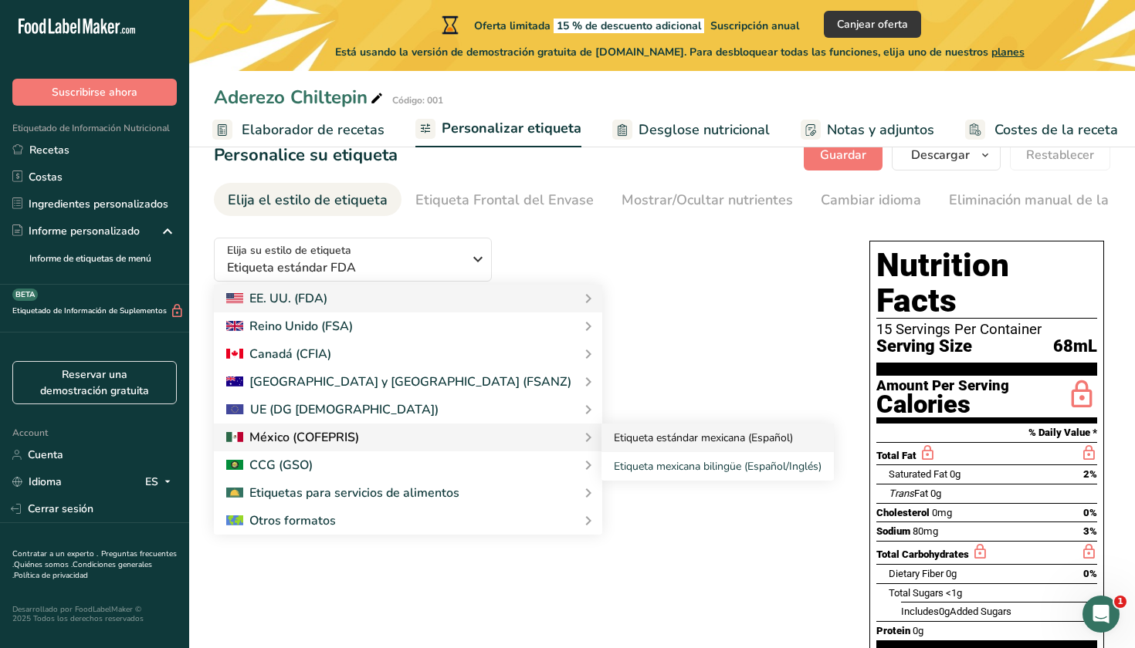
click at [601, 445] on link "Etiqueta estándar mexicana (Español)" at bounding box center [717, 438] width 232 height 29
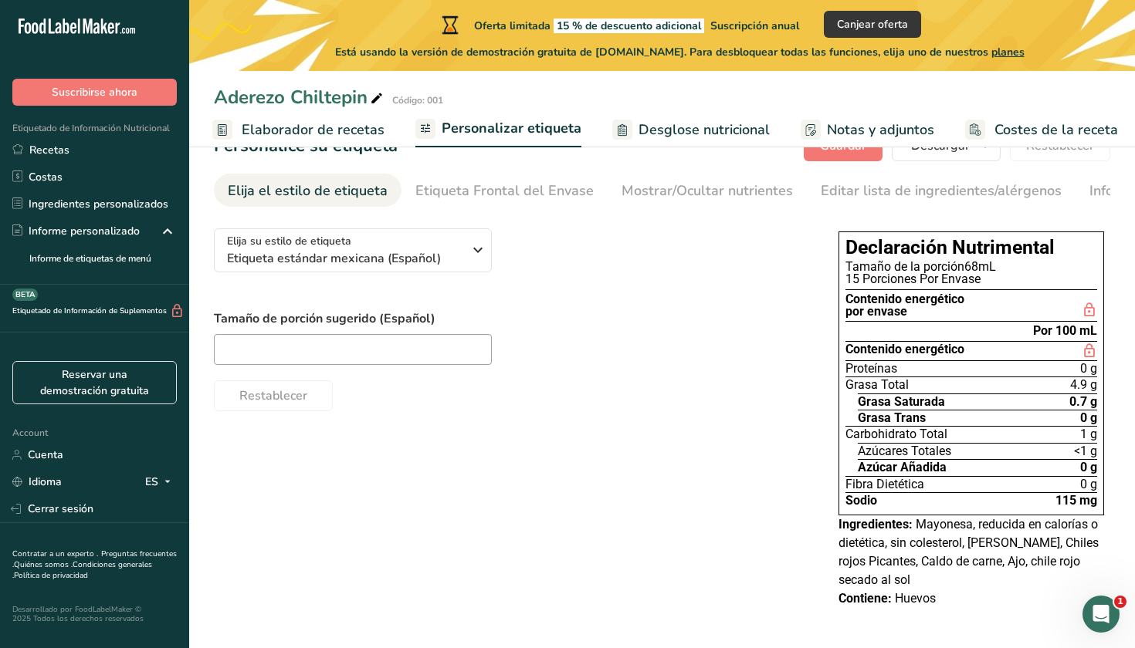
scroll to position [45, 0]
click at [438, 355] on input "text" at bounding box center [353, 350] width 278 height 31
type input ".250 ml"
click at [448, 203] on link "Etiqueta Frontal del Envase" at bounding box center [504, 191] width 178 height 35
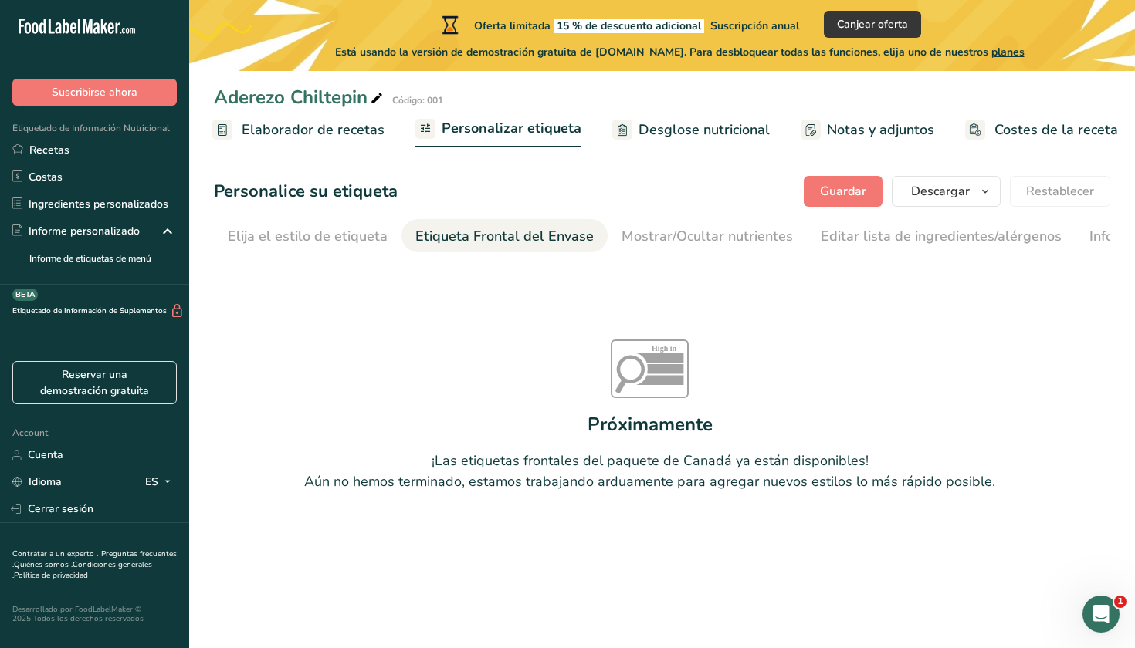
scroll to position [0, 177]
click at [545, 233] on div "Mostrar/Ocultar nutrientes" at bounding box center [530, 236] width 171 height 21
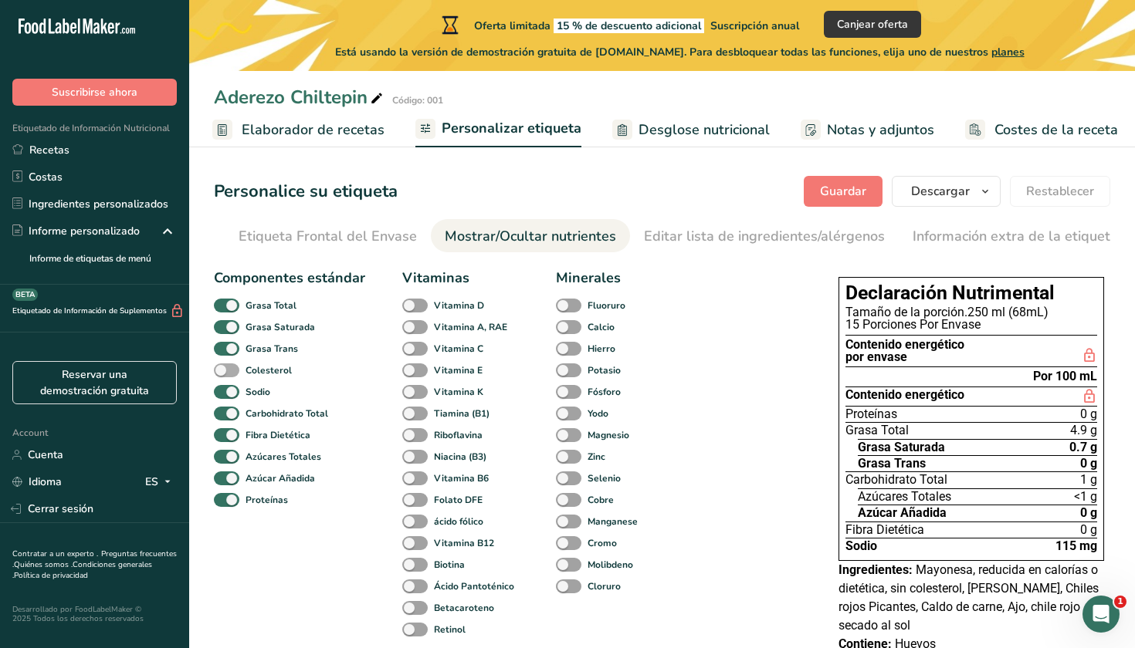
click at [234, 374] on span at bounding box center [226, 371] width 25 height 15
click at [224, 374] on input "Colesterol" at bounding box center [219, 370] width 10 height 10
checkbox input "true"
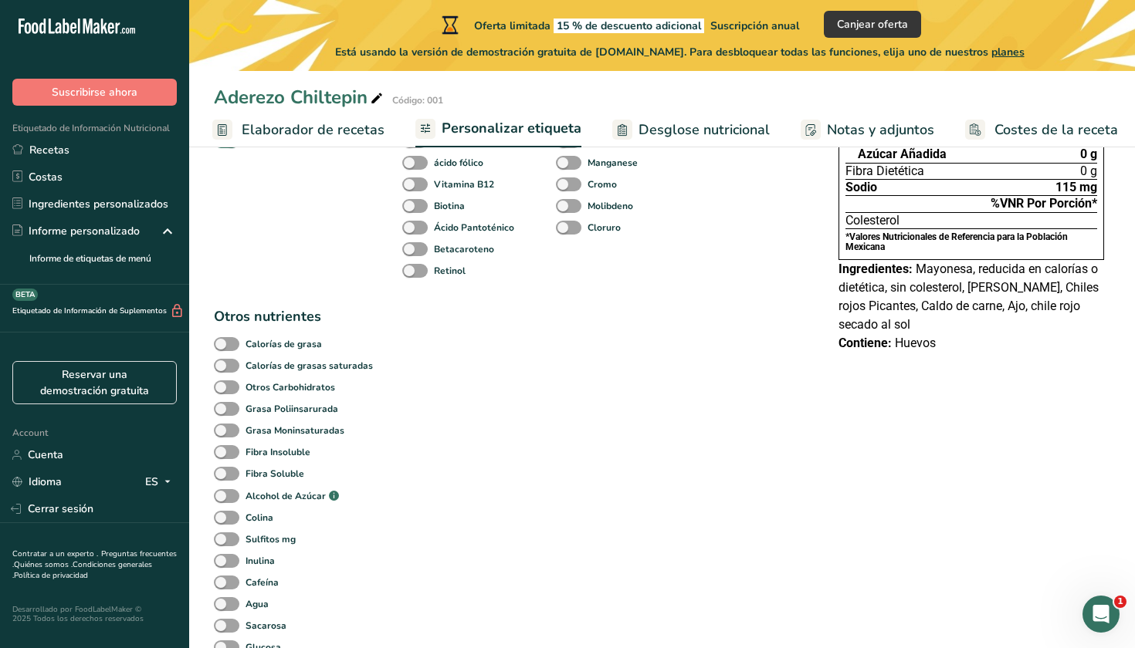
scroll to position [353, 0]
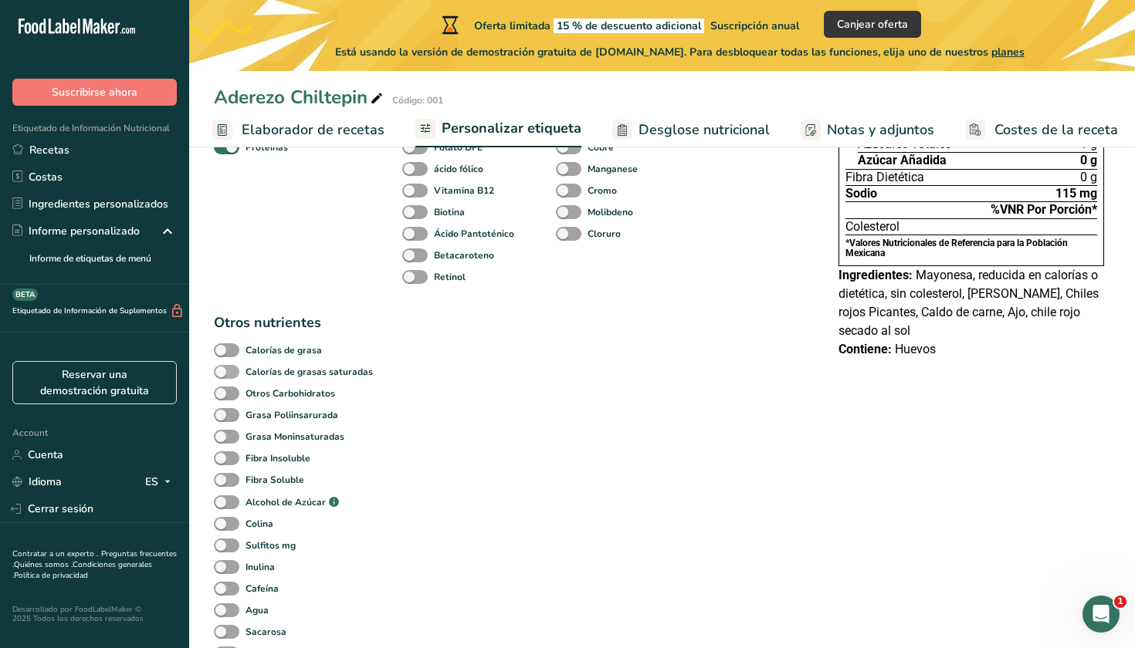
click at [228, 379] on span at bounding box center [226, 372] width 25 height 15
click at [224, 377] on input "Calorías de grasas saturadas" at bounding box center [219, 372] width 10 height 10
checkbox input "true"
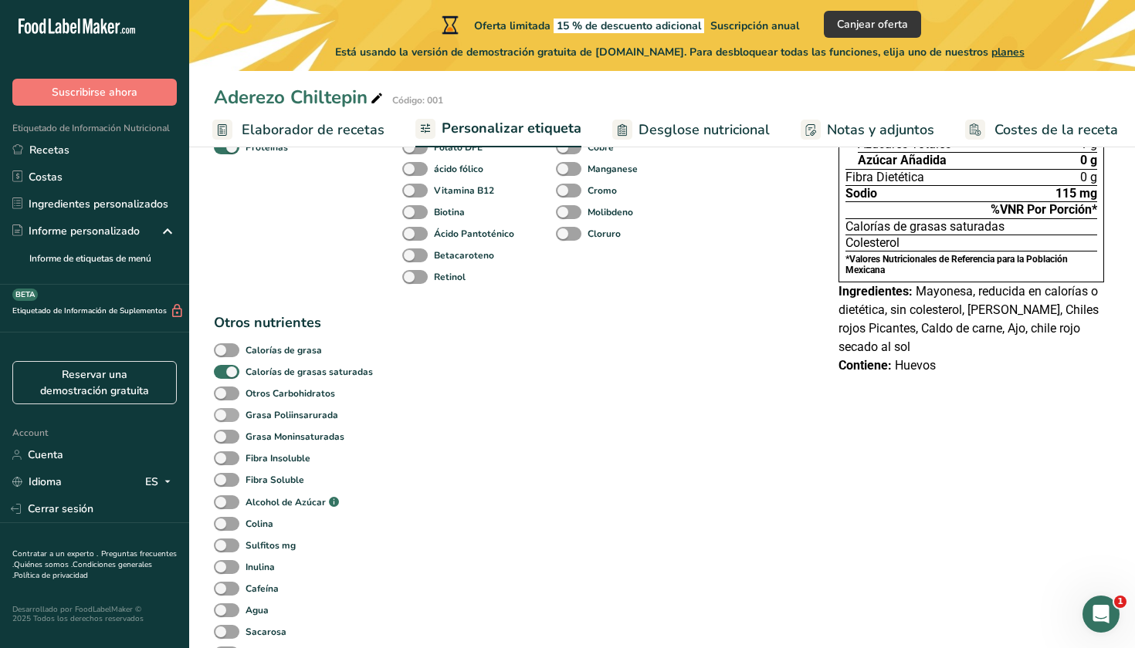
click at [232, 418] on span at bounding box center [226, 415] width 25 height 15
click at [224, 418] on input "Grasa Poliinsarurada" at bounding box center [219, 415] width 10 height 10
checkbox input "true"
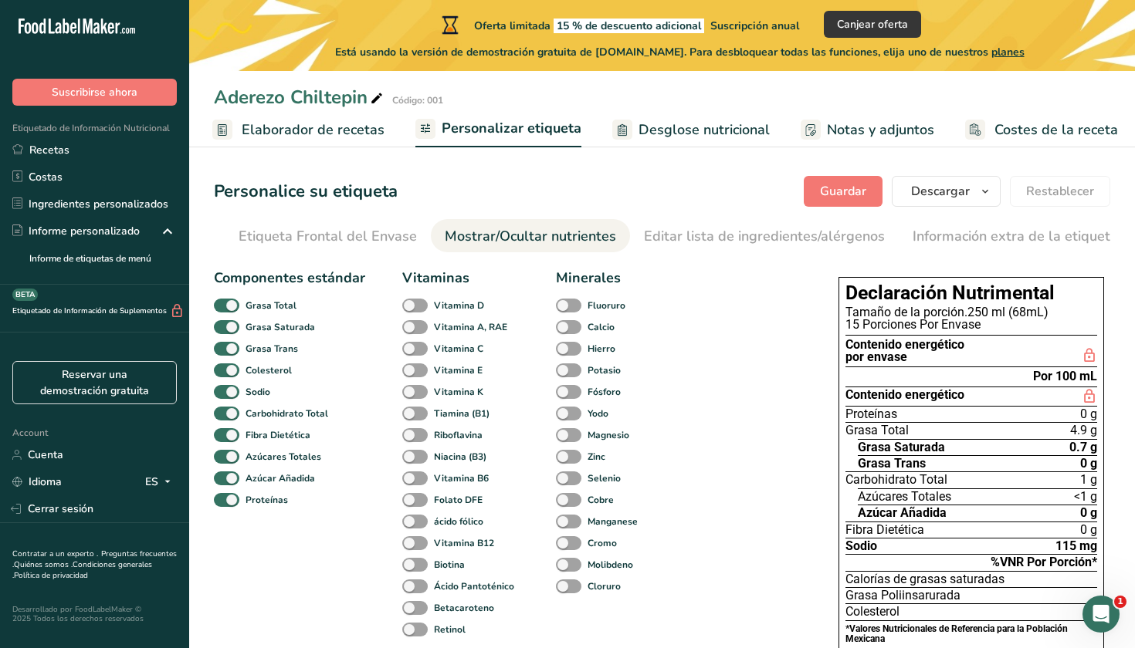
scroll to position [0, 0]
click at [753, 232] on div "Editar lista de ingredientes/alérgenos" at bounding box center [764, 236] width 241 height 21
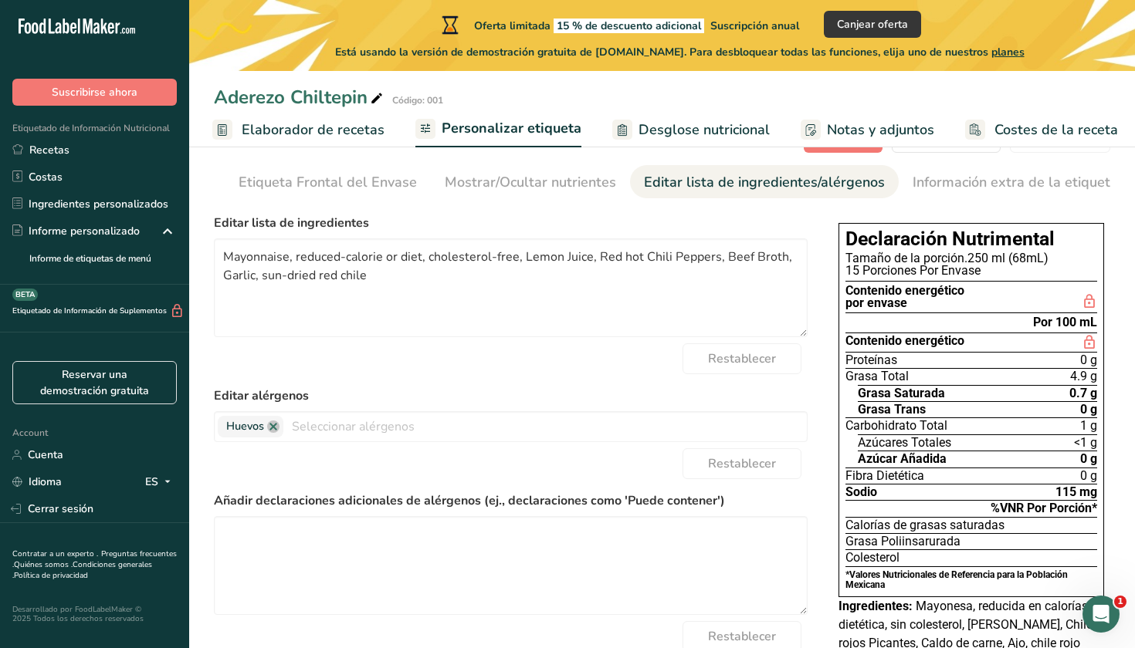
scroll to position [59, 0]
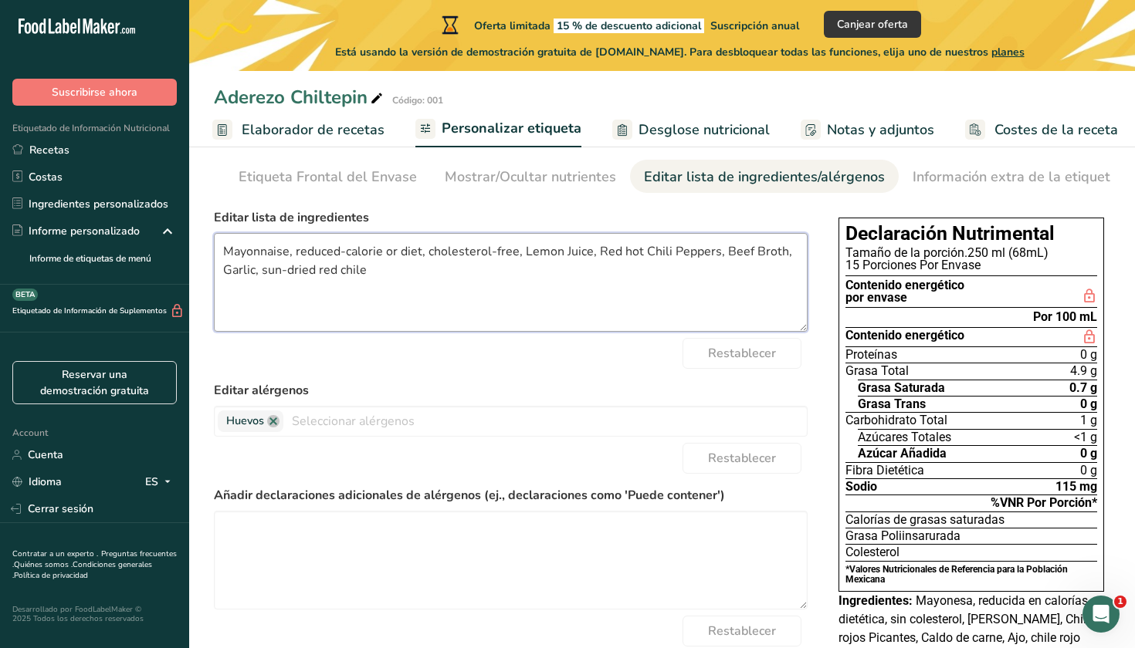
click at [335, 254] on textarea "Mayonnaise, reduced-calorie or diet, cholesterol-free, Lemon Juice, Red hot Chi…" at bounding box center [511, 282] width 594 height 99
click at [289, 259] on textarea "Mayonnaise, reduced-calorie or diet, cholesterol-free, Lemon Juice, Red hot Chi…" at bounding box center [511, 282] width 594 height 99
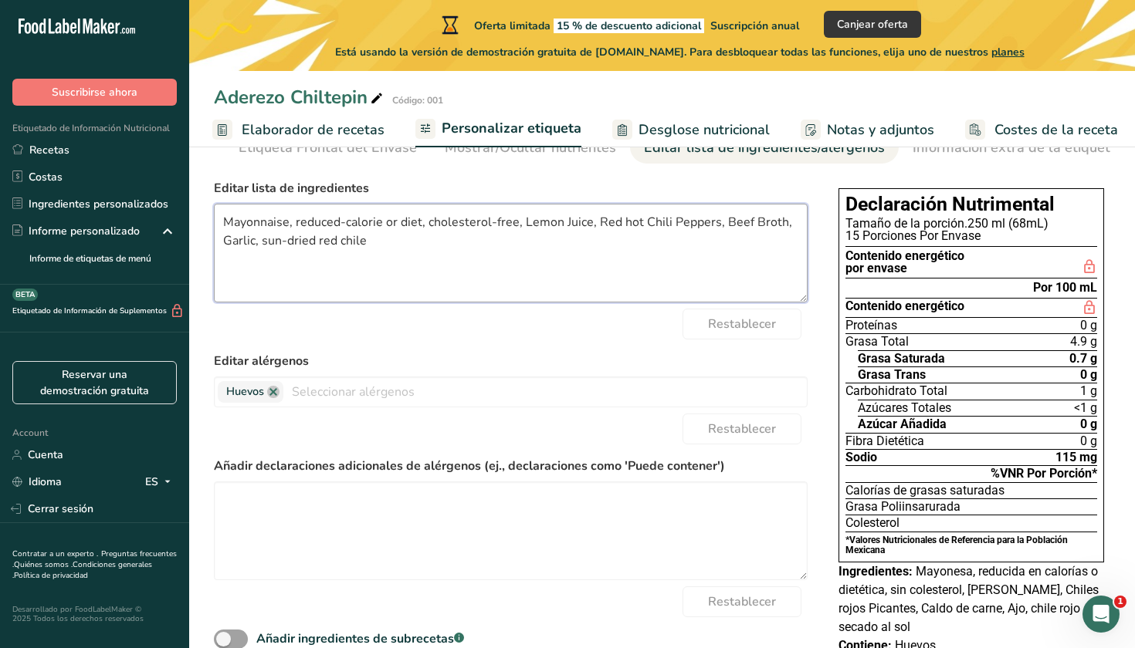
scroll to position [94, 0]
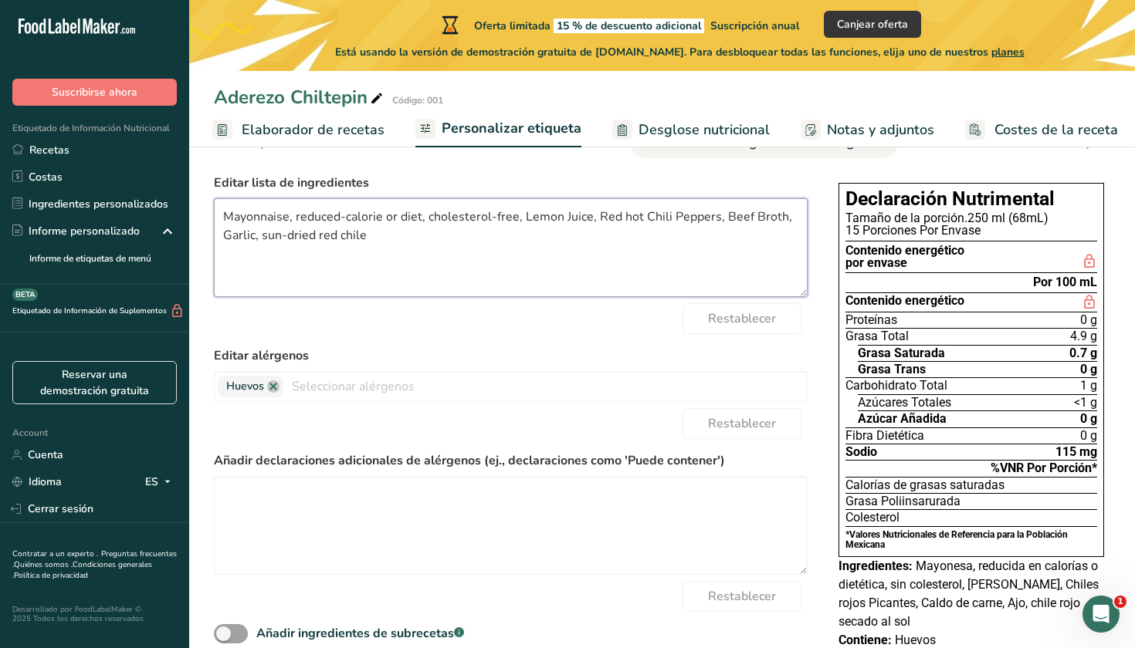
click at [421, 229] on textarea "Mayonnaise, reduced-calorie or diet, cholesterol-free, Lemon Juice, Red hot Chi…" at bounding box center [511, 247] width 594 height 99
click at [421, 218] on textarea "Mayonnaise, reduced-calorie or diet, cholesterol-free, Lemon Juice, Red hot Chi…" at bounding box center [511, 247] width 594 height 99
type textarea "Mayonnaise, cholesterol-free, Lemon Juice, Red hot Chili Peppers, Beef Broth, G…"
click at [574, 326] on div "Restablecer" at bounding box center [511, 318] width 594 height 31
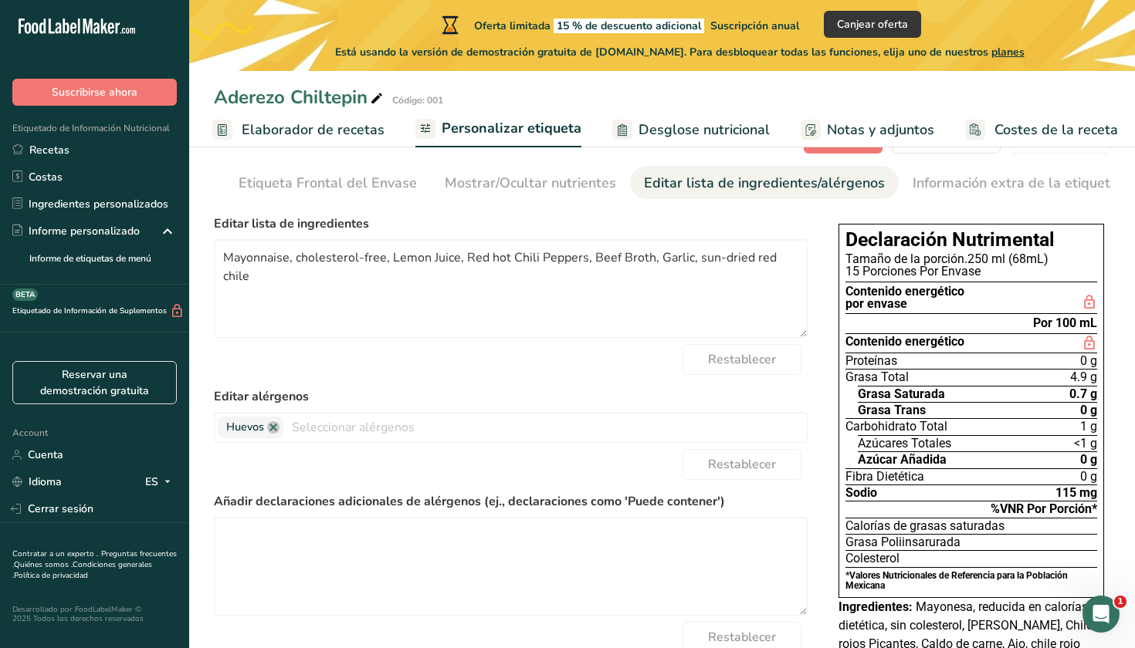
scroll to position [56, 0]
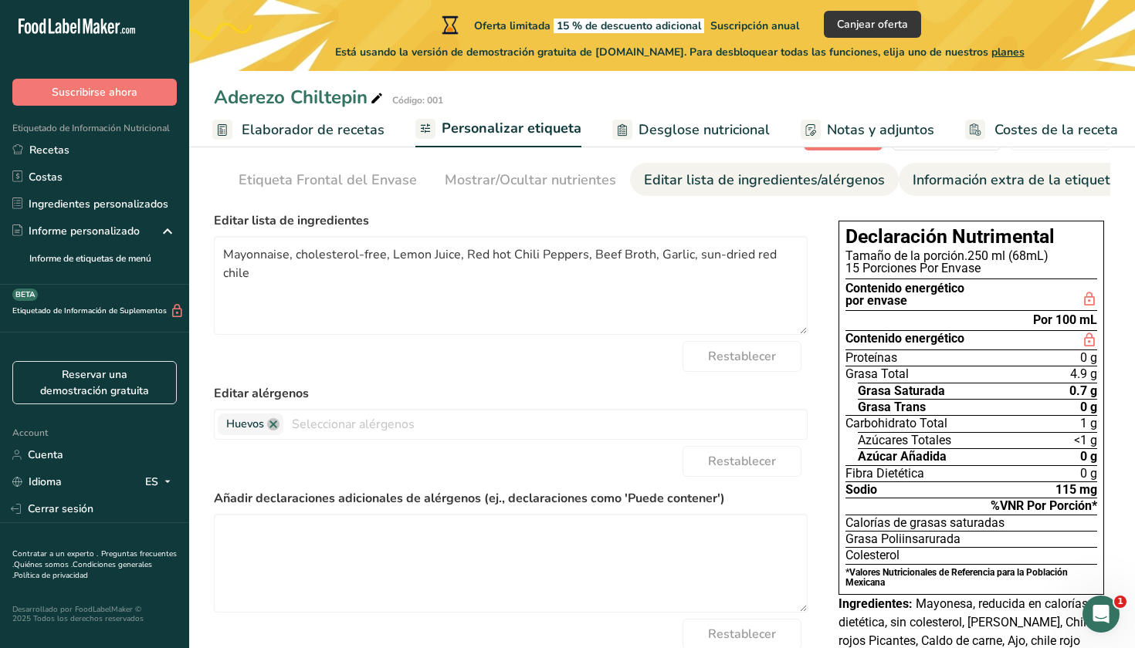
click at [930, 181] on div "Información extra de la etiqueta" at bounding box center [1014, 180] width 205 height 21
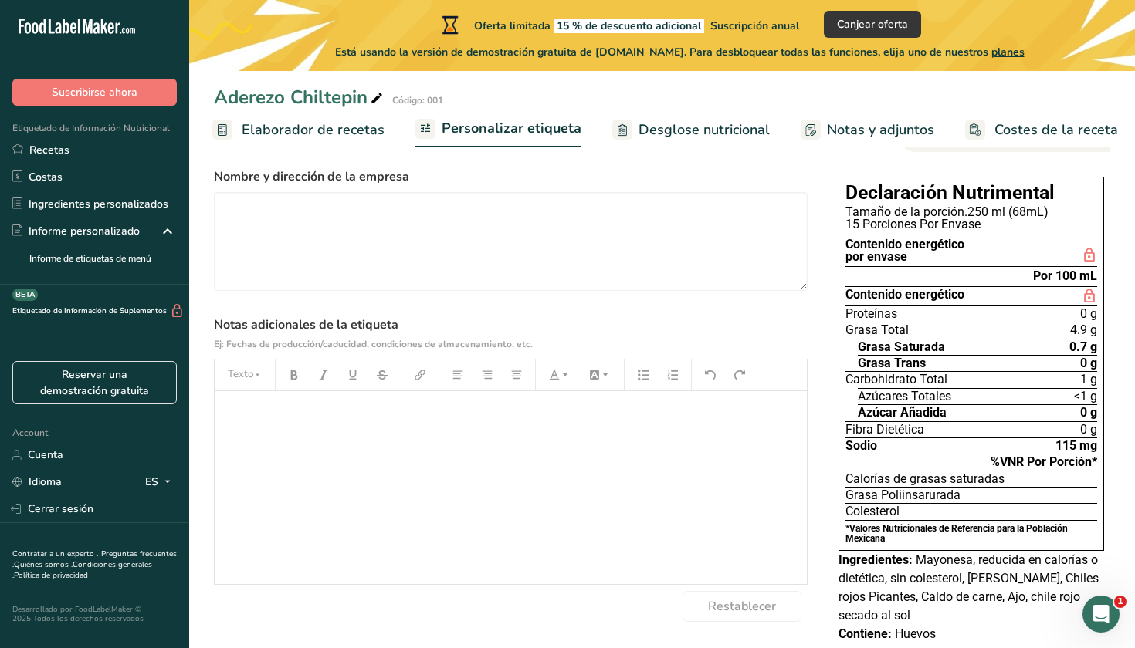
scroll to position [86, 0]
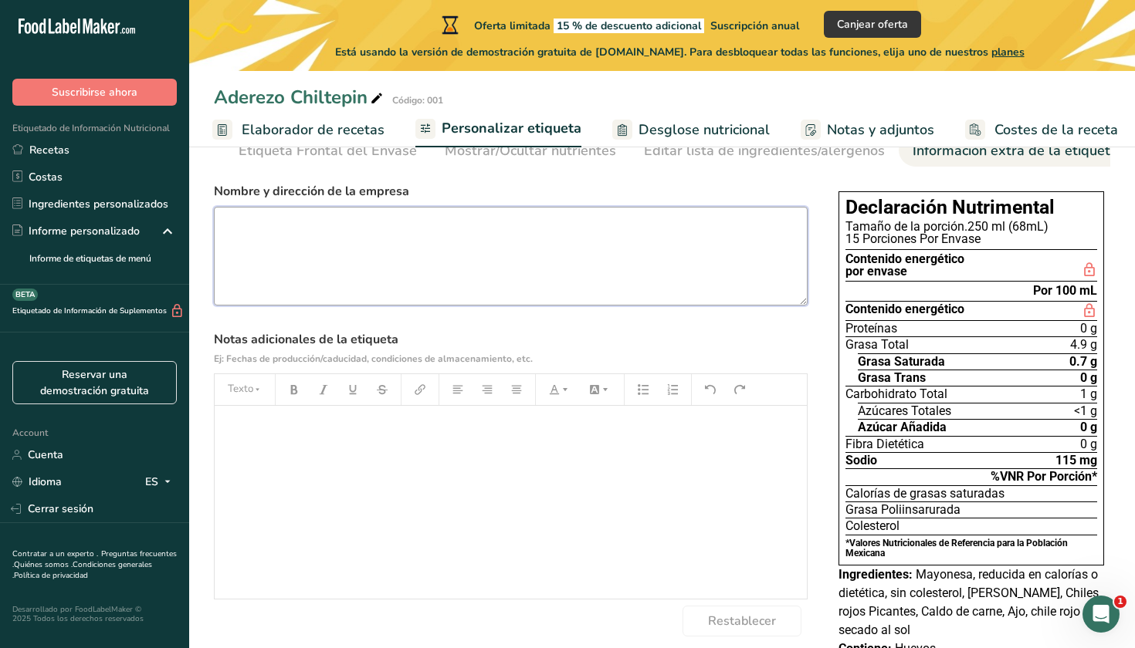
click at [502, 224] on textarea at bounding box center [511, 256] width 594 height 99
type textarea "k"
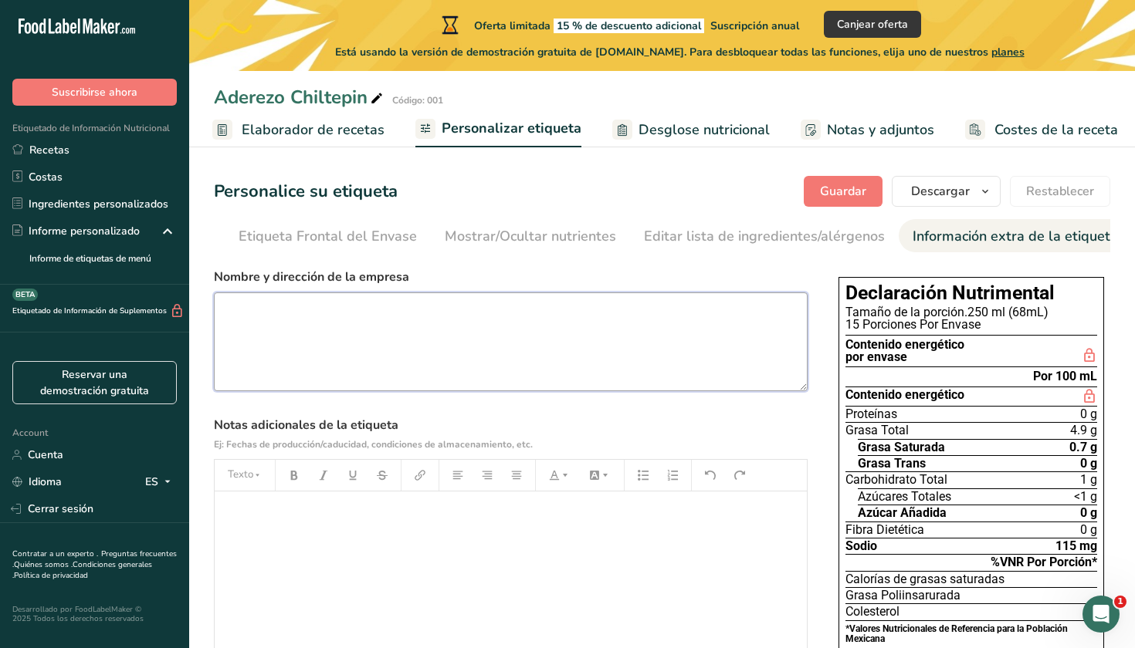
scroll to position [0, 0]
click at [580, 333] on textarea at bounding box center [511, 342] width 594 height 99
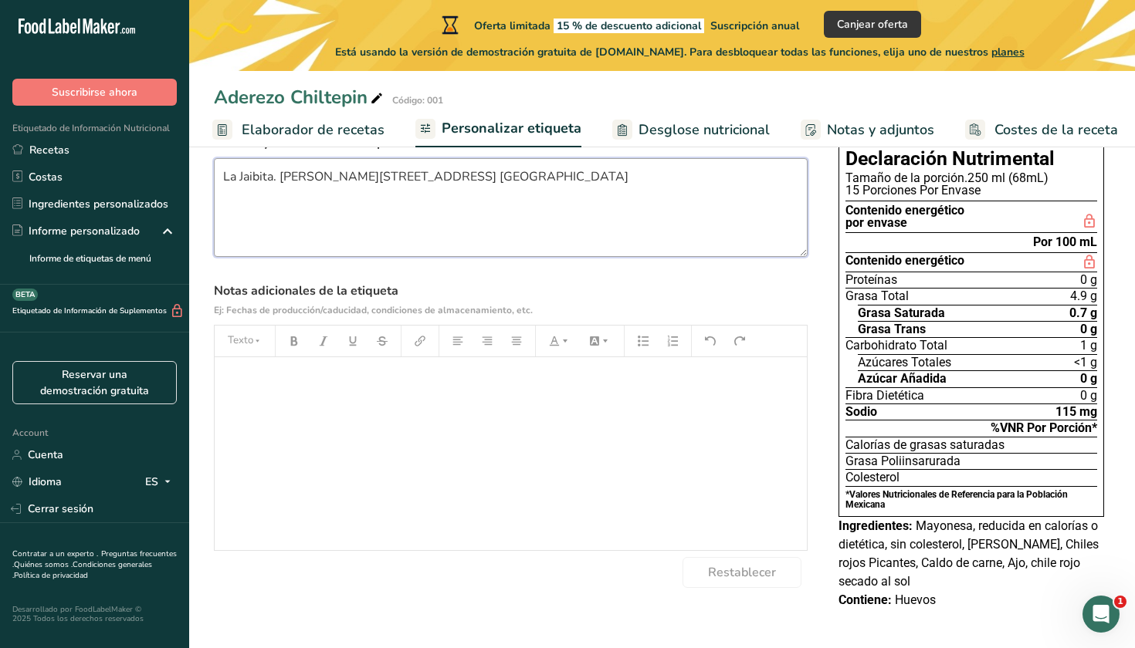
scroll to position [134, 0]
type textarea "La Jaibita. Julian Villagrán 321Nte, Centro, 64000, Monterrey, N.L. México"
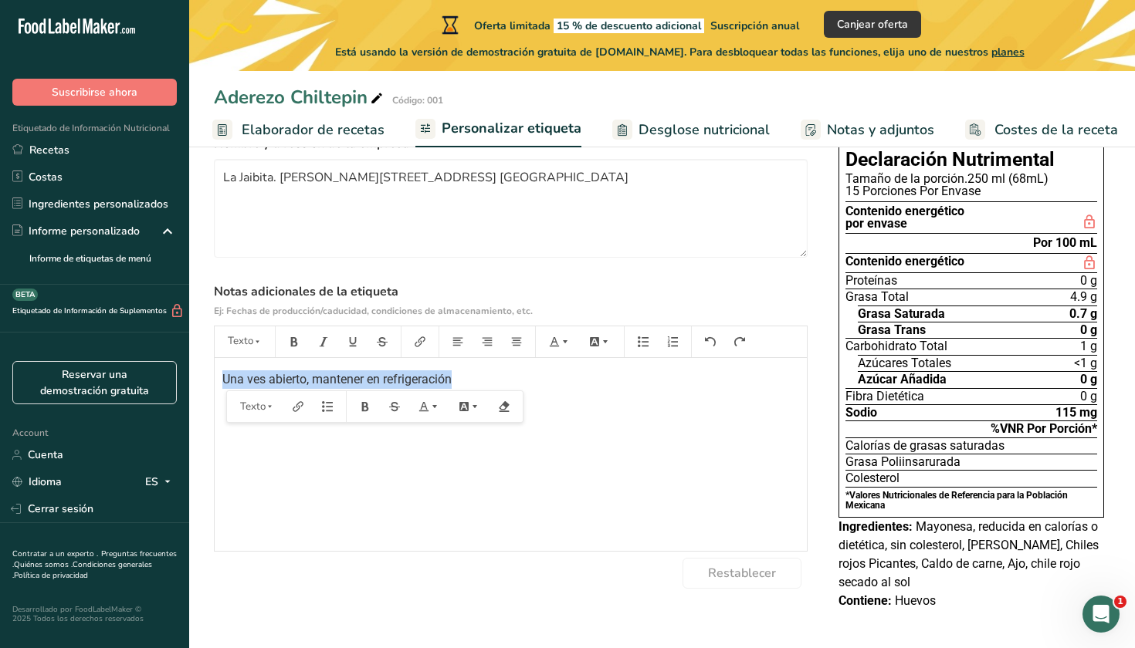
drag, startPoint x: 513, startPoint y: 379, endPoint x: 218, endPoint y: 386, distance: 294.9
click at [218, 386] on div "Una ves abierto, mantener en refrigeración" at bounding box center [511, 454] width 592 height 193
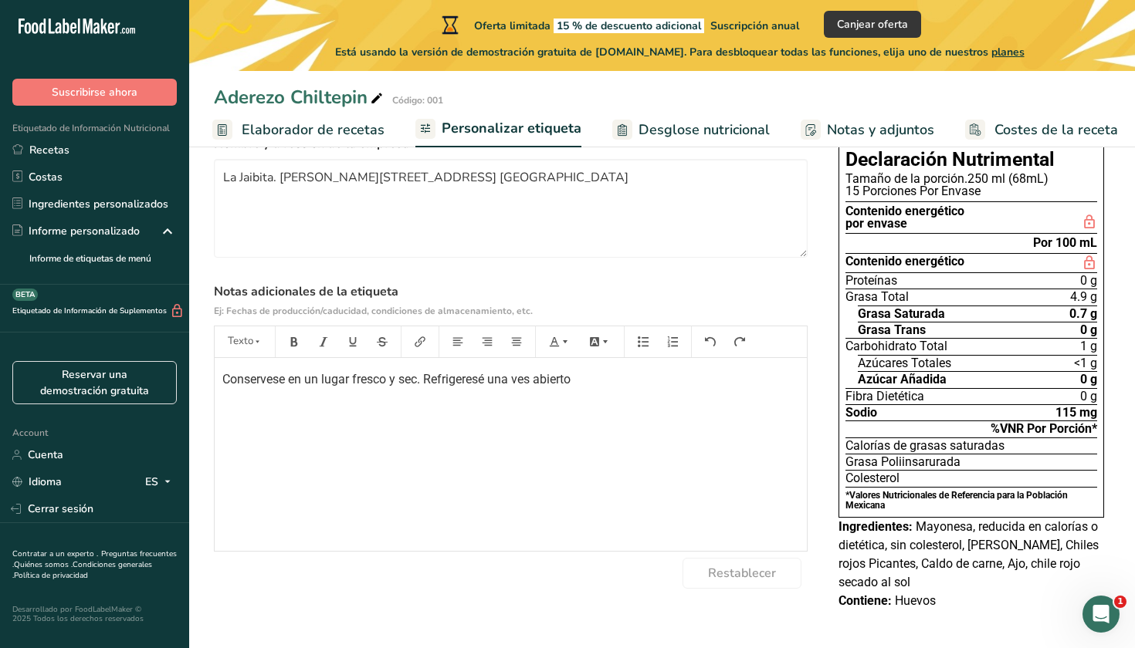
click at [421, 384] on span "Conservese en un lugar fresco y sec. Refrigeresé una ves abierto" at bounding box center [396, 379] width 348 height 15
click at [568, 425] on div "Conservese en un lugar fresco y seco. Refrigeresé una ves abierto" at bounding box center [511, 454] width 592 height 193
click at [262, 384] on span "Conservese en un lugar fresco y seco. Refrigeresé una ves abierto" at bounding box center [399, 379] width 355 height 15
click at [475, 384] on span "Consérvese en un lugar fresco y seco. Refrigeresé una ves abierto" at bounding box center [399, 379] width 355 height 15
click at [473, 384] on span "Consérvese en un lugar fresco y seco. Refrigeresé una ves abierto" at bounding box center [399, 379] width 355 height 15
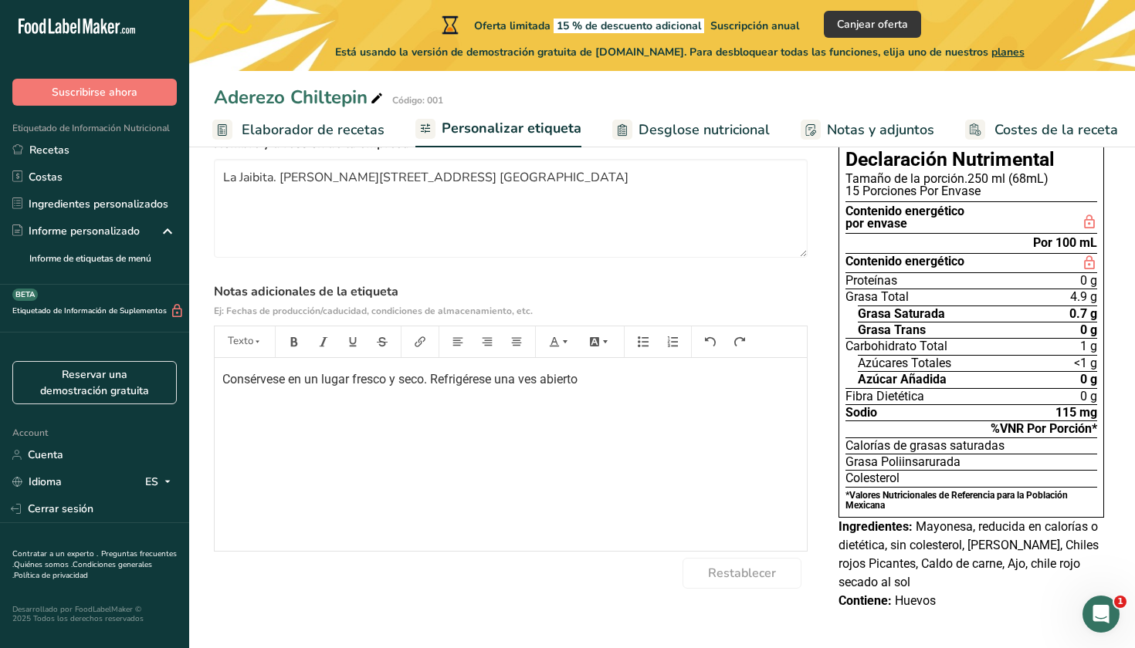
click at [586, 389] on p "Consérvese en un lugar fresco y seco. Refrigérese una ves abierto" at bounding box center [510, 379] width 577 height 19
click at [225, 184] on textarea "La Jaibita. Julian Villagrán 321Nte, Centro, 64000, Monterrey, N.L. México" at bounding box center [511, 208] width 594 height 99
click at [701, 496] on div "Consérvese en un lugar fresco y seco. Refrigérese una ves abierto." at bounding box center [511, 454] width 592 height 193
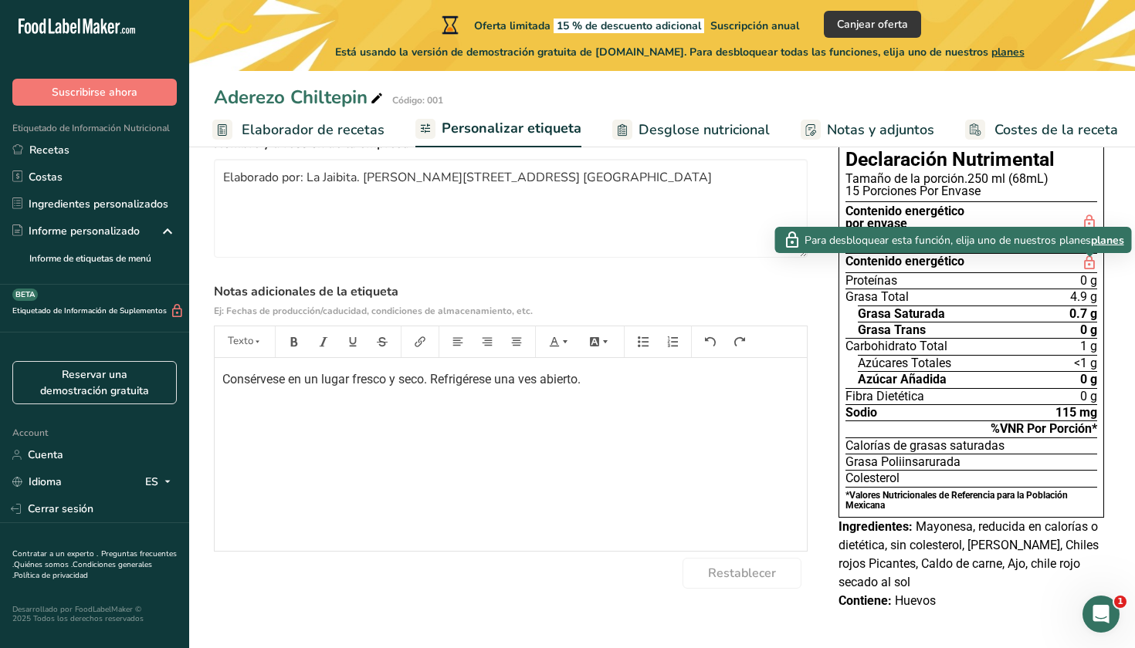
click at [1111, 238] on span "planes" at bounding box center [1107, 240] width 33 height 16
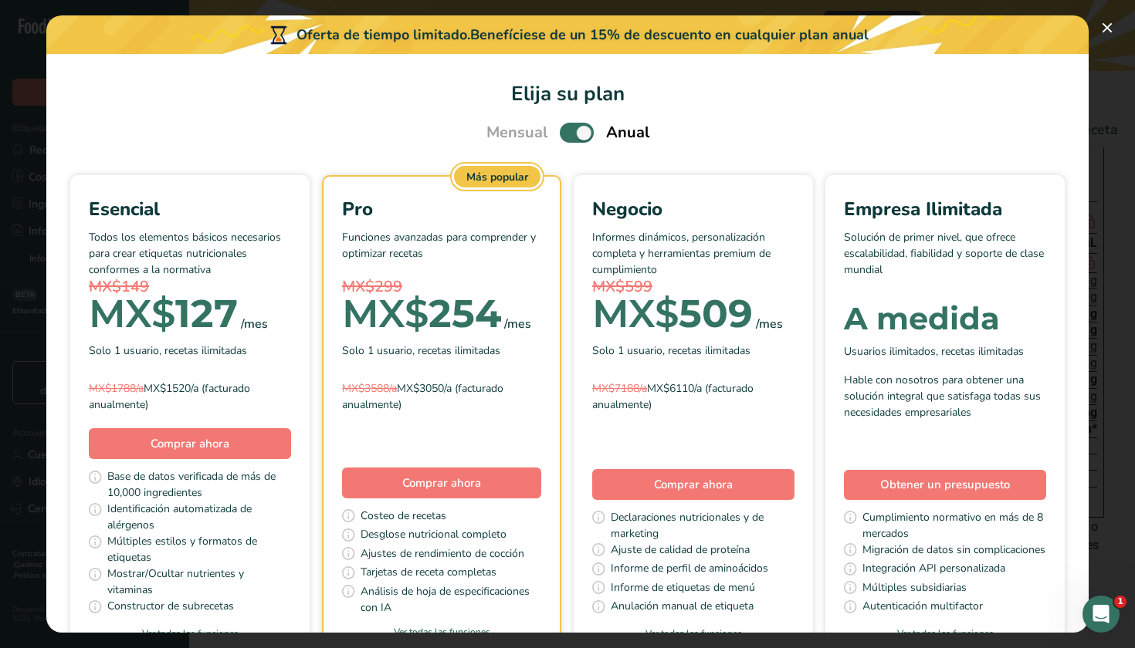
scroll to position [0, 0]
click at [1108, 32] on button "Pick Your Pricing Plan Modal" at bounding box center [1106, 27] width 25 height 25
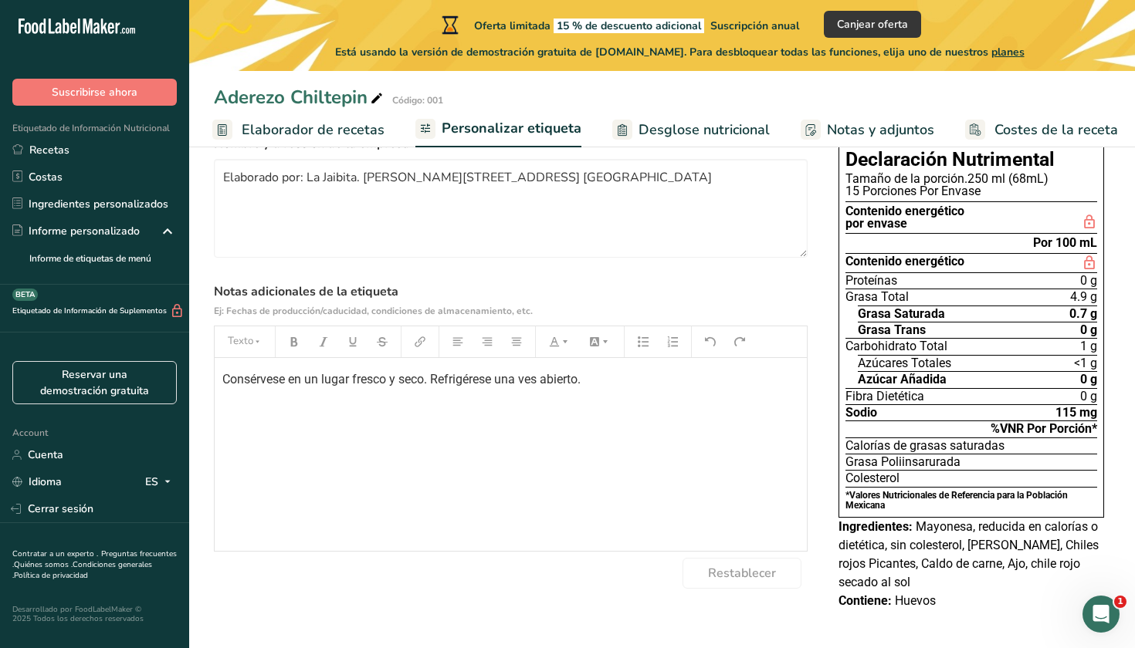
click at [725, 136] on span "Desglose nutricional" at bounding box center [703, 130] width 131 height 21
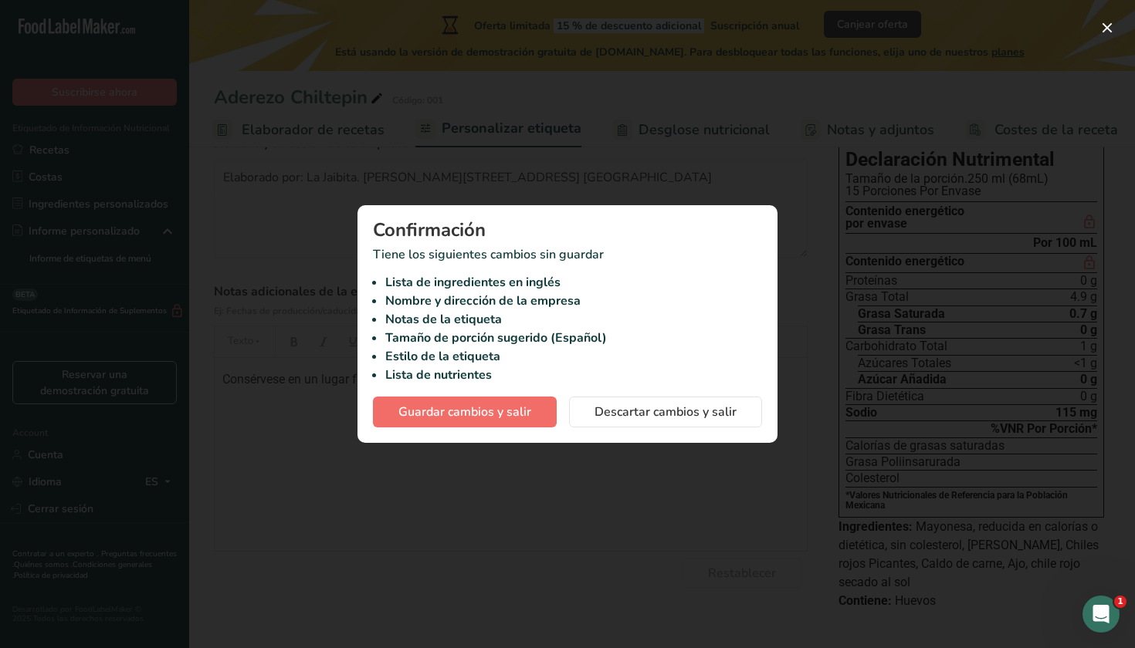
click at [494, 420] on span "Guardar cambios y salir" at bounding box center [464, 412] width 133 height 19
type textarea "Elaborado por: La Jaibita. Julian Villagrán 321Nte, Centro, 64000, Monterrey, N…"
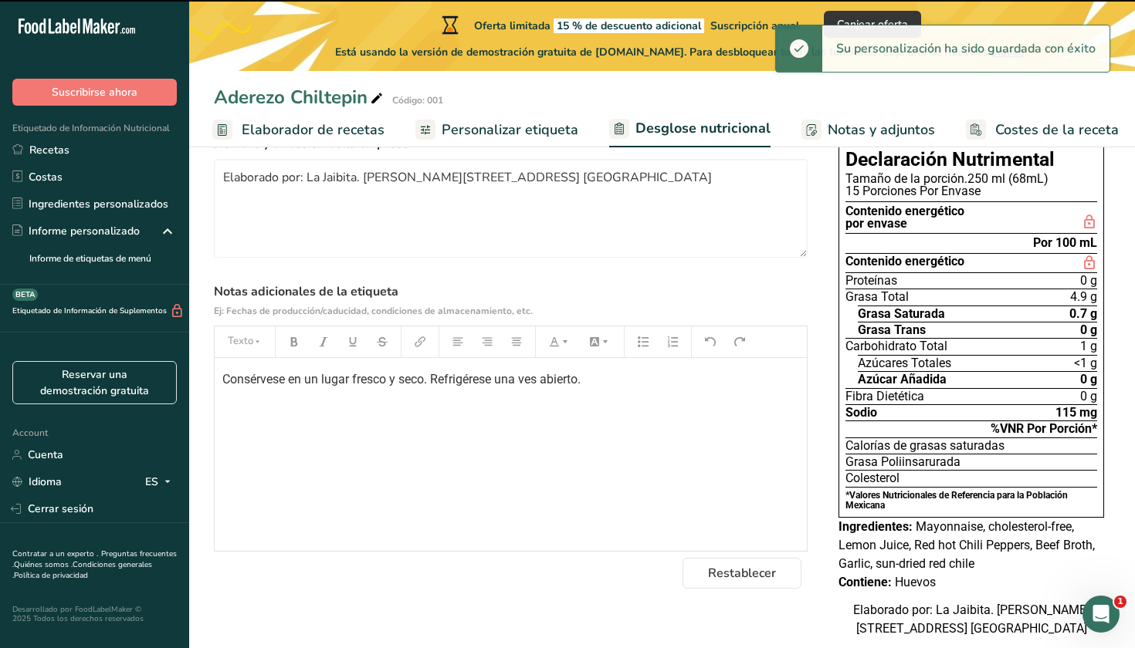
select select "Calories"
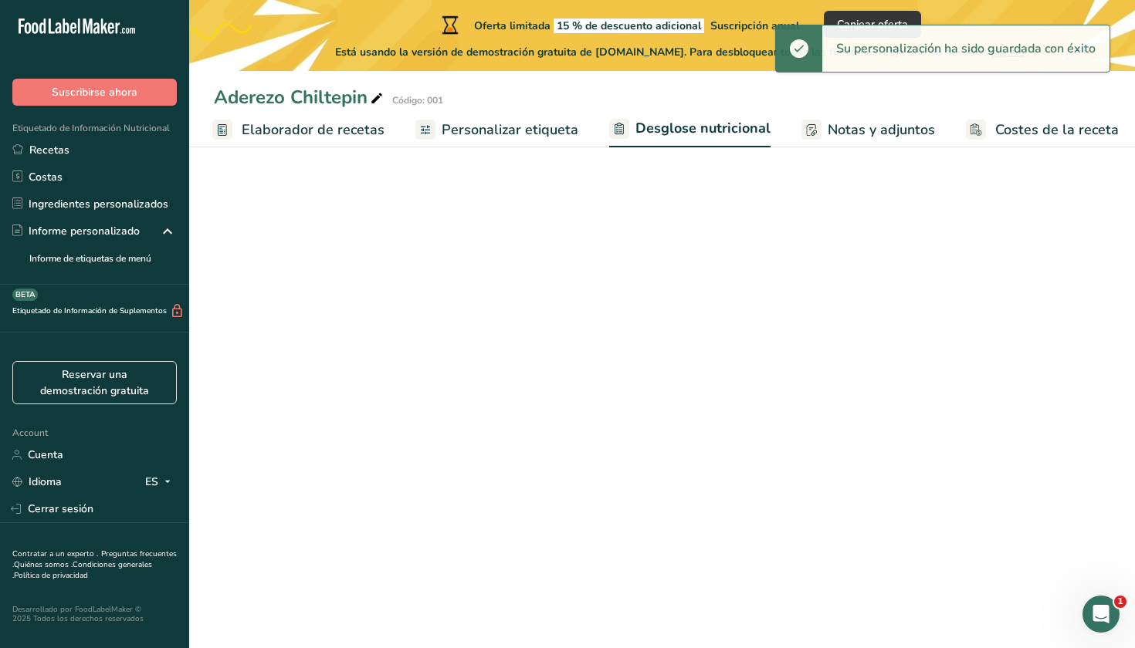
scroll to position [93, 0]
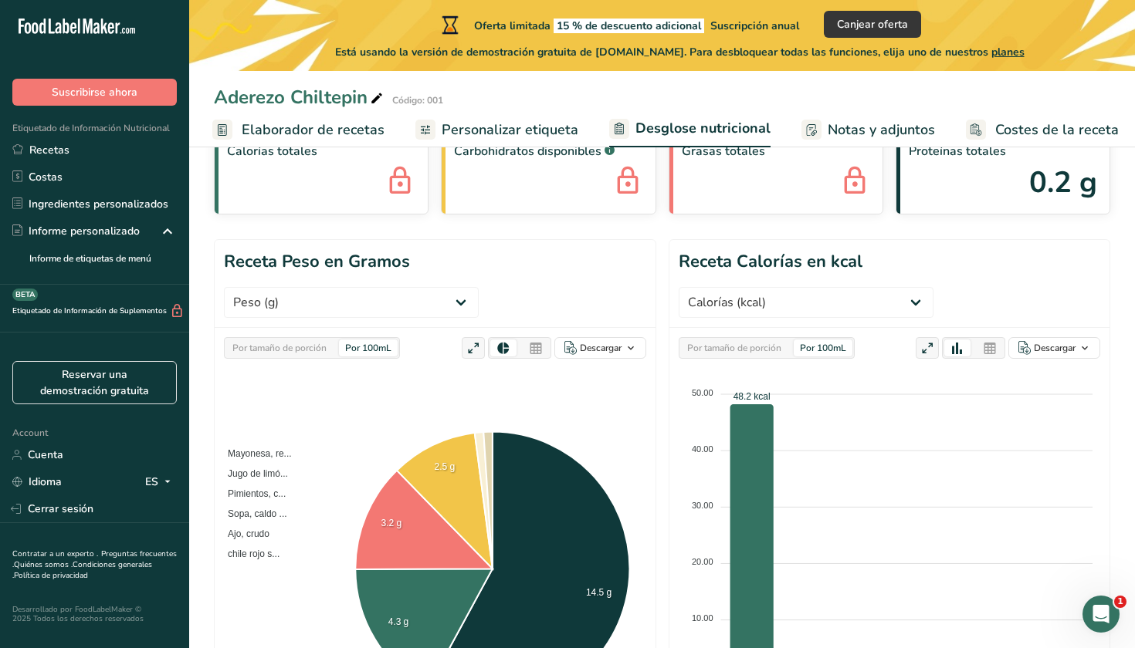
click at [981, 136] on link "Costes de la receta" at bounding box center [1042, 130] width 153 height 35
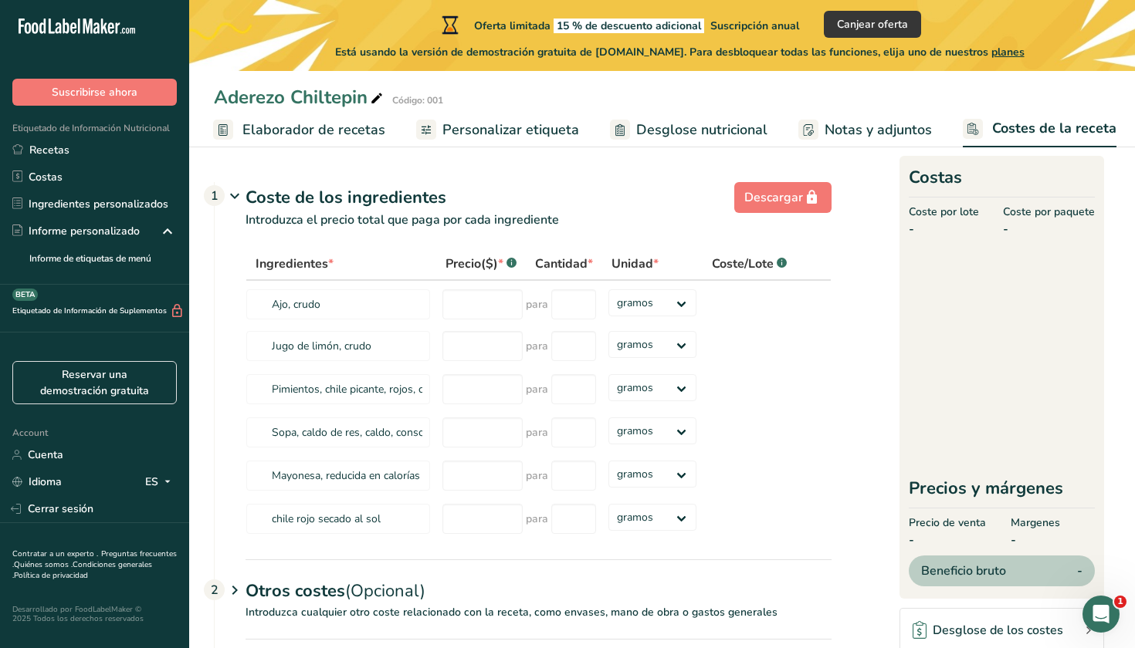
click at [905, 123] on span "Notas y adjuntos" at bounding box center [877, 130] width 107 height 21
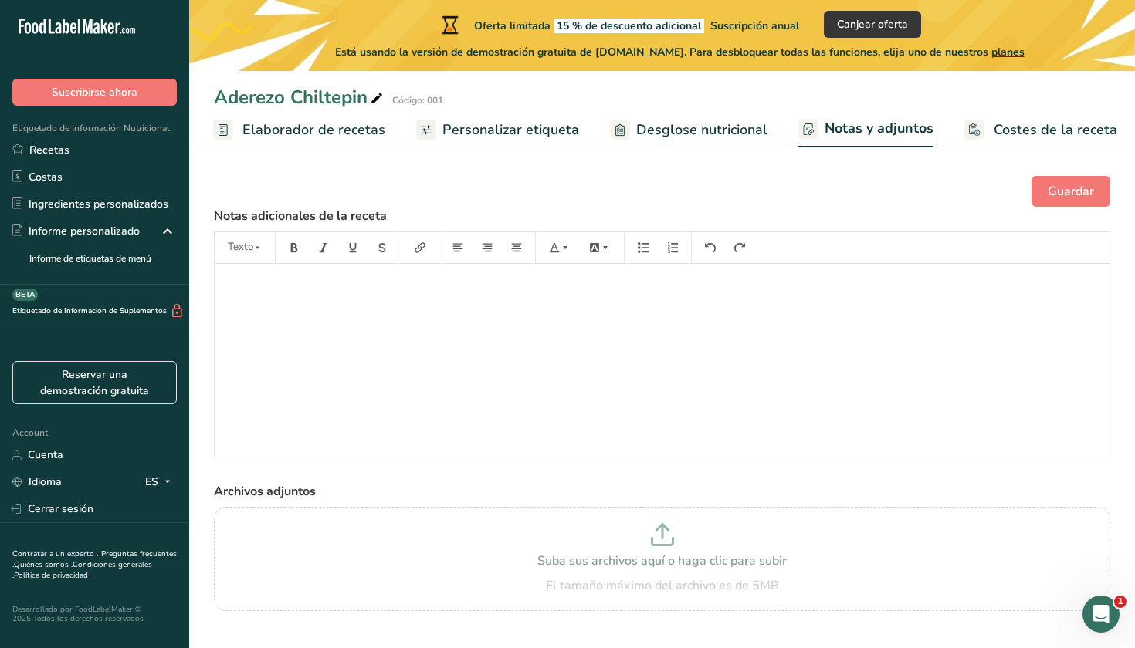
click at [682, 127] on span "Desglose nutricional" at bounding box center [701, 130] width 131 height 21
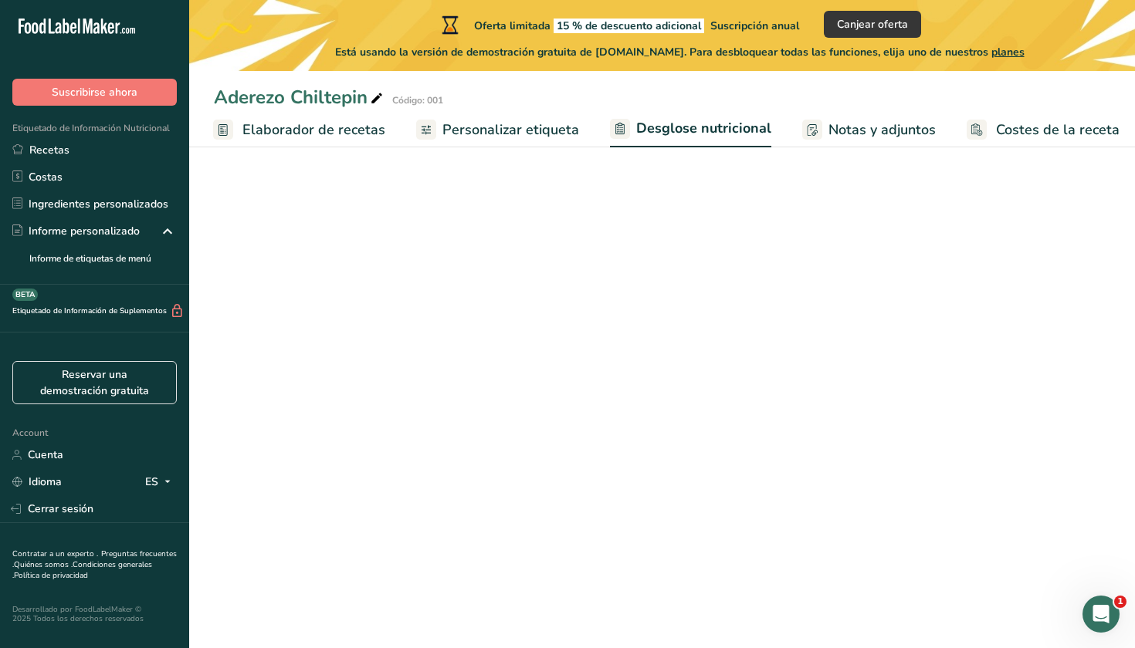
scroll to position [0, 211]
select select "Calories"
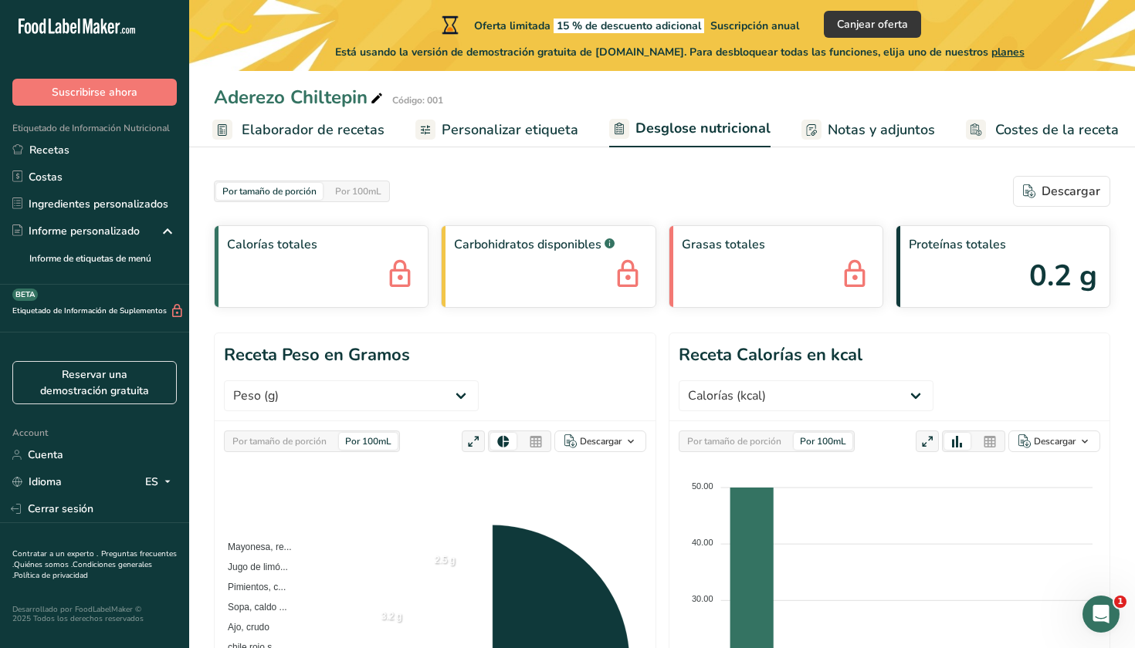
click at [515, 133] on span "Personalizar etiqueta" at bounding box center [509, 130] width 137 height 21
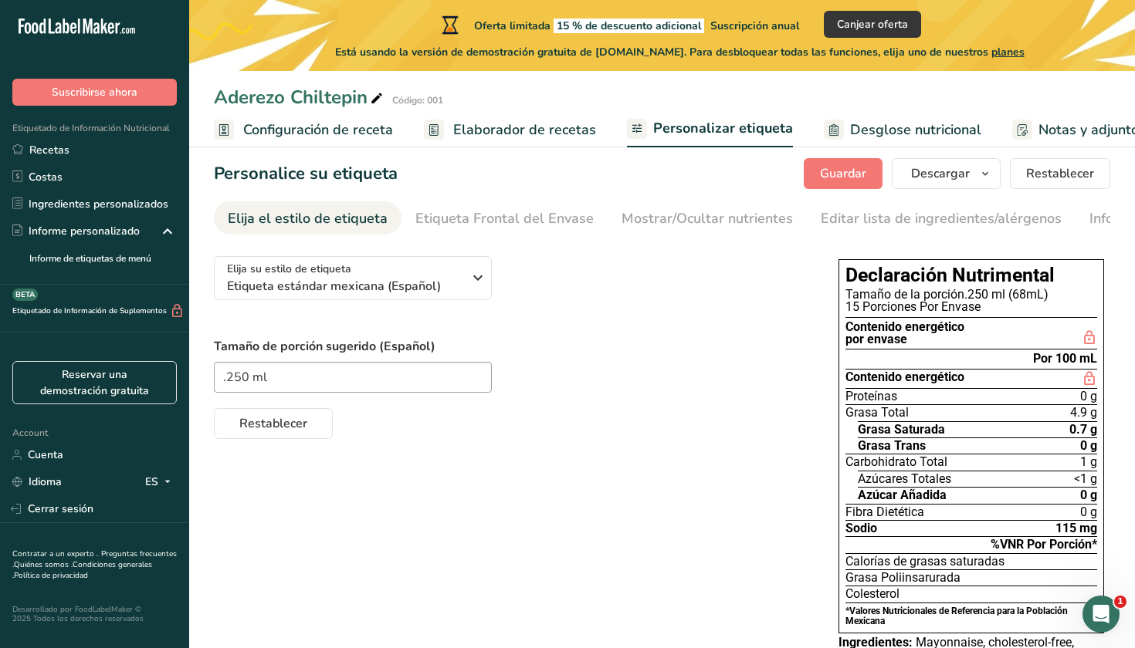
scroll to position [15, 0]
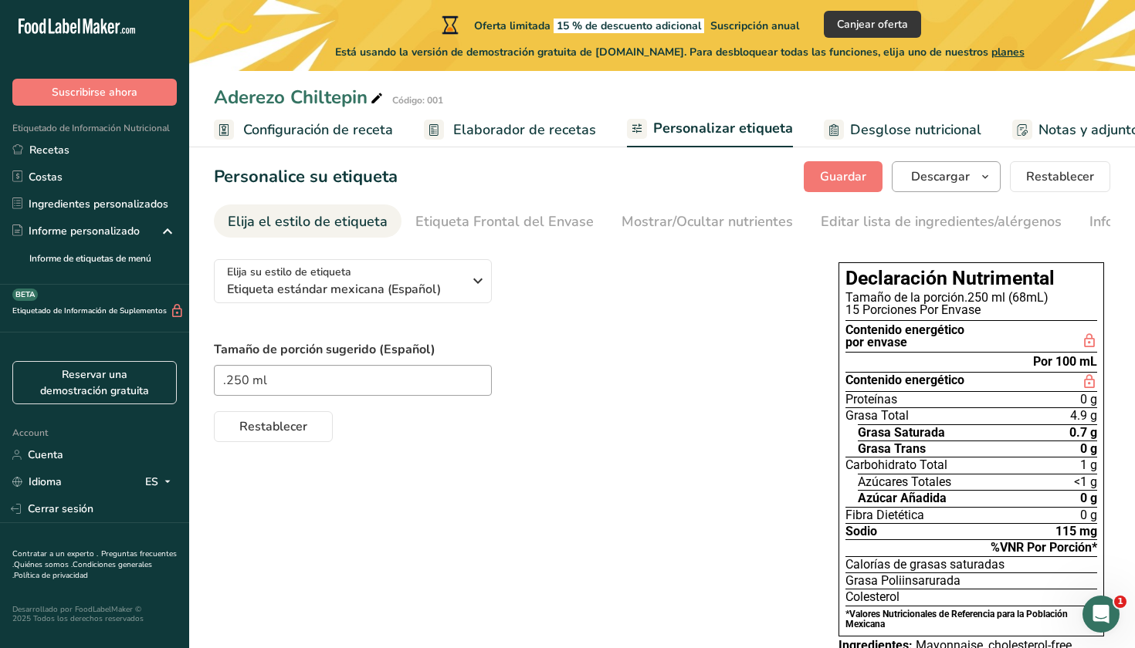
click at [952, 184] on span "Descargar" at bounding box center [940, 176] width 59 height 19
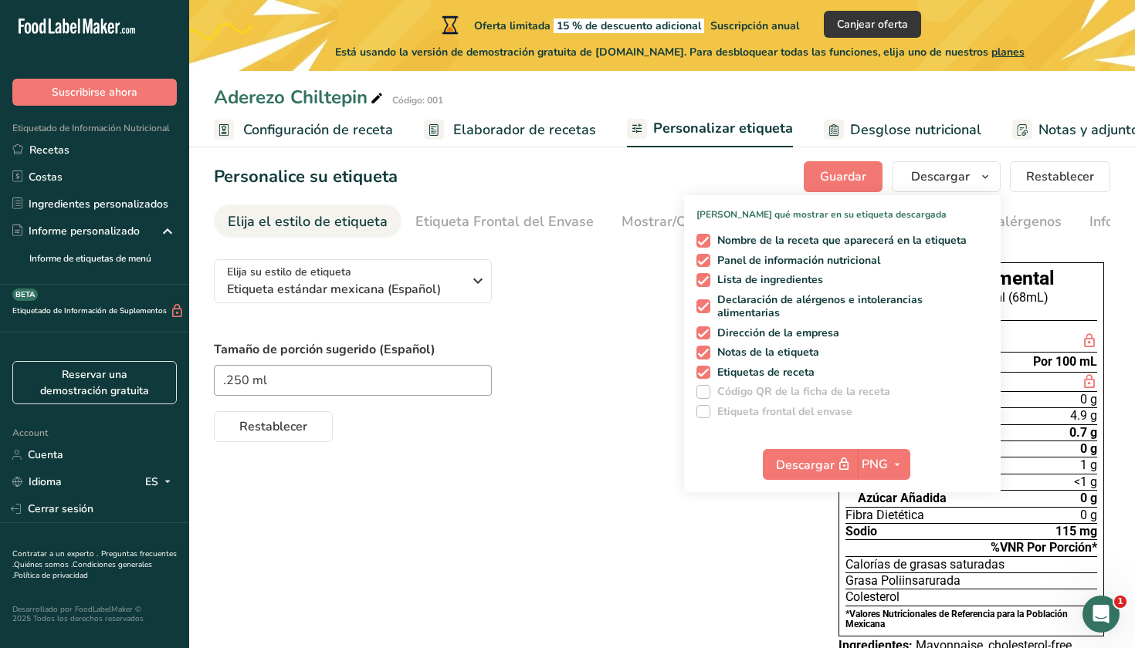
click at [670, 469] on div "Elija su estilo de etiqueta Etiqueta estándar mexicana (Español) EE. UU. (FDA) …" at bounding box center [662, 533] width 896 height 572
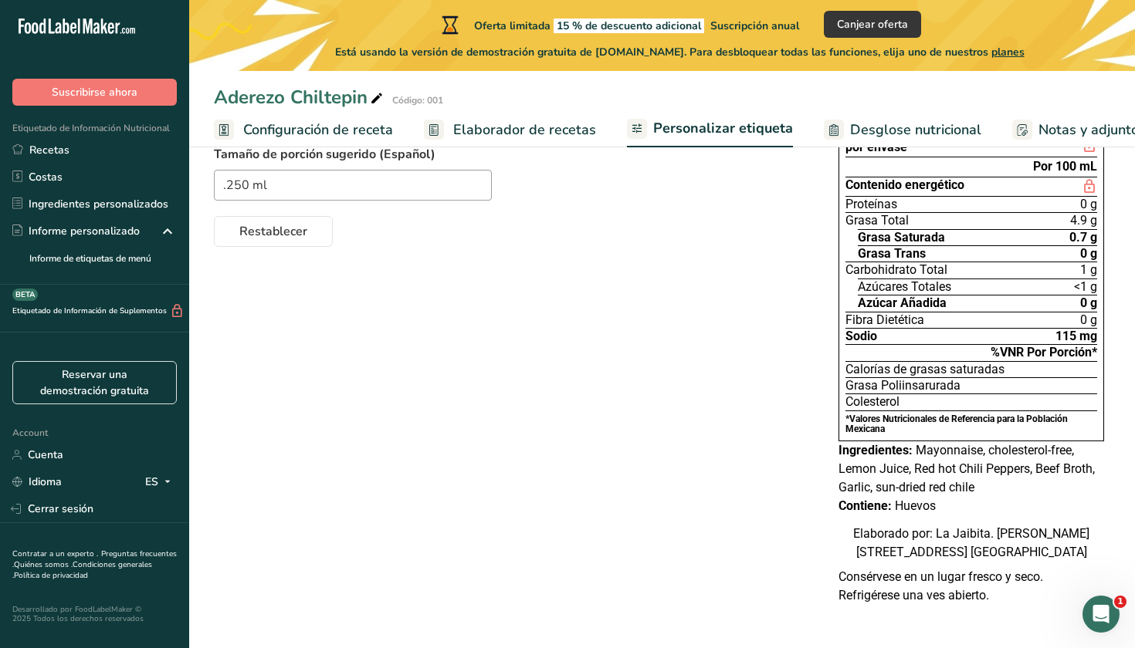
scroll to position [222, 0]
